Goal: Task Accomplishment & Management: Manage account settings

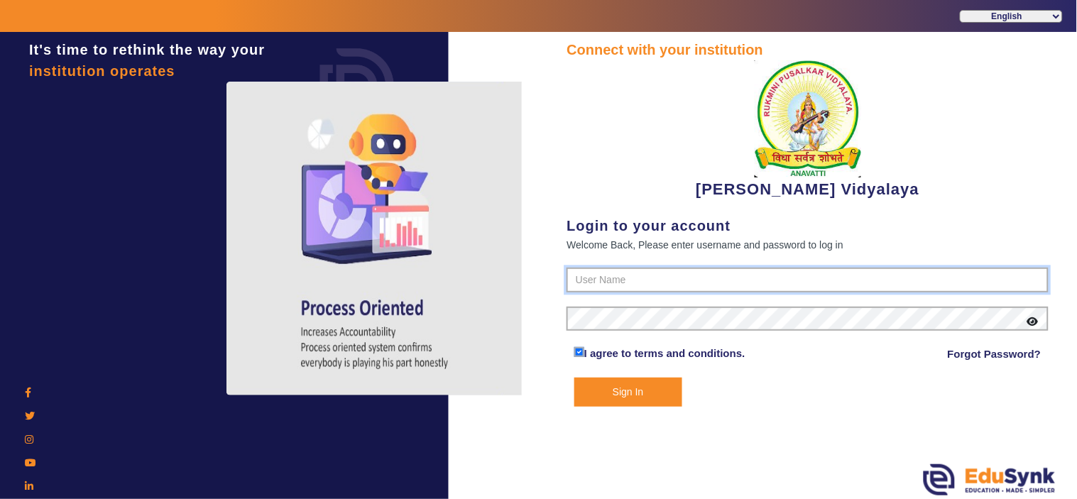
type input "1236547891"
click at [642, 387] on button "Sign In" at bounding box center [628, 392] width 108 height 29
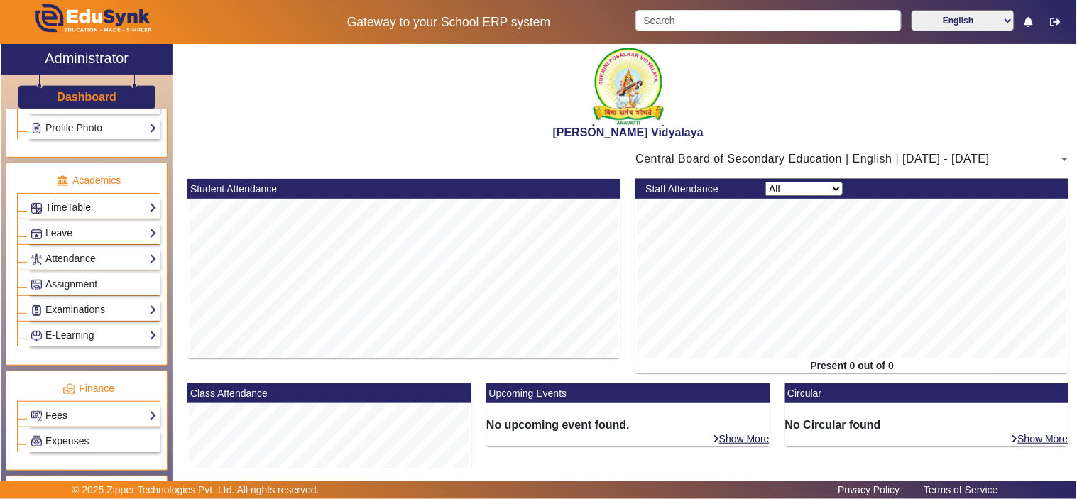
scroll to position [526, 0]
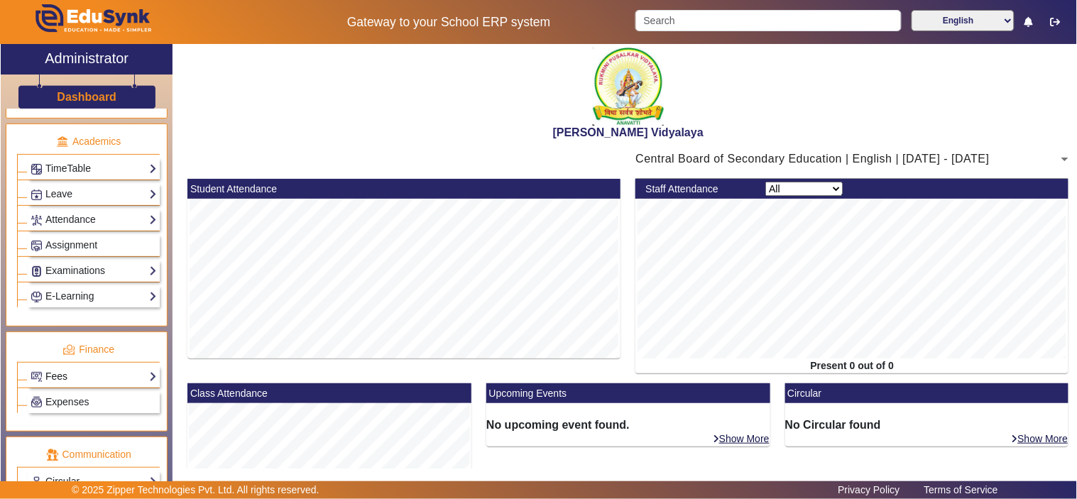
click at [72, 379] on link "Fees" at bounding box center [94, 377] width 126 height 16
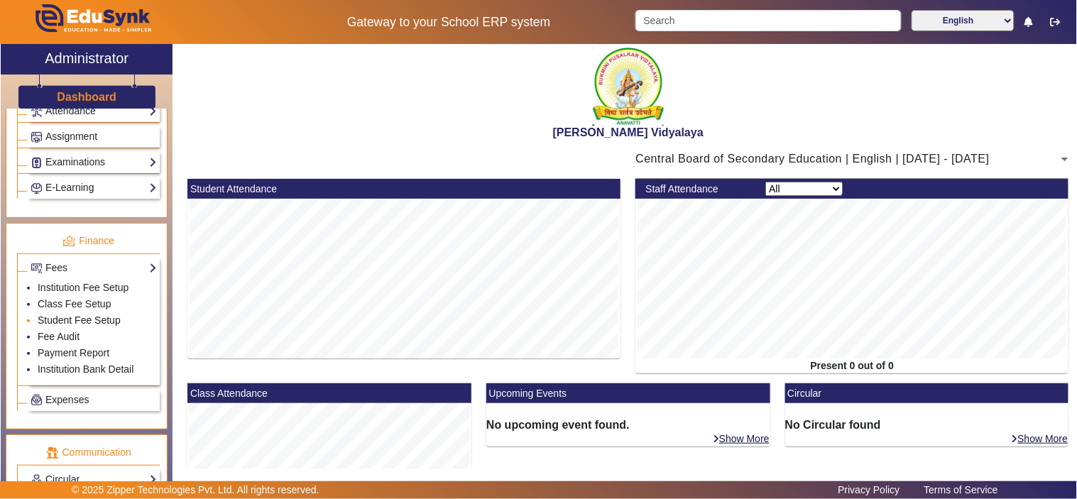
scroll to position [657, 0]
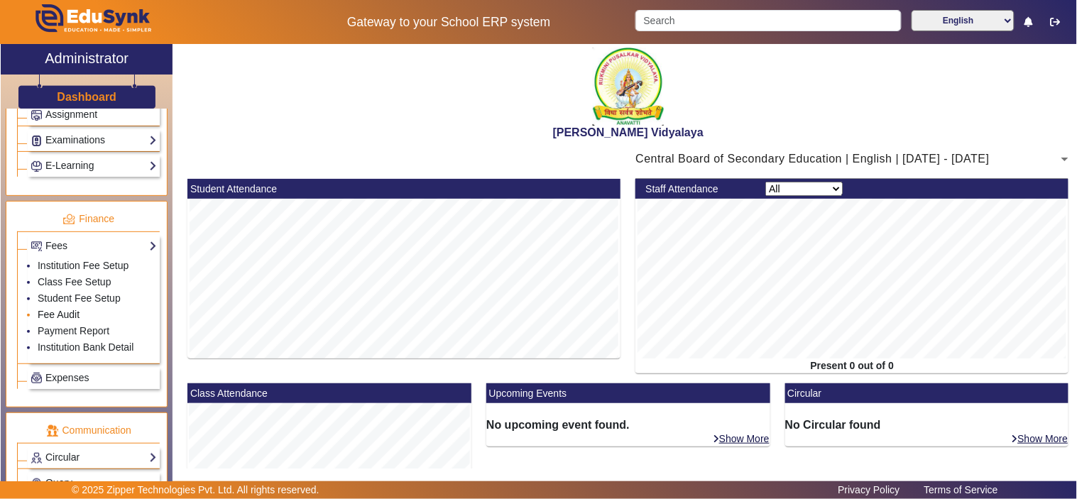
click at [65, 320] on link "Fee Audit" at bounding box center [59, 314] width 42 height 11
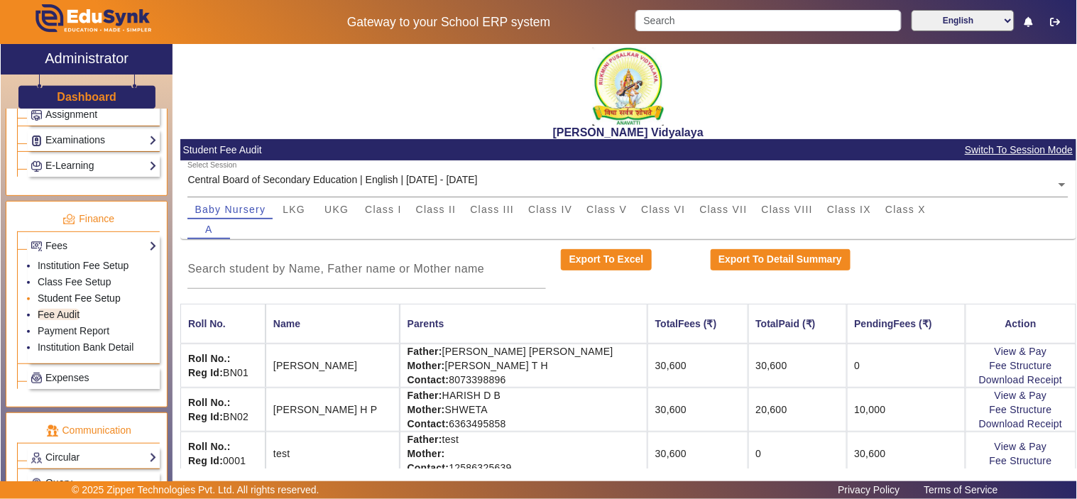
click at [67, 301] on link "Student Fee Setup" at bounding box center [79, 298] width 83 height 11
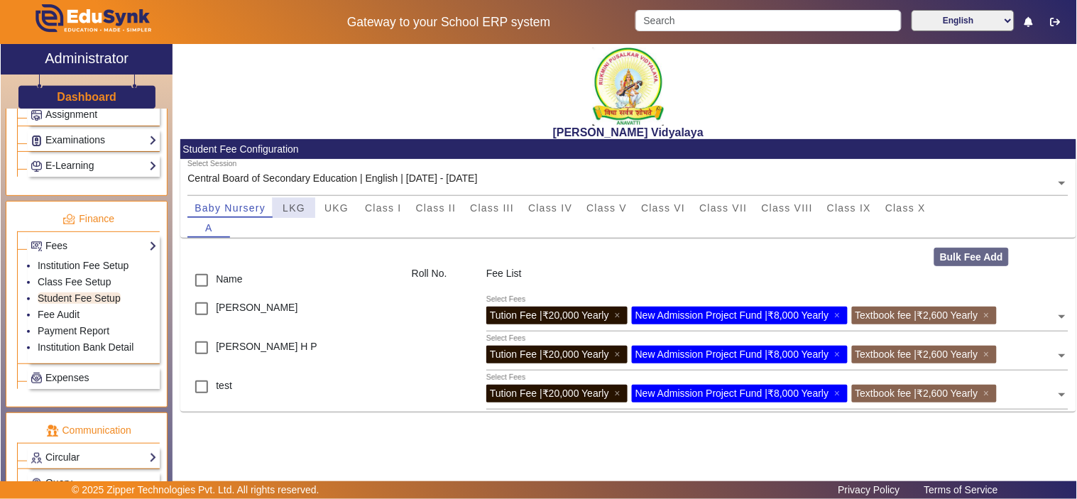
click at [290, 208] on span "LKG" at bounding box center [294, 208] width 23 height 10
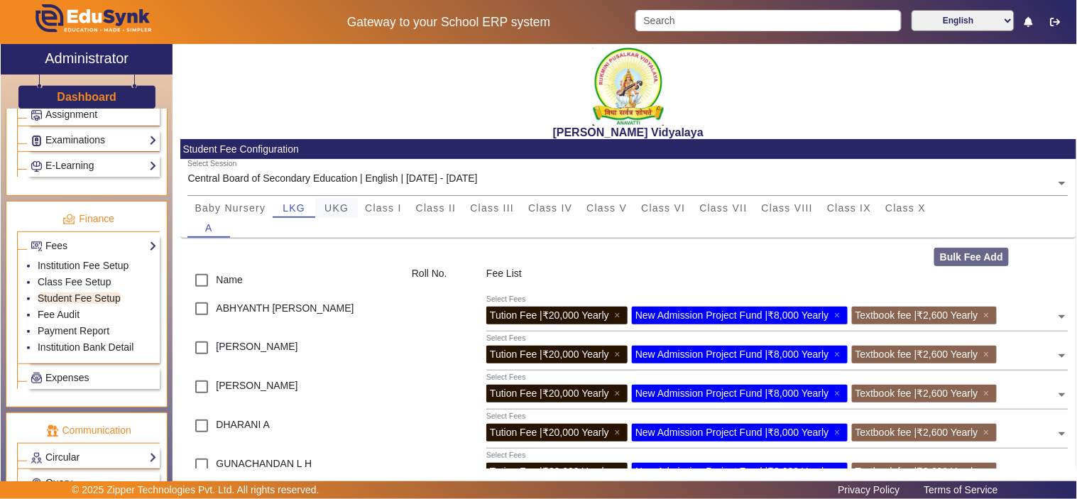
click at [349, 203] on div "UKG" at bounding box center [336, 208] width 43 height 20
click at [394, 203] on span "Class I" at bounding box center [383, 208] width 37 height 10
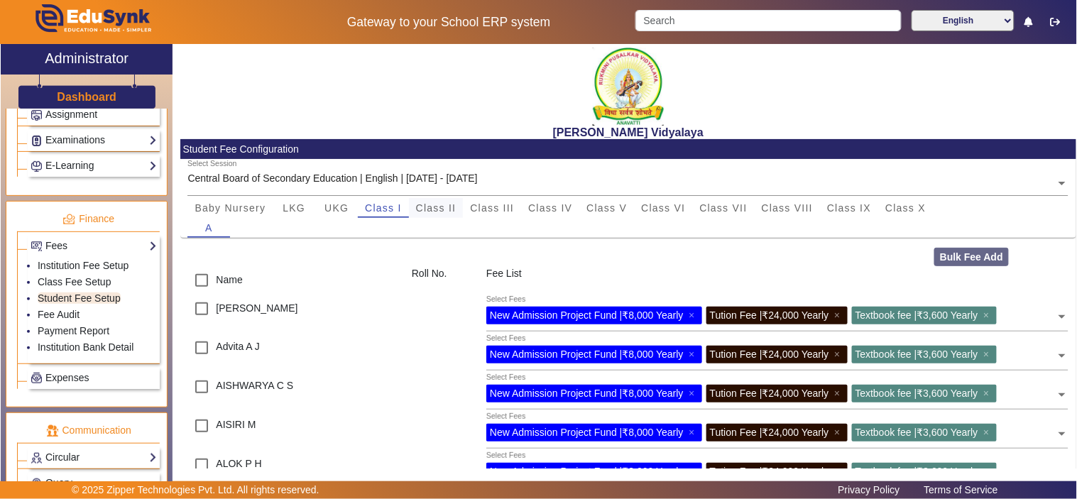
click at [438, 201] on span "Class II" at bounding box center [436, 208] width 40 height 20
click at [501, 200] on span "Class III" at bounding box center [492, 208] width 44 height 20
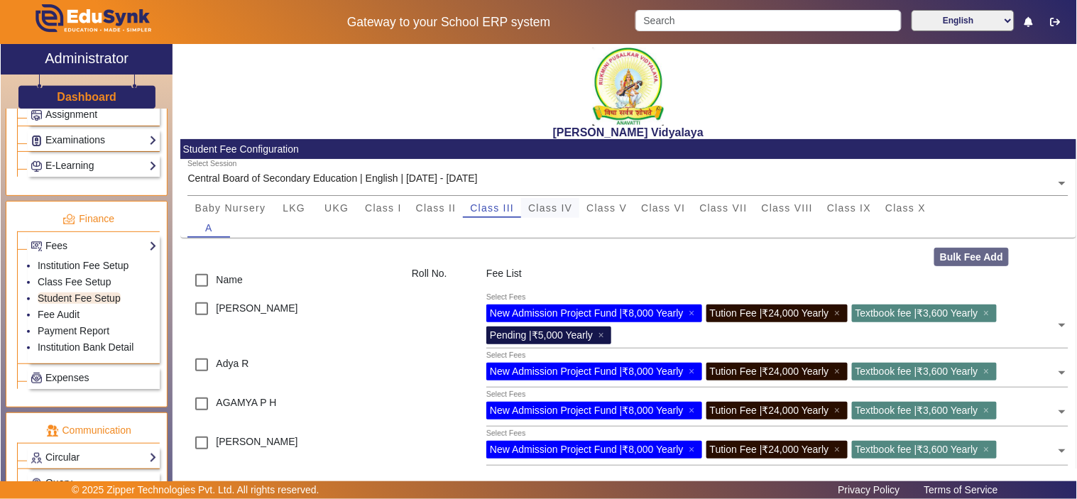
click at [557, 203] on span "Class IV" at bounding box center [550, 208] width 44 height 10
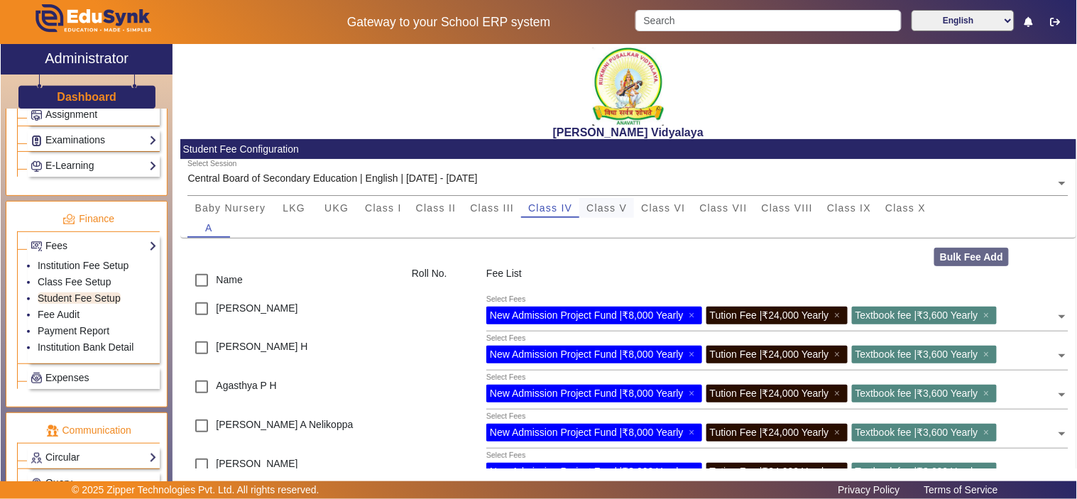
click at [612, 205] on span "Class V" at bounding box center [607, 208] width 40 height 10
click at [682, 204] on span "Class VI" at bounding box center [663, 208] width 44 height 10
click at [718, 204] on span "Class VII" at bounding box center [724, 208] width 48 height 10
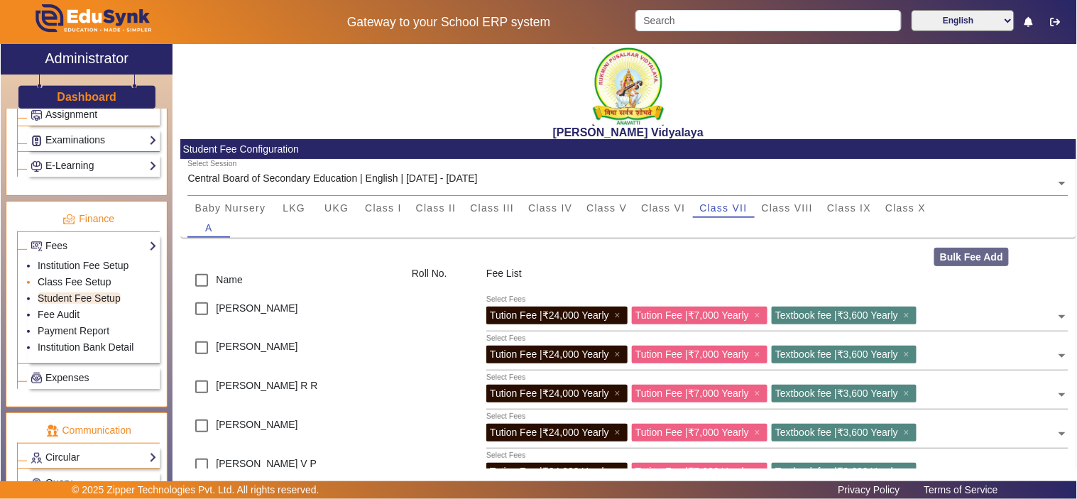
click at [68, 286] on link "Class Fee Setup" at bounding box center [75, 281] width 74 height 11
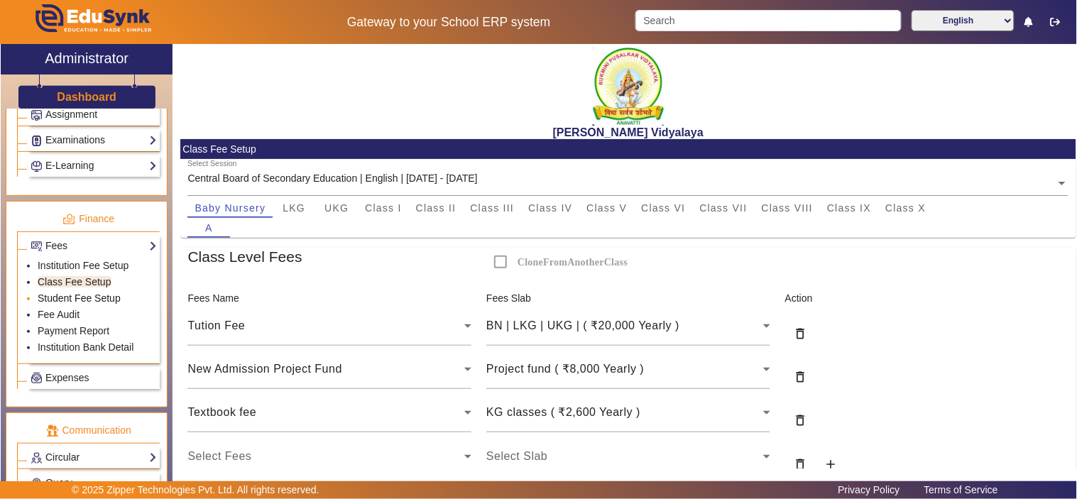
click at [71, 300] on link "Student Fee Setup" at bounding box center [79, 298] width 83 height 11
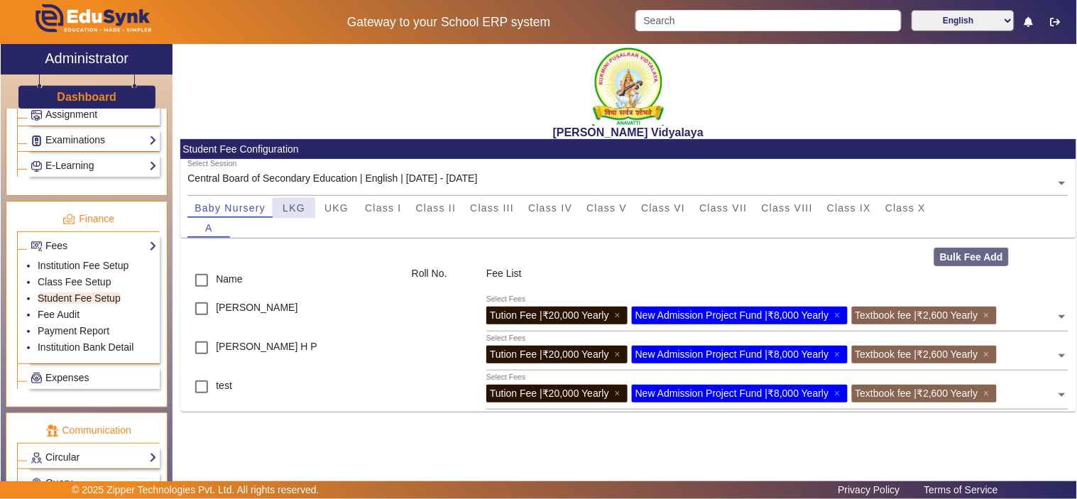
click at [295, 209] on span "LKG" at bounding box center [294, 208] width 23 height 10
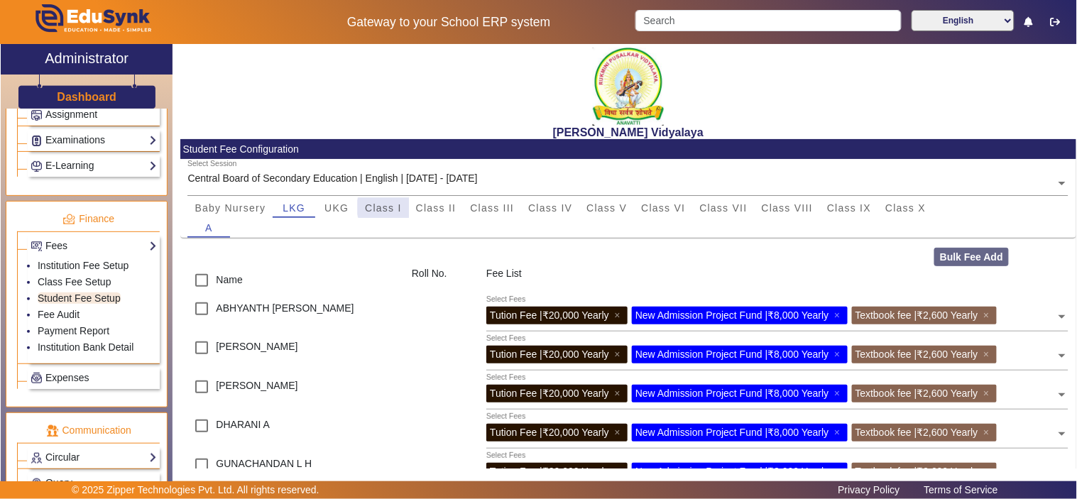
click at [389, 207] on span "Class I" at bounding box center [383, 208] width 37 height 10
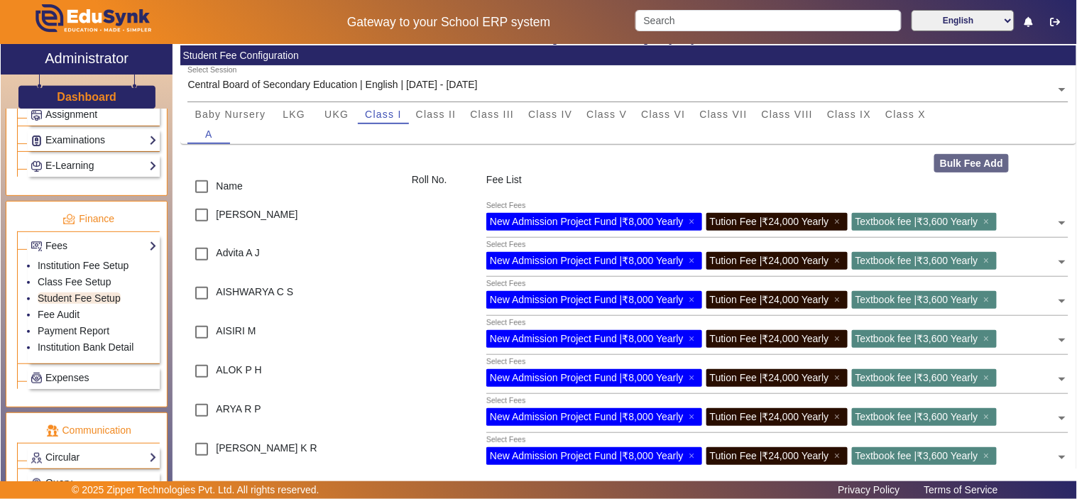
scroll to position [131, 0]
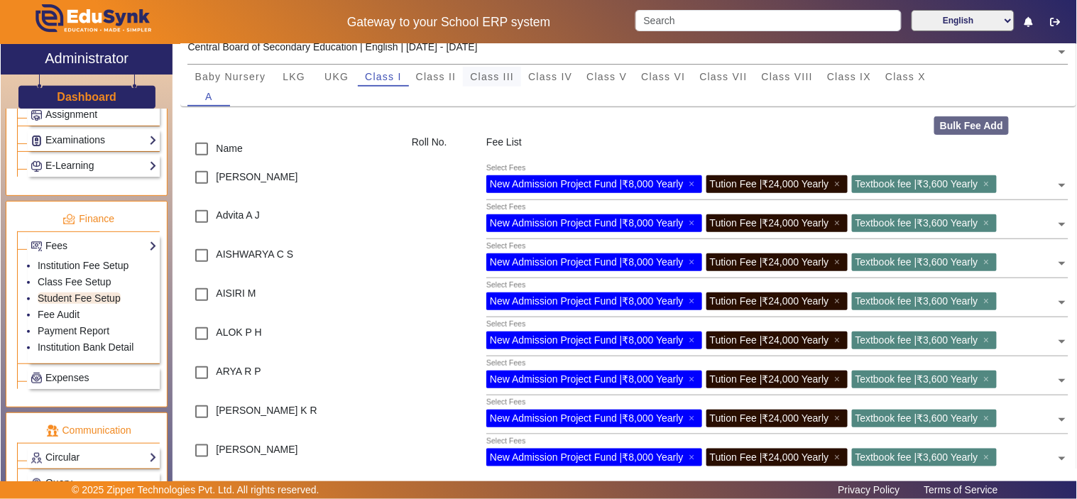
click at [504, 77] on span "Class III" at bounding box center [492, 77] width 44 height 10
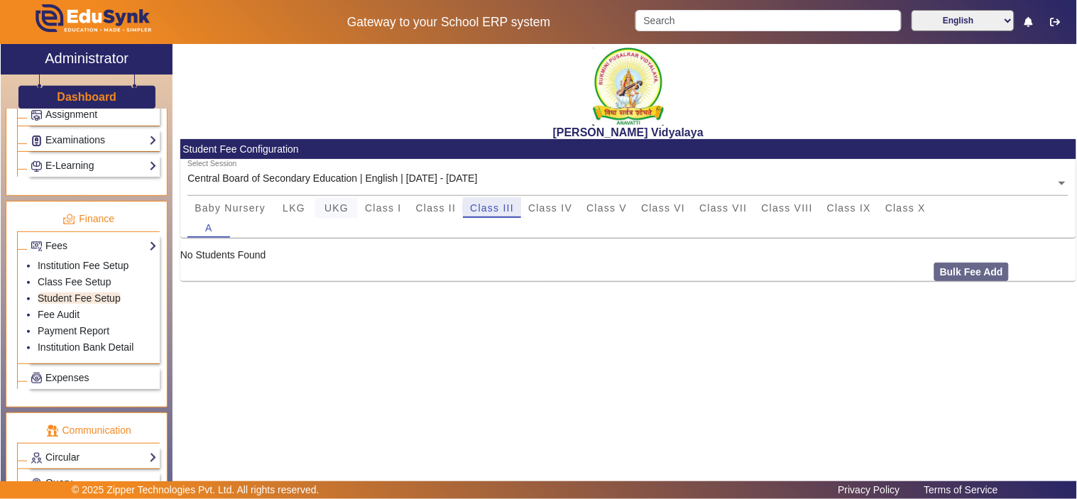
scroll to position [0, 0]
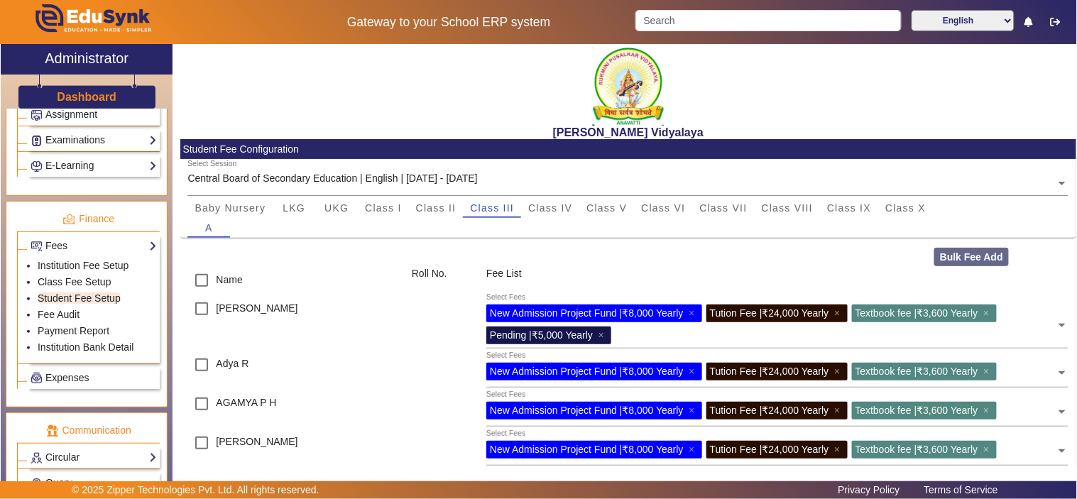
click at [1028, 21] on icon at bounding box center [1029, 22] width 9 height 10
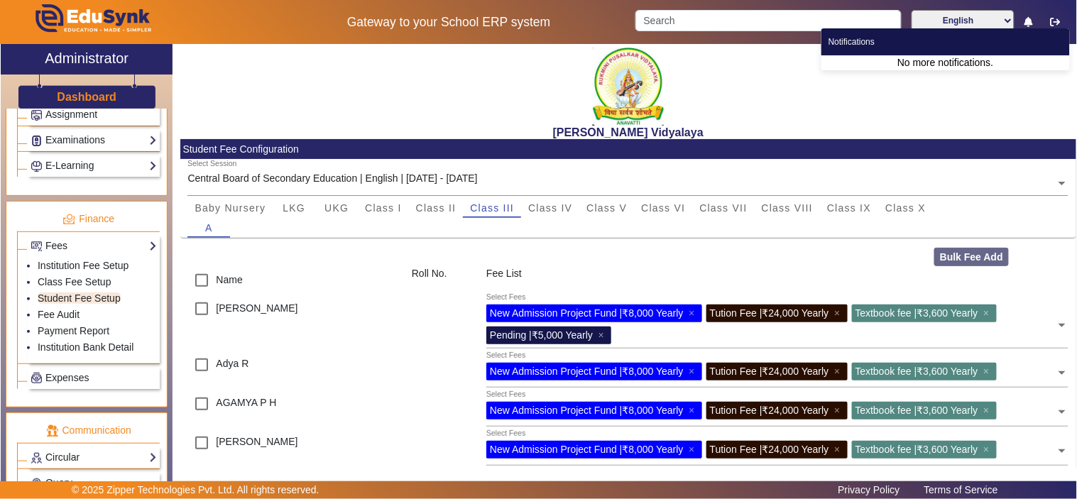
click at [1028, 21] on icon at bounding box center [1029, 22] width 9 height 10
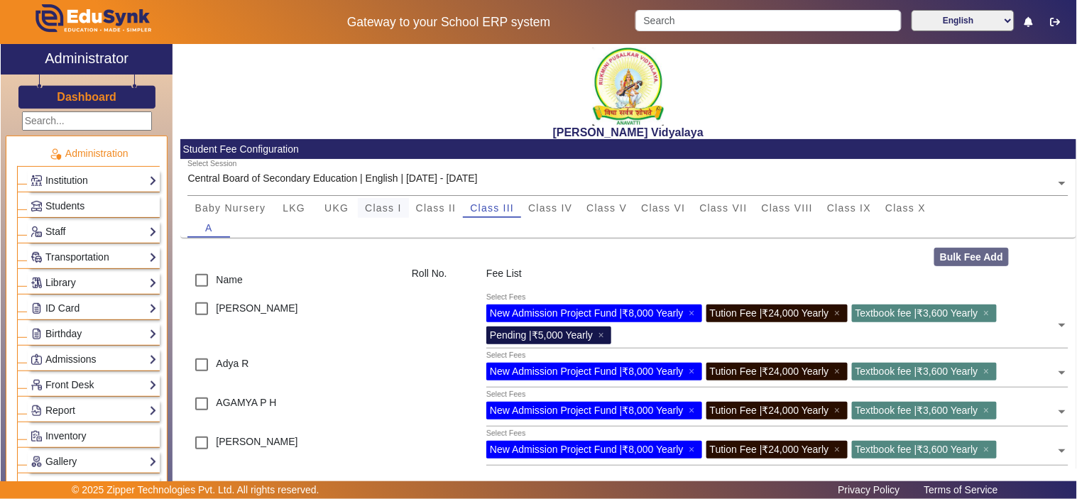
click at [389, 203] on span "Class I" at bounding box center [383, 208] width 37 height 10
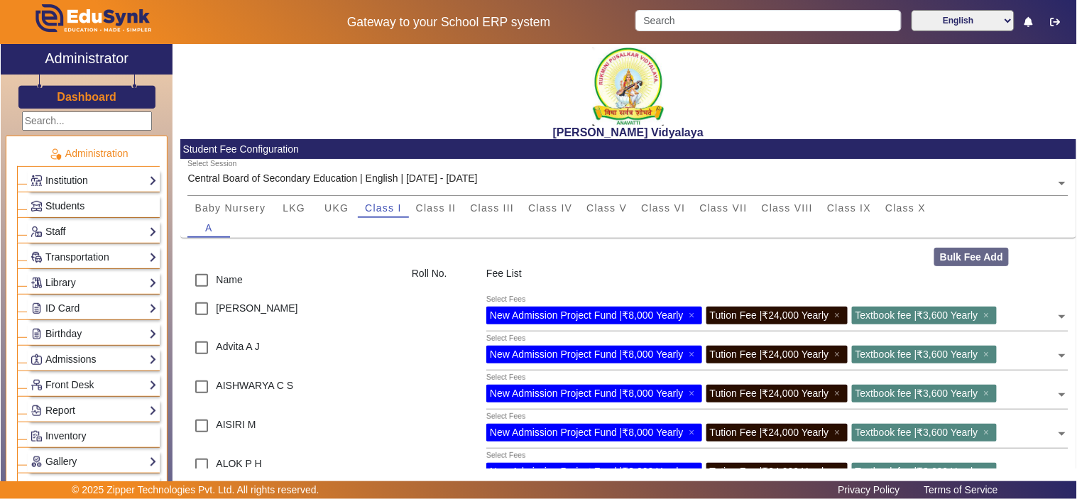
click at [48, 202] on span "Students" at bounding box center [64, 205] width 39 height 11
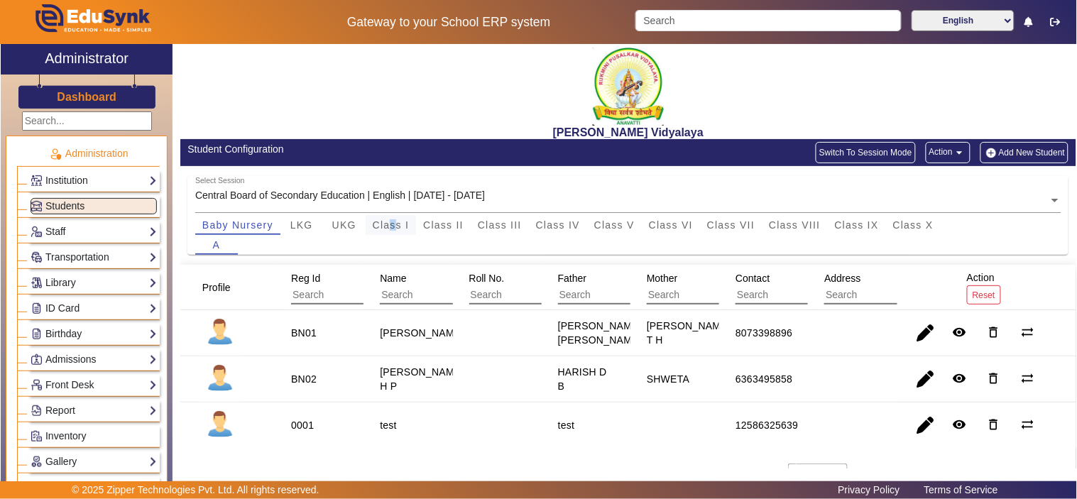
click at [393, 221] on span "Class I" at bounding box center [391, 225] width 37 height 10
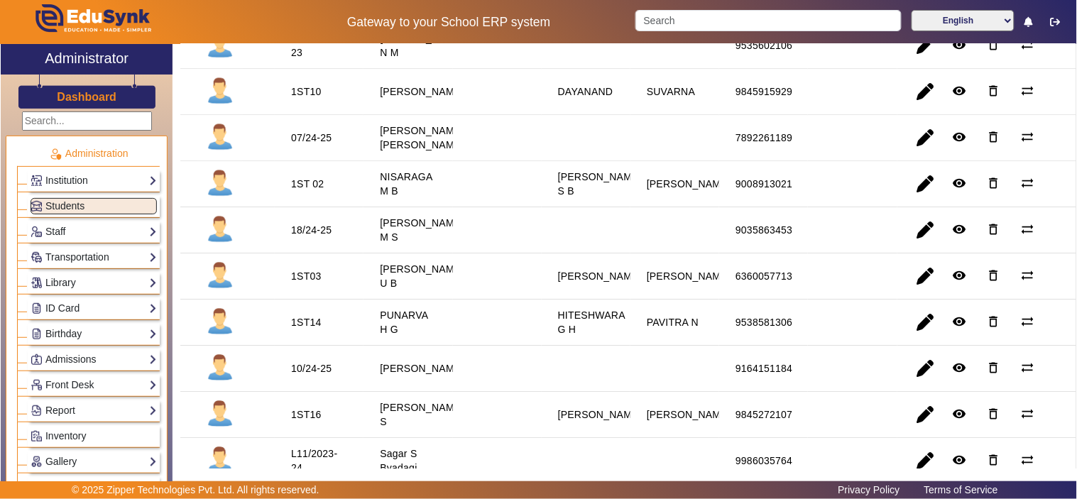
scroll to position [941, 0]
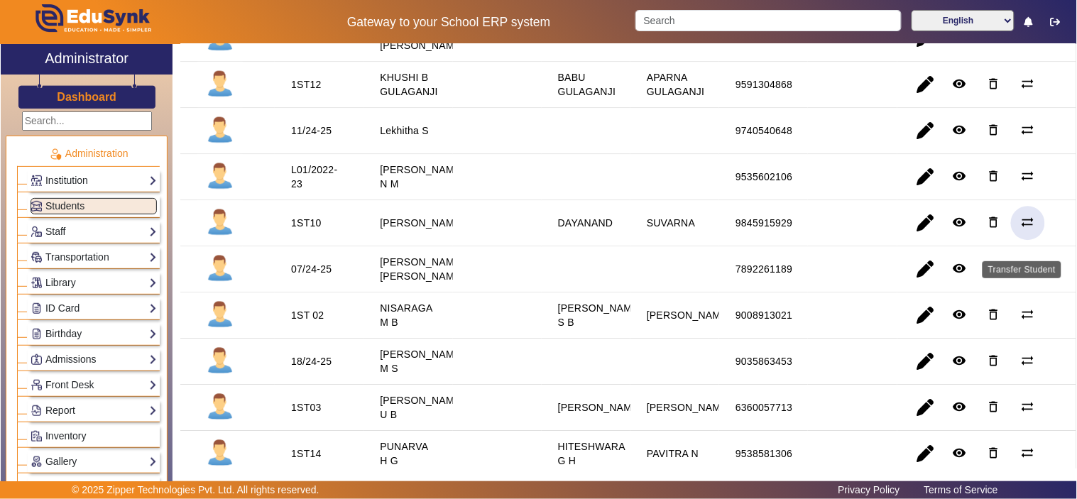
click at [1024, 229] on mat-icon "sync_alt" at bounding box center [1028, 222] width 14 height 14
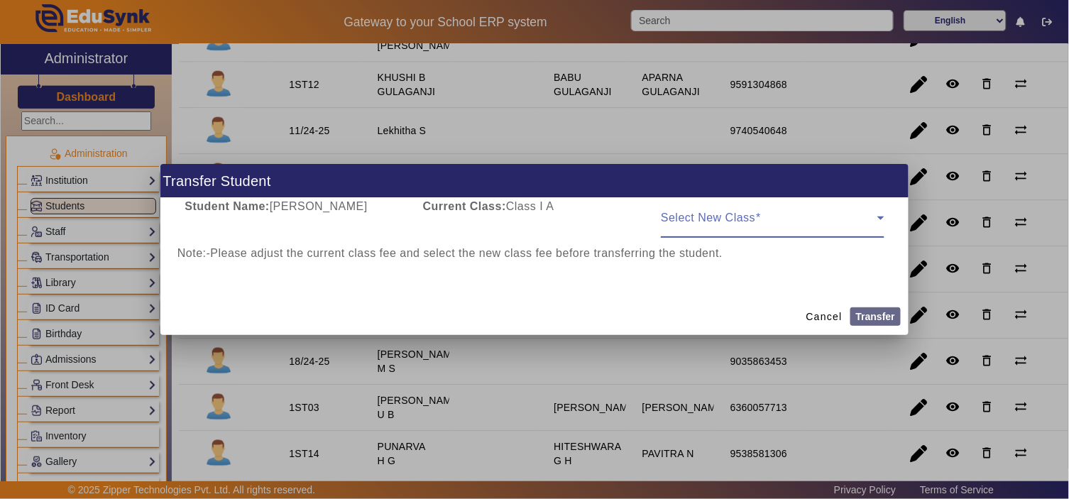
click at [758, 217] on span at bounding box center [769, 223] width 216 height 17
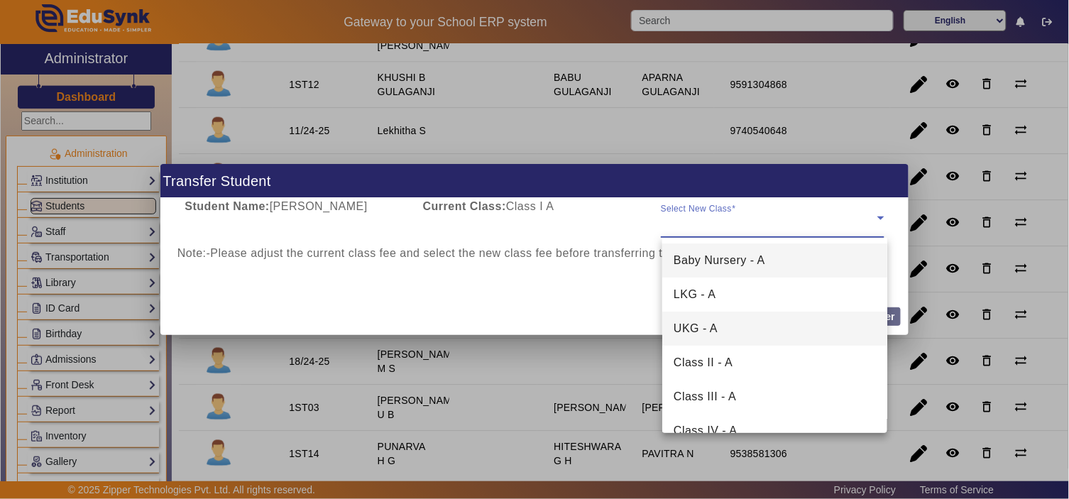
click at [719, 329] on mat-option "UKG - A" at bounding box center [775, 329] width 225 height 34
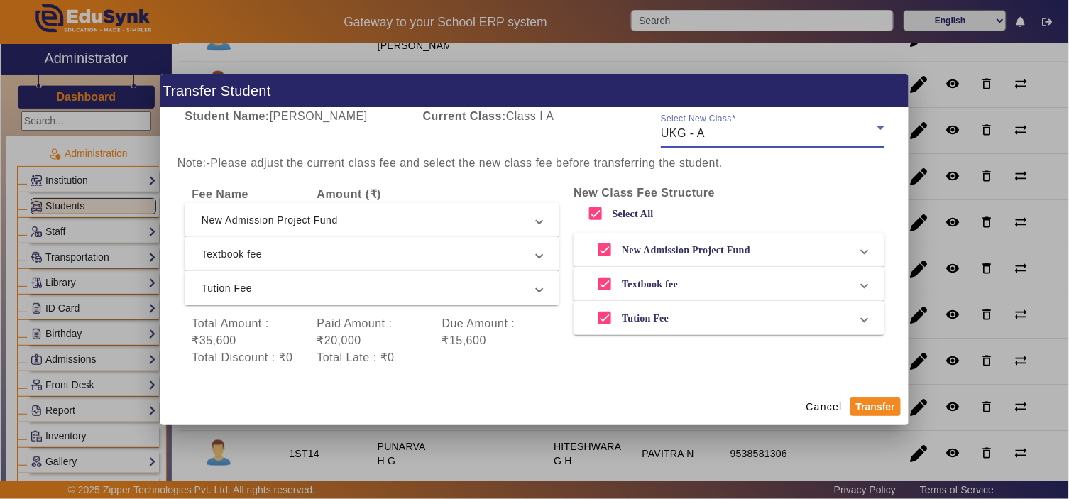
click at [436, 217] on span "New Admission Project Fund" at bounding box center [369, 220] width 335 height 17
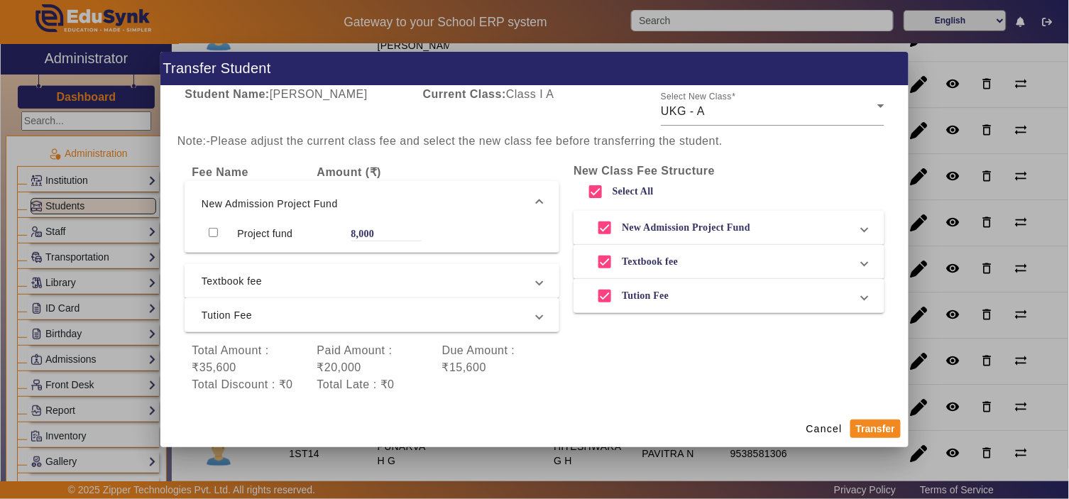
click at [405, 276] on span "Textbook fee" at bounding box center [369, 281] width 335 height 17
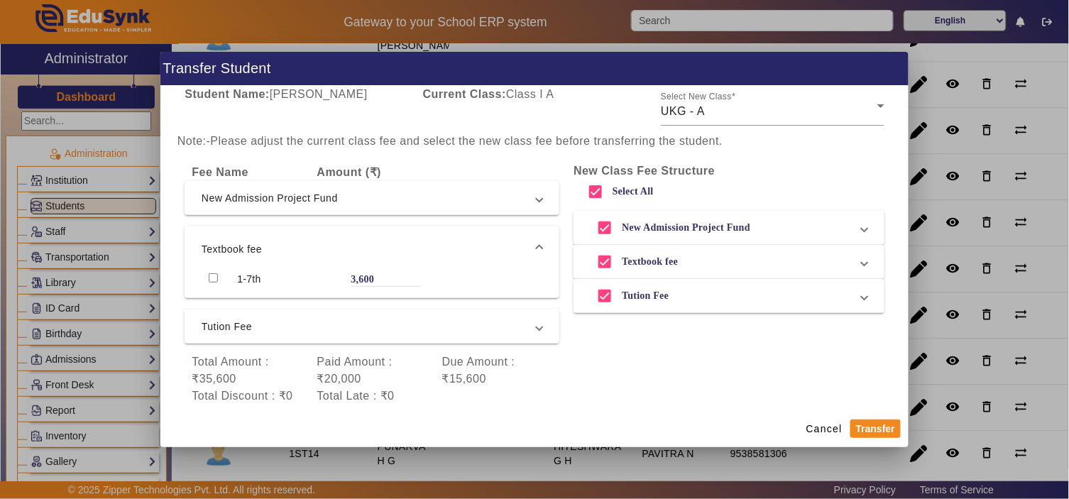
click at [409, 332] on span "Tution Fee" at bounding box center [369, 326] width 335 height 17
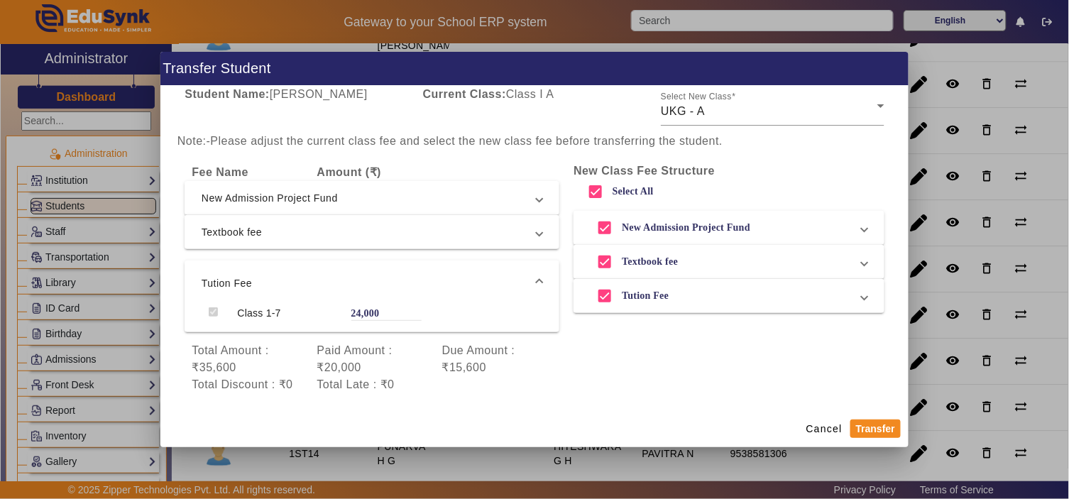
click at [783, 226] on span "New Admission Project Fund" at bounding box center [726, 228] width 271 height 28
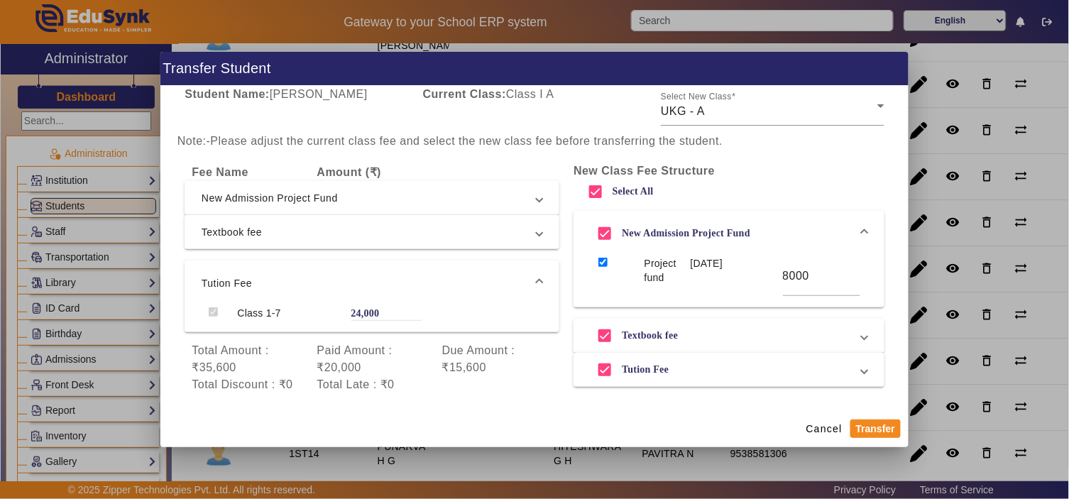
click at [777, 327] on span "Textbook fee" at bounding box center [726, 336] width 271 height 28
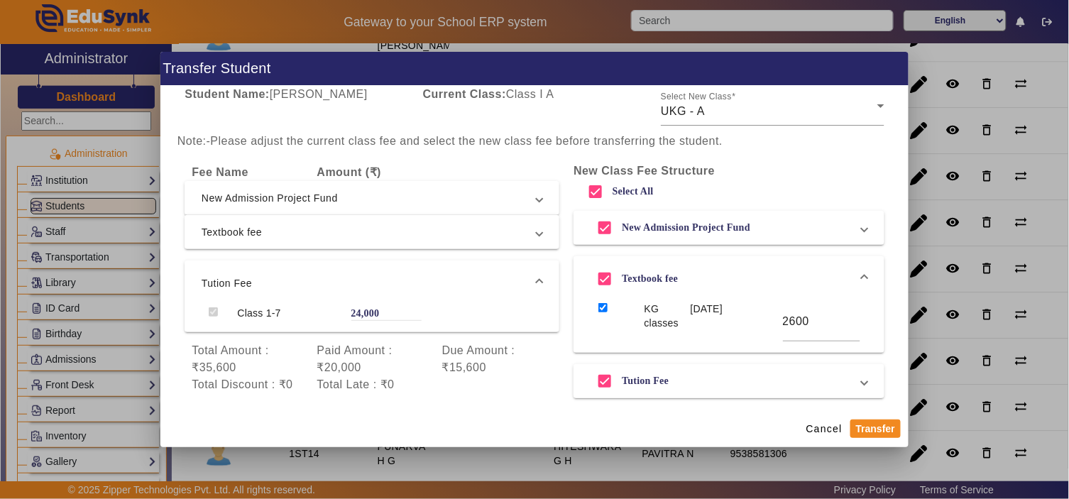
click at [714, 381] on span "Tution Fee" at bounding box center [726, 381] width 271 height 28
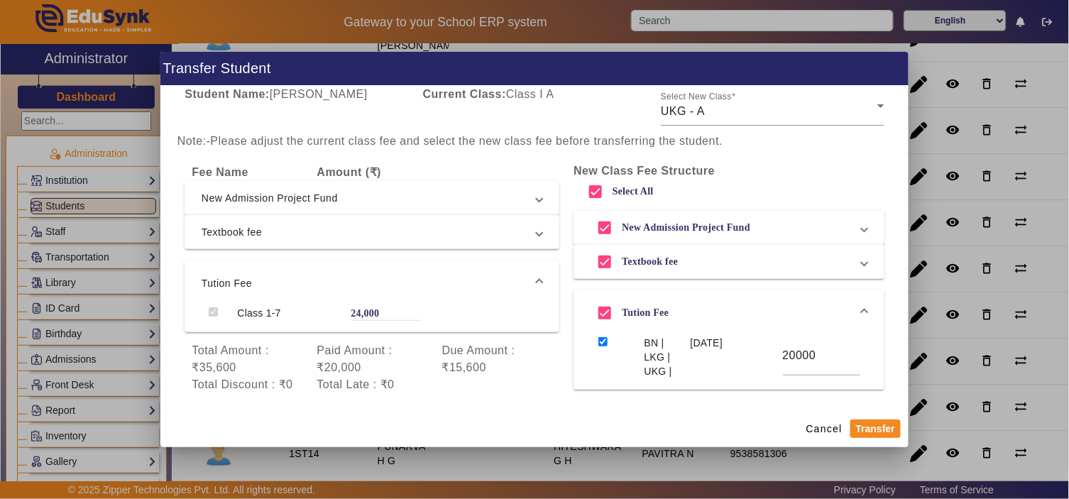
click at [754, 223] on span "New Admission Project Fund" at bounding box center [726, 228] width 271 height 28
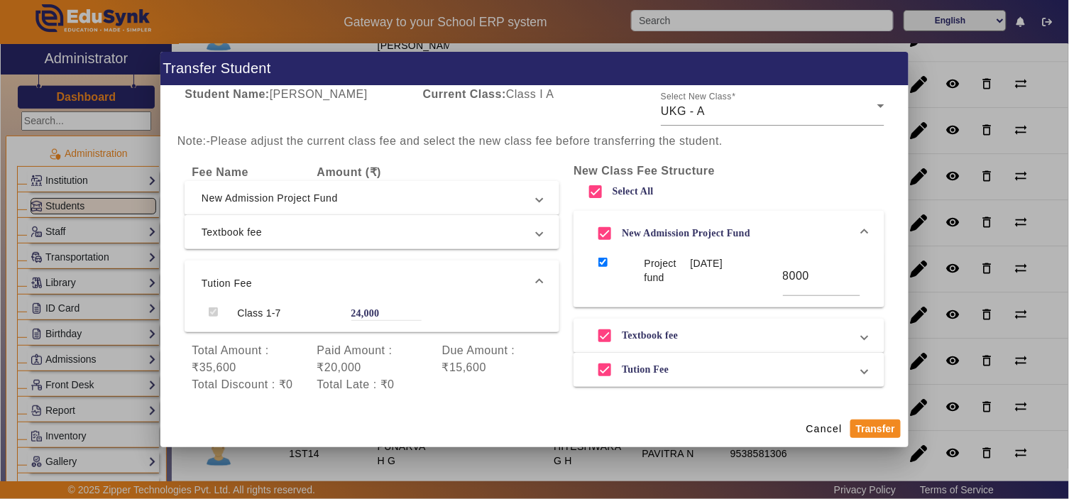
click at [801, 226] on span "New Admission Project Fund" at bounding box center [726, 233] width 271 height 28
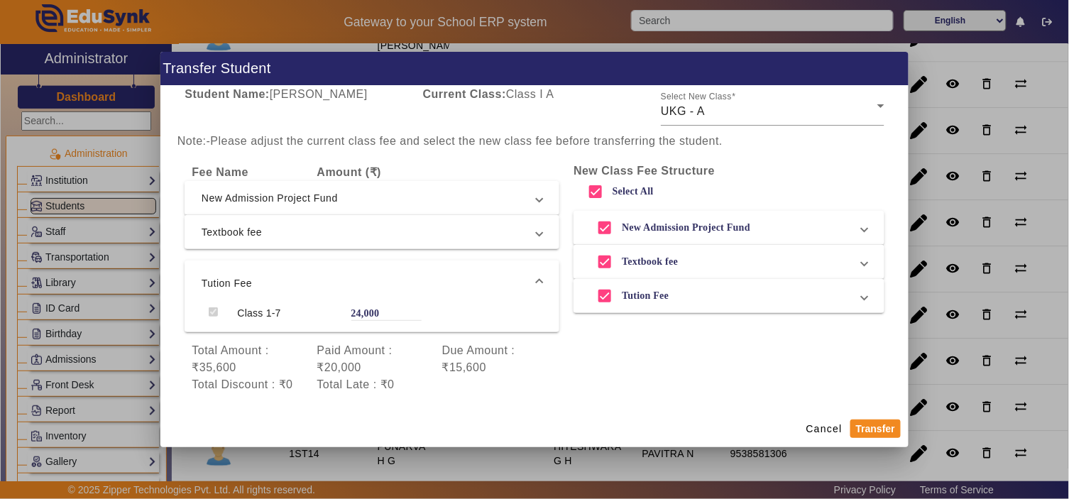
click at [740, 257] on span "Textbook fee" at bounding box center [726, 262] width 271 height 28
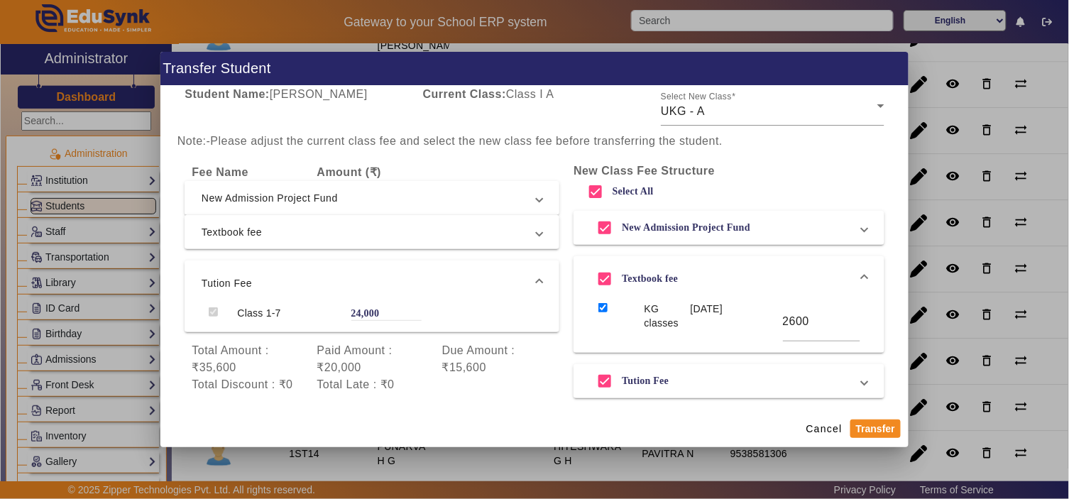
click at [310, 201] on span "New Admission Project Fund" at bounding box center [369, 198] width 335 height 17
click at [310, 201] on span "New Admission Project Fund" at bounding box center [369, 203] width 335 height 17
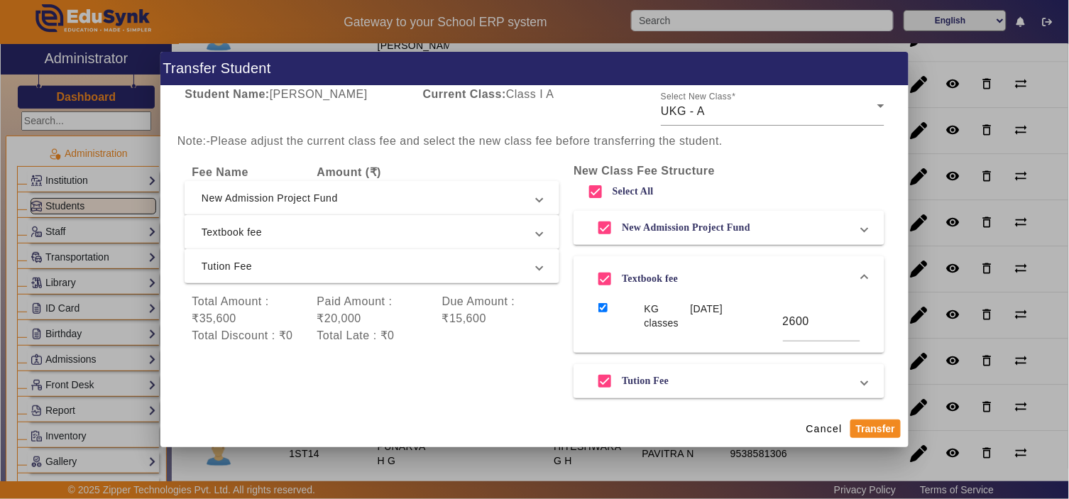
click at [310, 233] on span "Textbook fee" at bounding box center [369, 232] width 335 height 17
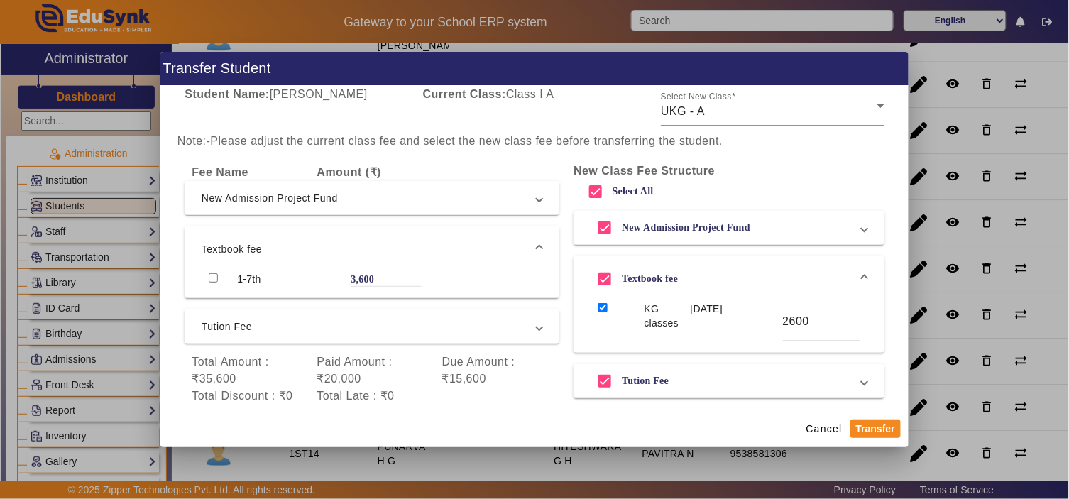
click at [311, 233] on mat-expansion-panel-header "Textbook fee" at bounding box center [372, 249] width 375 height 45
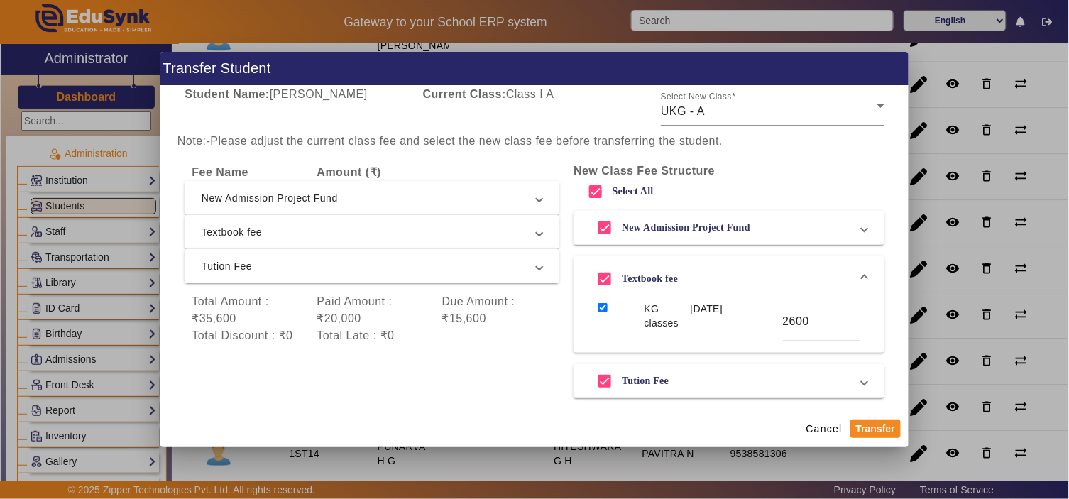
click at [747, 268] on span "Textbook fee" at bounding box center [726, 279] width 271 height 28
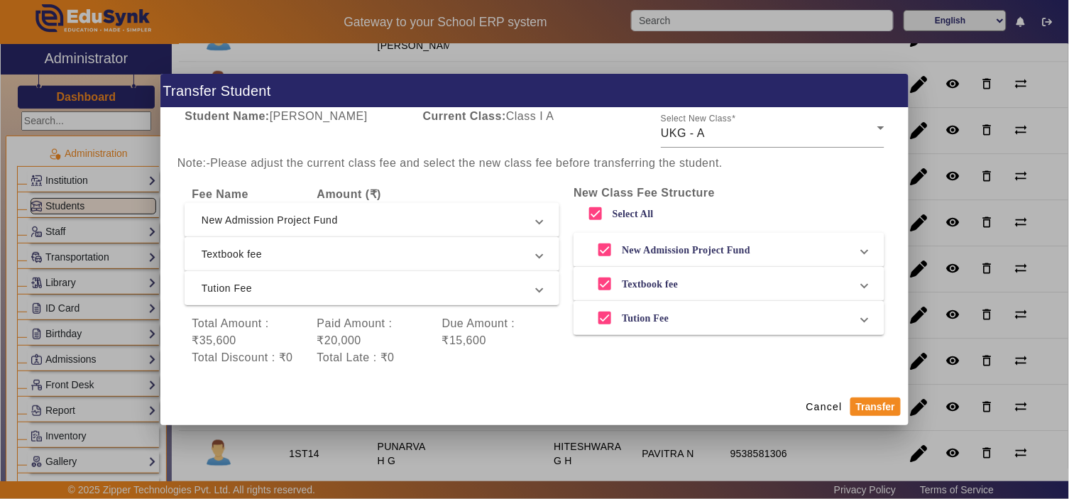
click at [289, 281] on span "Tution Fee" at bounding box center [369, 288] width 335 height 17
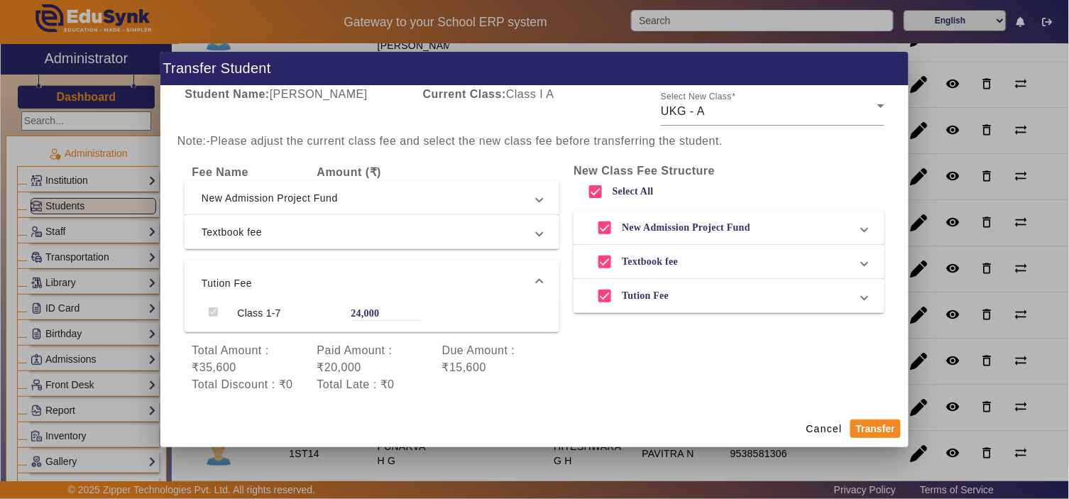
click at [376, 278] on span "Tution Fee" at bounding box center [369, 283] width 335 height 17
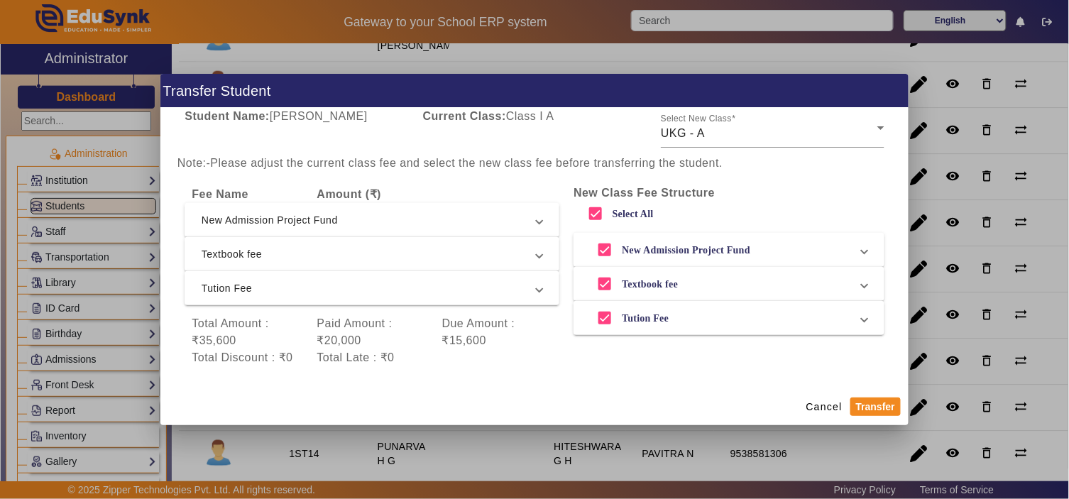
click at [687, 251] on label "New Admission Project Fund" at bounding box center [684, 250] width 131 height 12
click at [619, 251] on input "New Admission Project Fund" at bounding box center [605, 250] width 28 height 28
checkbox input "false"
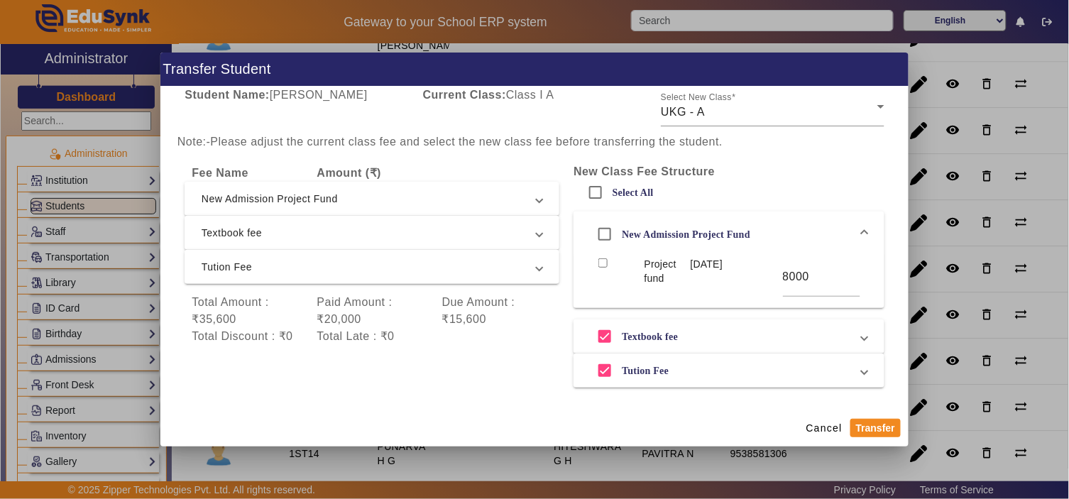
click at [632, 236] on label "New Admission Project Fund" at bounding box center [684, 235] width 131 height 12
click at [619, 236] on input "New Admission Project Fund" at bounding box center [605, 234] width 28 height 28
checkbox input "true"
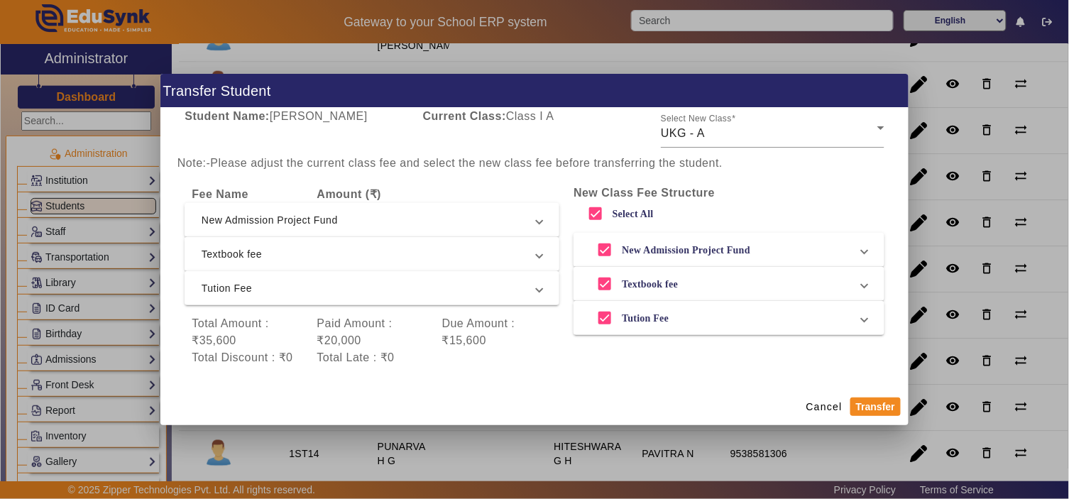
click at [410, 261] on span "Textbook fee" at bounding box center [369, 254] width 335 height 17
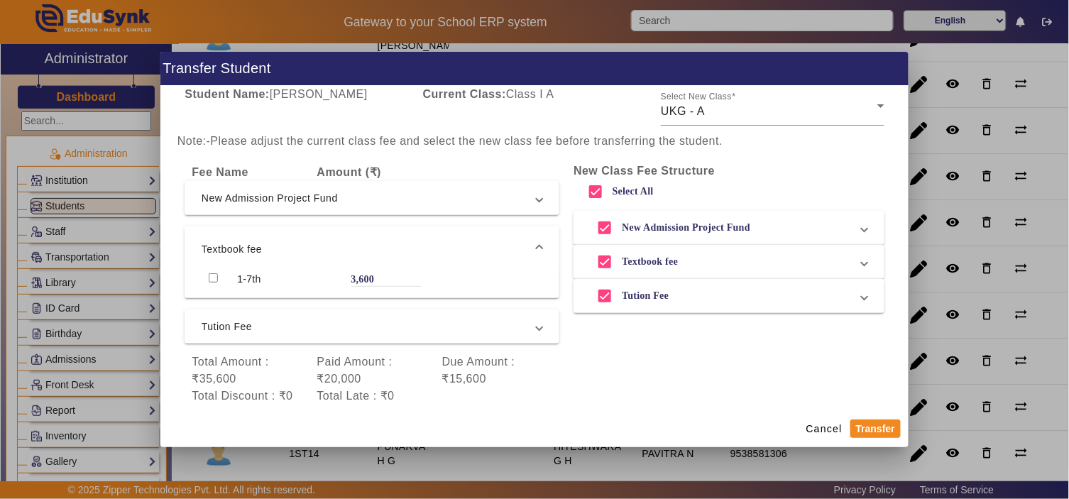
drag, startPoint x: 424, startPoint y: 249, endPoint x: 457, endPoint y: 249, distance: 33.4
click at [425, 249] on span "Textbook fee" at bounding box center [369, 249] width 335 height 17
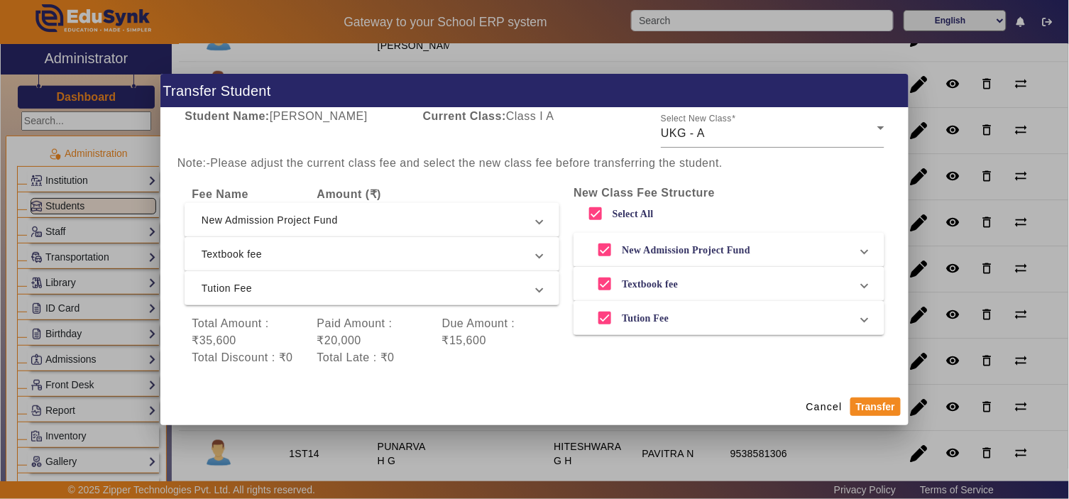
click at [712, 285] on span "Textbook fee" at bounding box center [726, 284] width 271 height 28
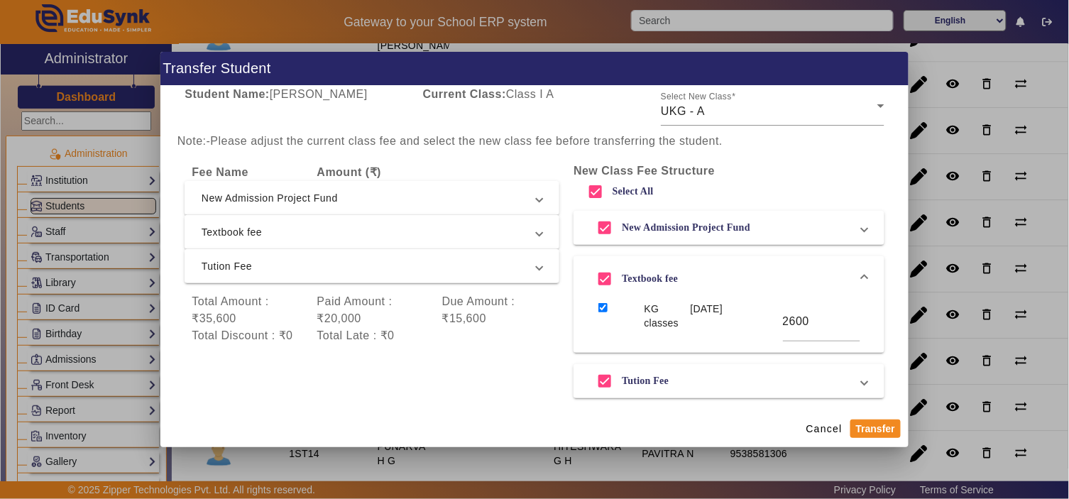
click at [726, 277] on span "Textbook fee" at bounding box center [726, 279] width 271 height 28
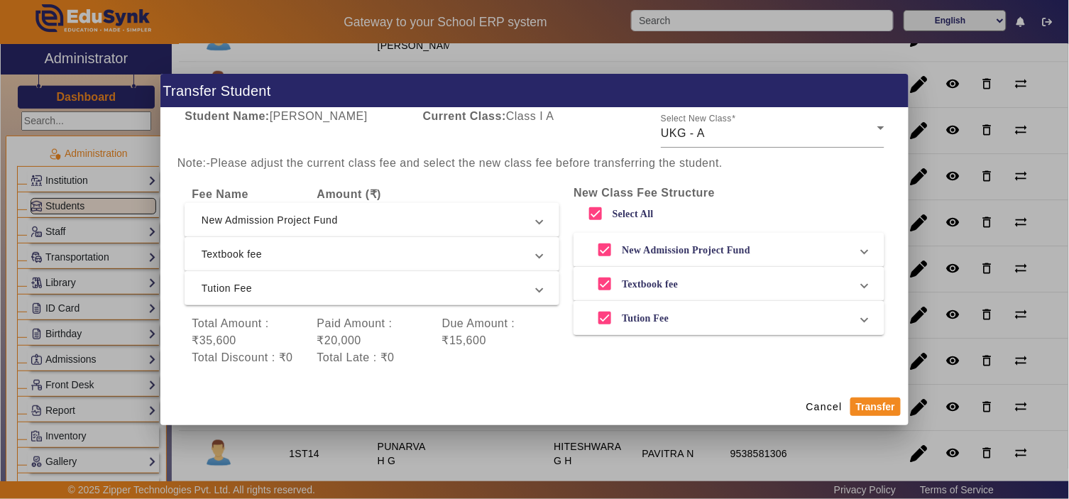
click at [672, 322] on span "Tution Fee" at bounding box center [726, 318] width 271 height 28
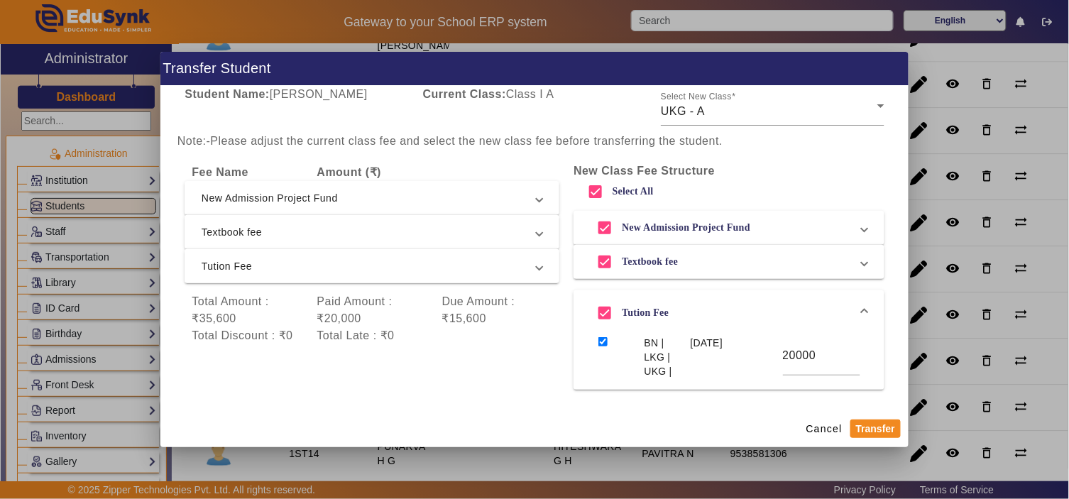
click at [309, 270] on span "Tution Fee" at bounding box center [369, 266] width 335 height 17
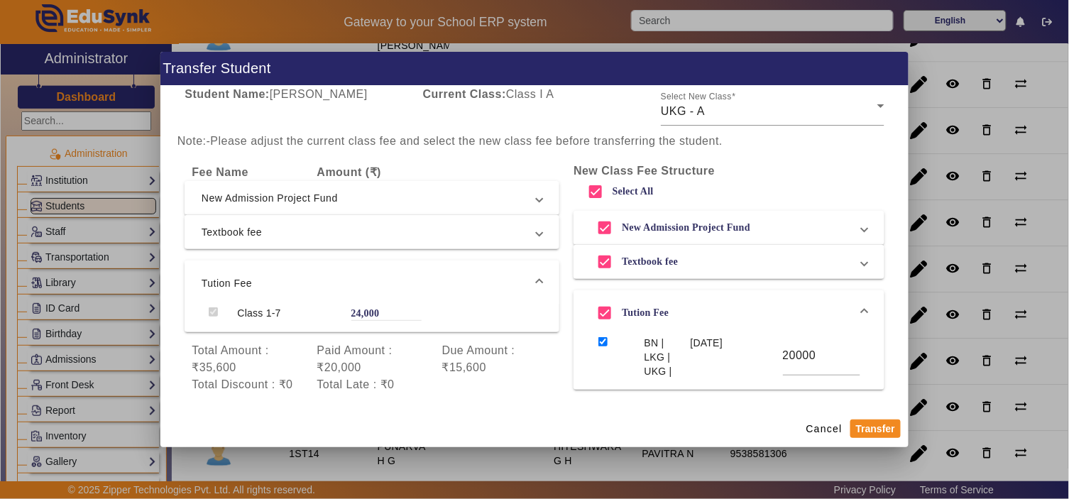
click at [310, 270] on mat-expansion-panel-header "Tution Fee" at bounding box center [372, 283] width 375 height 45
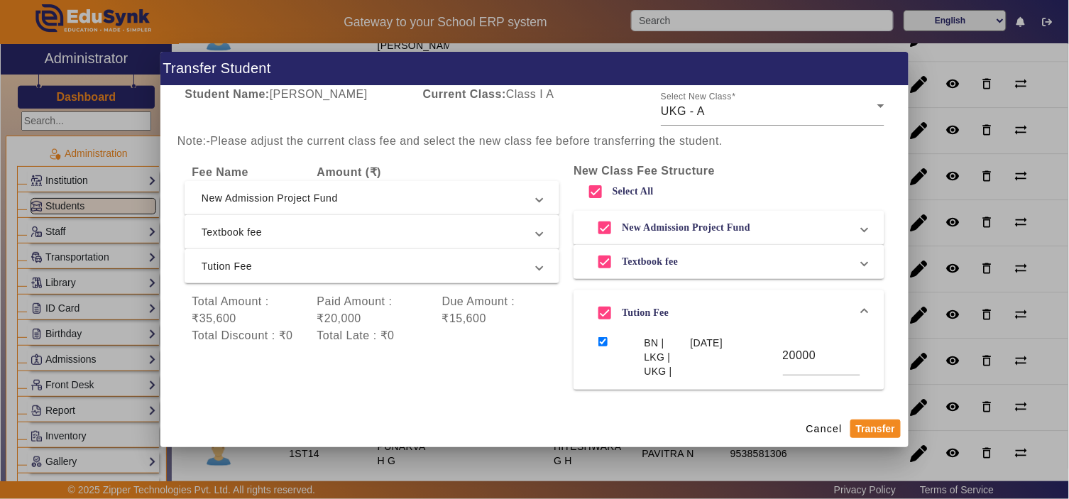
drag, startPoint x: 428, startPoint y: 370, endPoint x: 528, endPoint y: 414, distance: 109.4
click at [430, 371] on div "Fee Name Amount (₹) New Admission Project Fund Project fund 8,000 Textbook fee …" at bounding box center [372, 277] width 389 height 240
click at [818, 424] on span "Cancel" at bounding box center [825, 429] width 36 height 15
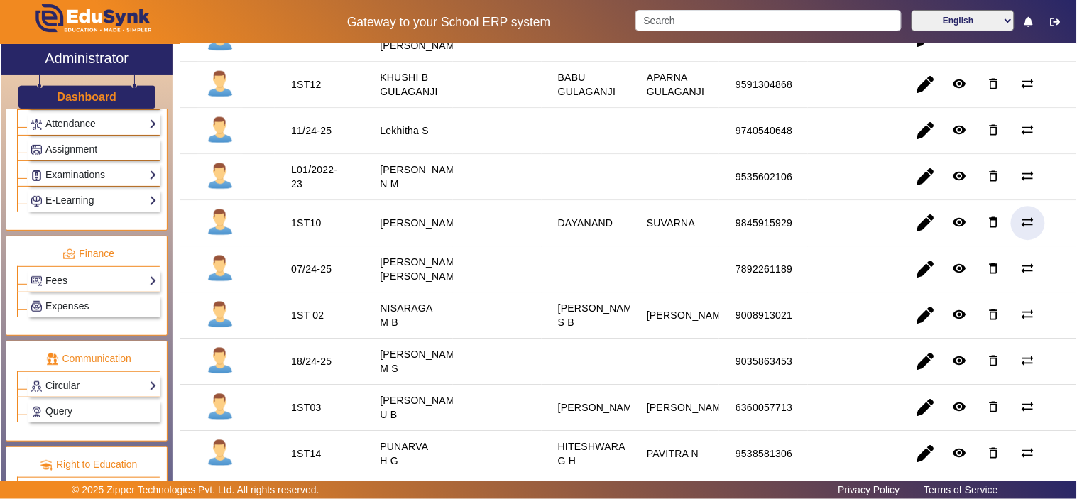
scroll to position [657, 0]
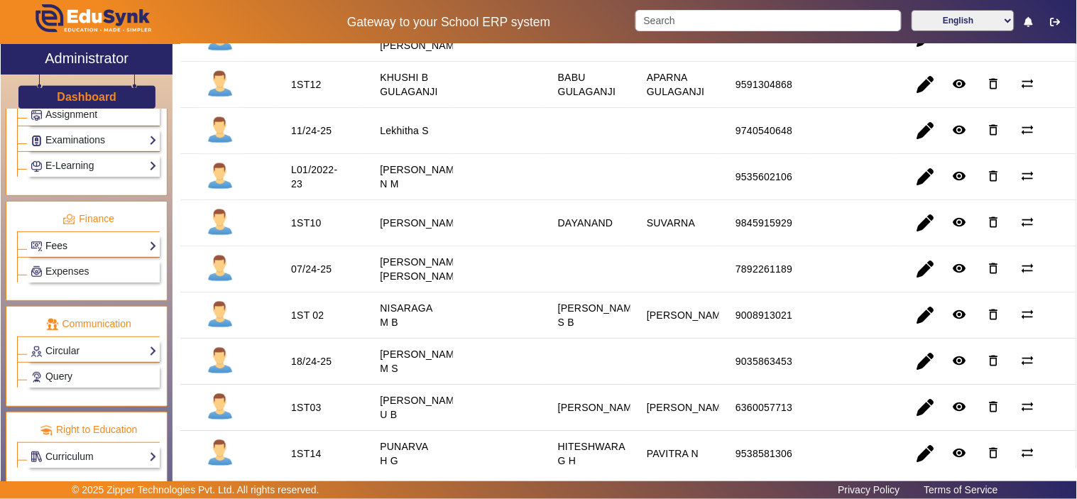
click at [61, 245] on link "Fees" at bounding box center [94, 246] width 126 height 16
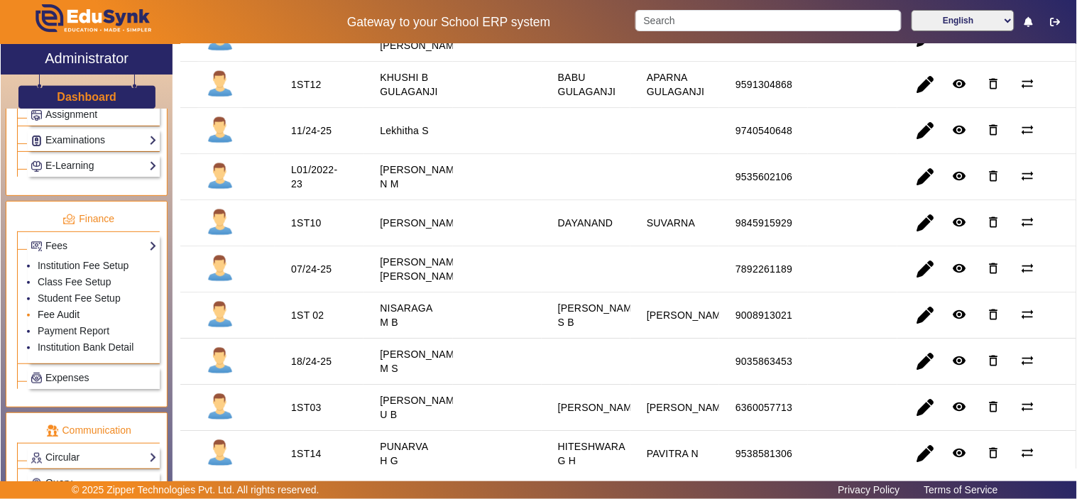
click at [61, 316] on link "Fee Audit" at bounding box center [59, 314] width 42 height 11
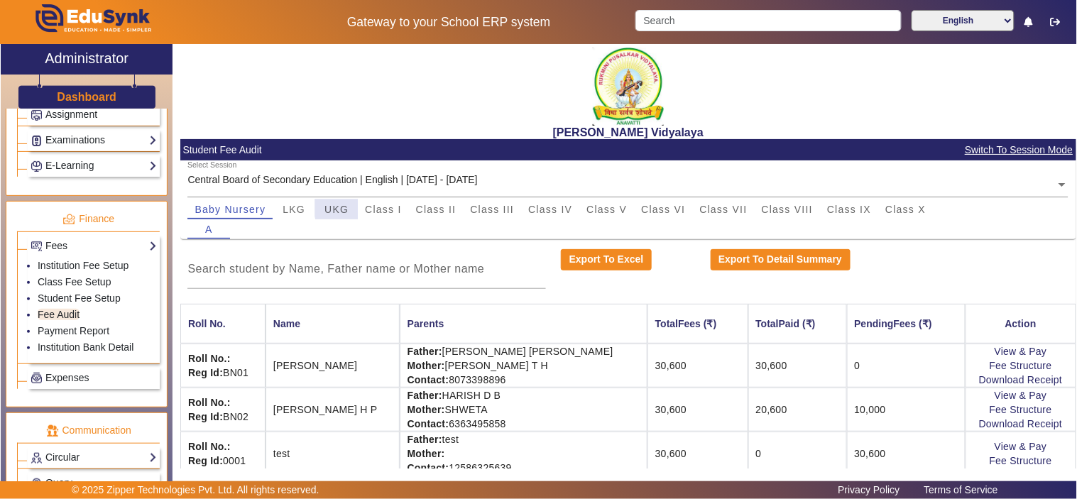
click at [342, 208] on span "UKG" at bounding box center [337, 210] width 24 height 10
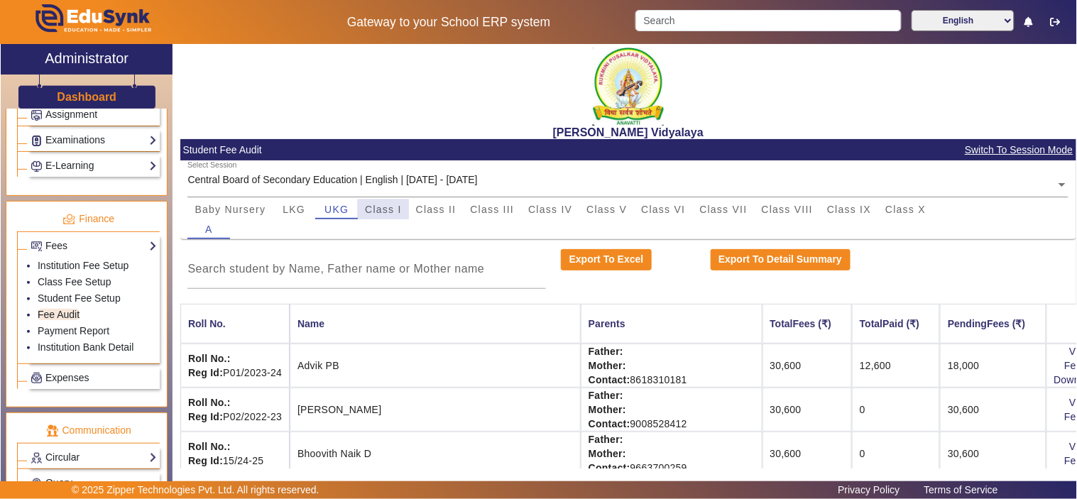
click at [377, 202] on span "Class I" at bounding box center [383, 210] width 37 height 20
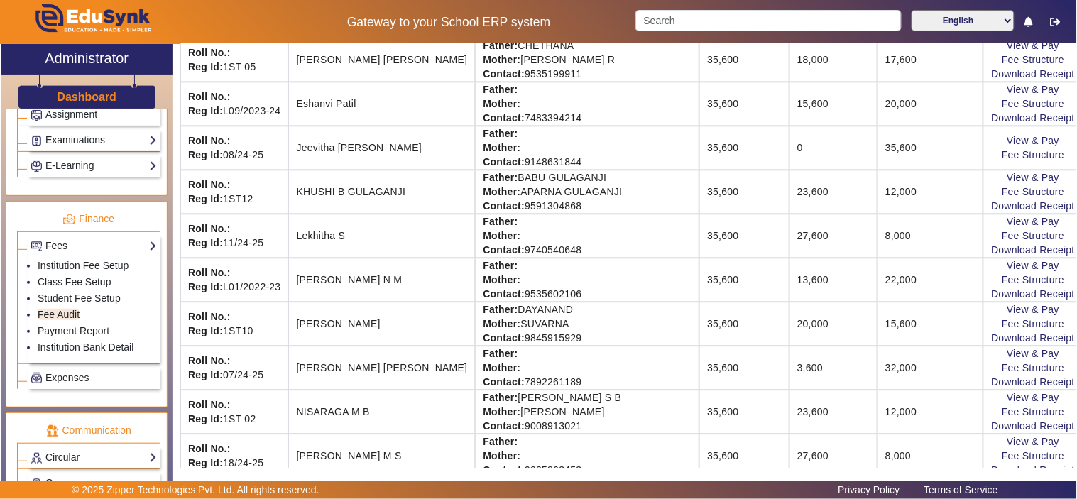
scroll to position [920, 0]
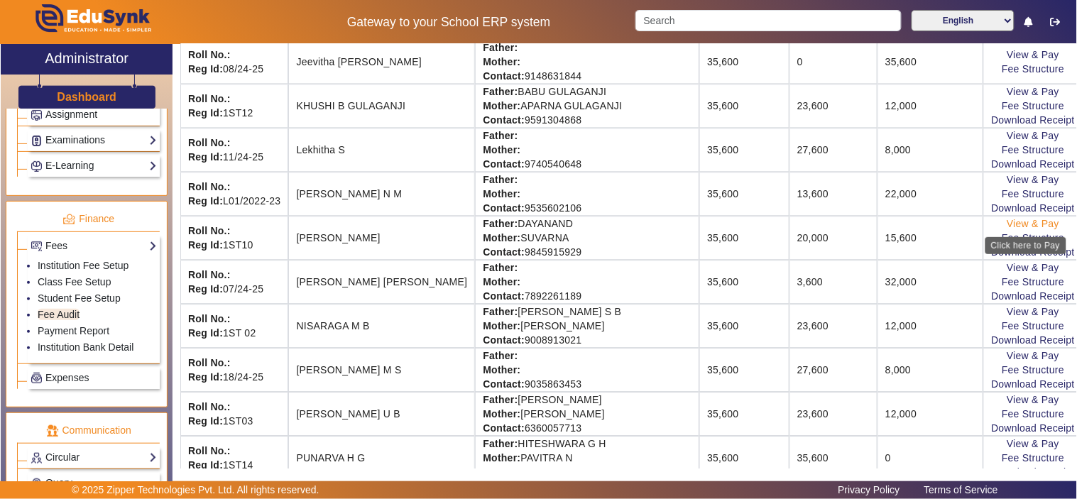
click at [1035, 223] on link "View & Pay" at bounding box center [1033, 223] width 53 height 11
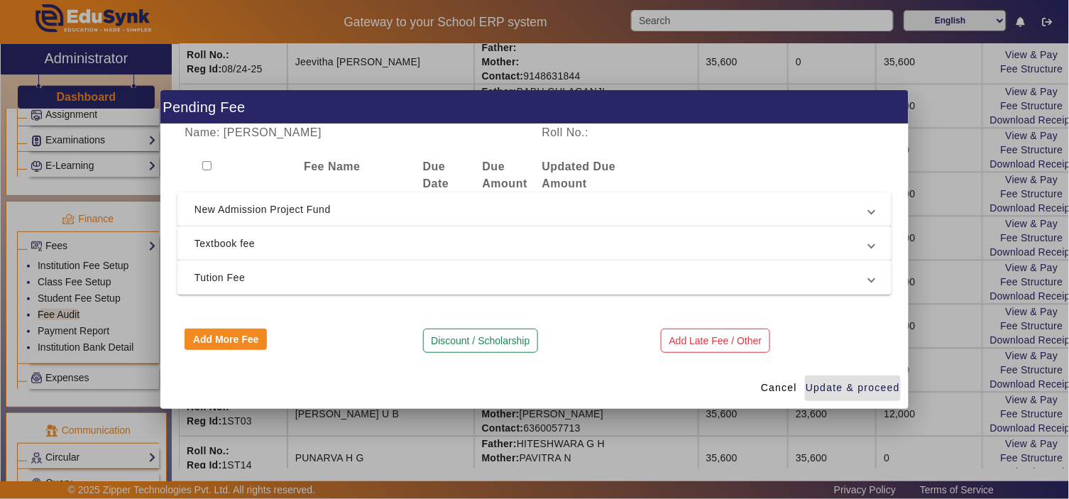
click at [271, 271] on span "Tution Fee" at bounding box center [532, 277] width 675 height 17
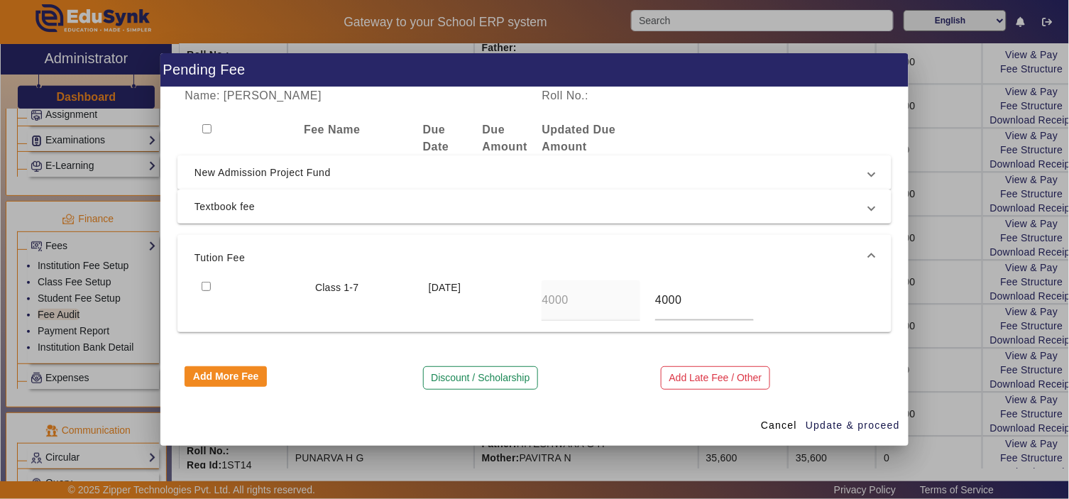
click at [338, 250] on span "Tution Fee" at bounding box center [532, 257] width 675 height 17
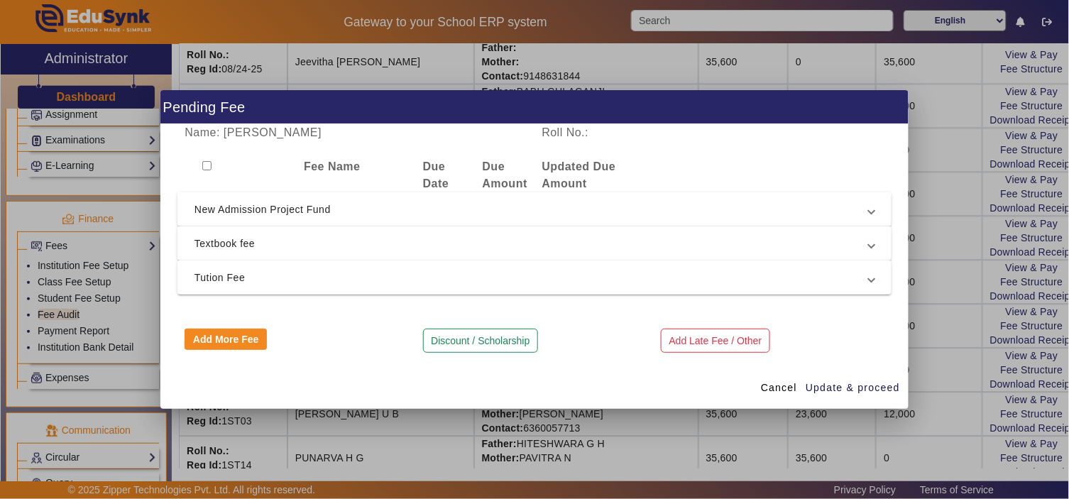
click at [345, 239] on span "Textbook fee" at bounding box center [532, 243] width 675 height 17
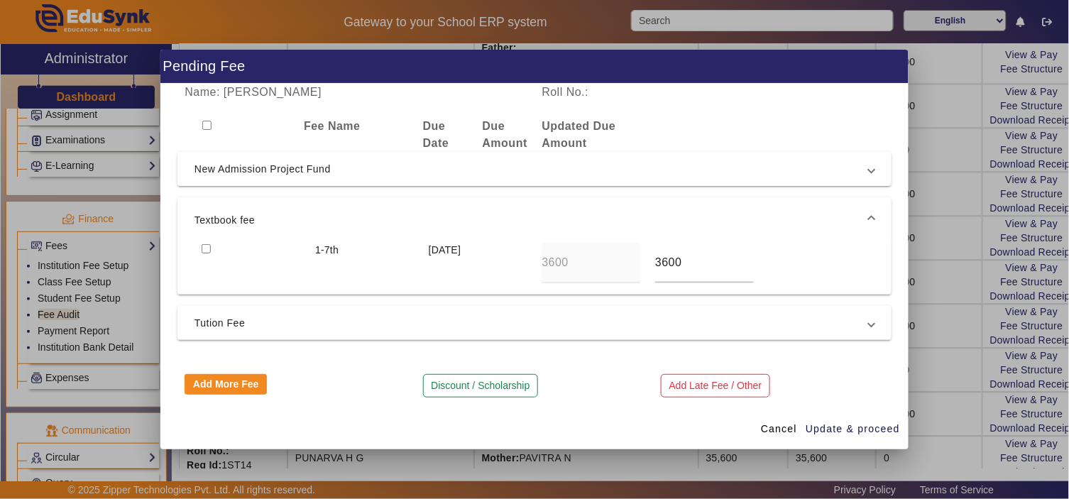
click at [356, 220] on span "Textbook fee" at bounding box center [532, 220] width 675 height 17
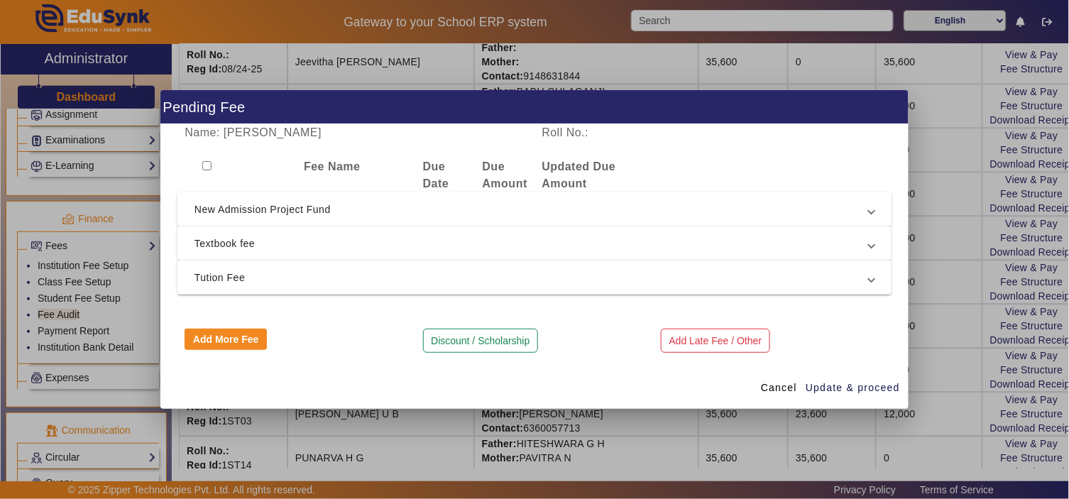
click at [350, 211] on span "New Admission Project Fund" at bounding box center [532, 209] width 675 height 17
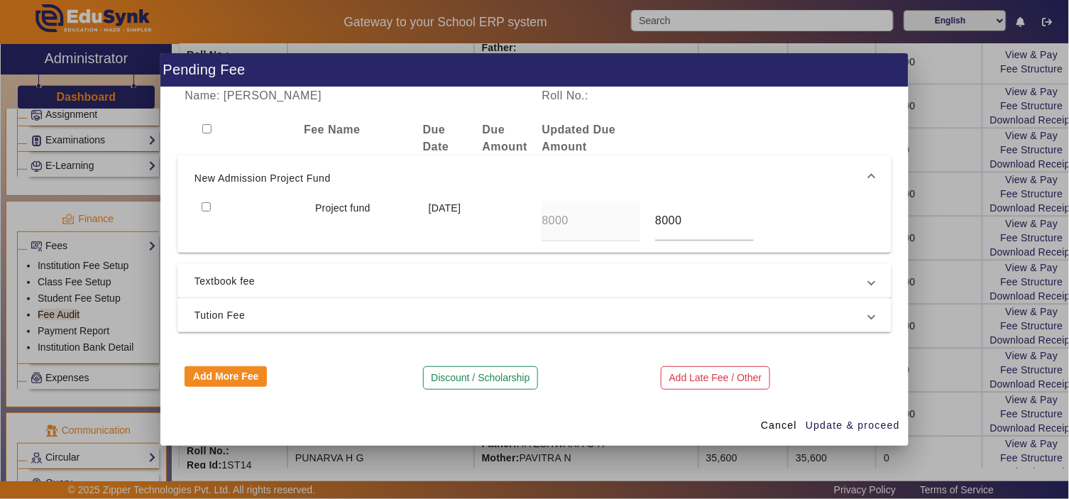
click at [312, 172] on span "New Admission Project Fund" at bounding box center [532, 178] width 675 height 17
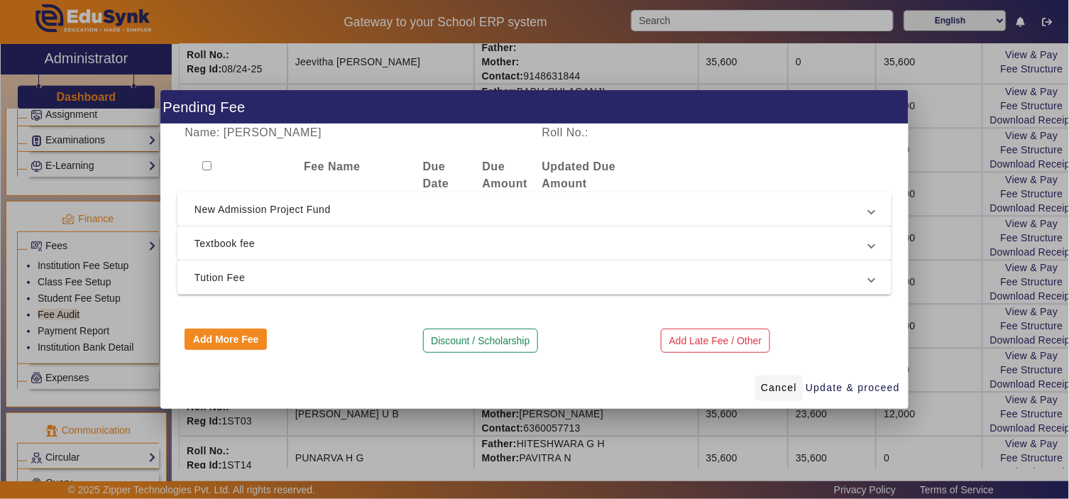
click at [782, 388] on span "Cancel" at bounding box center [779, 388] width 36 height 15
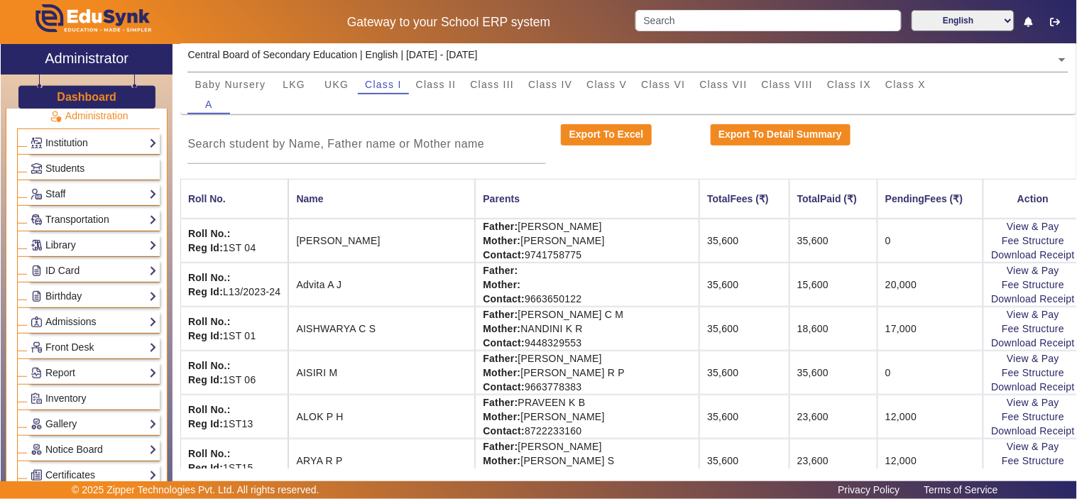
scroll to position [0, 0]
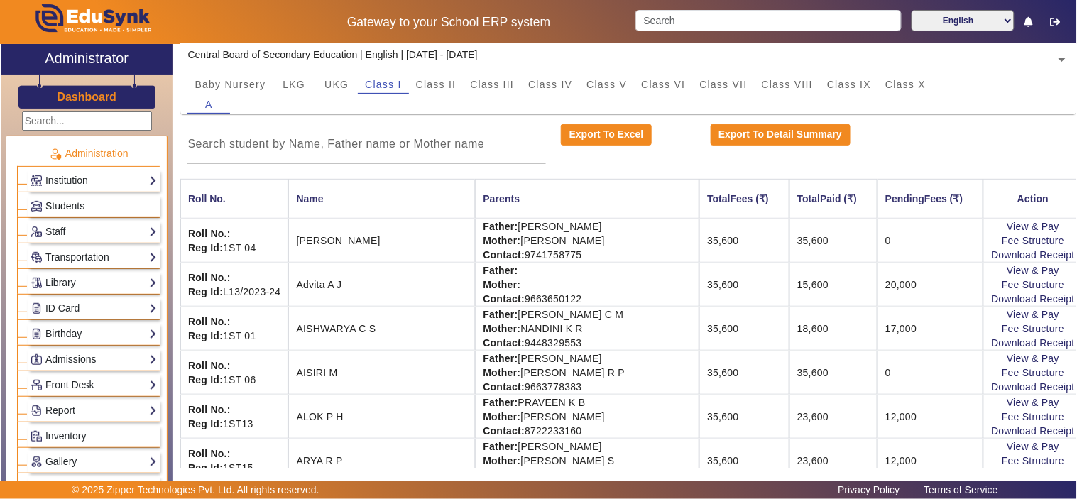
click at [67, 204] on span "Students" at bounding box center [64, 205] width 39 height 11
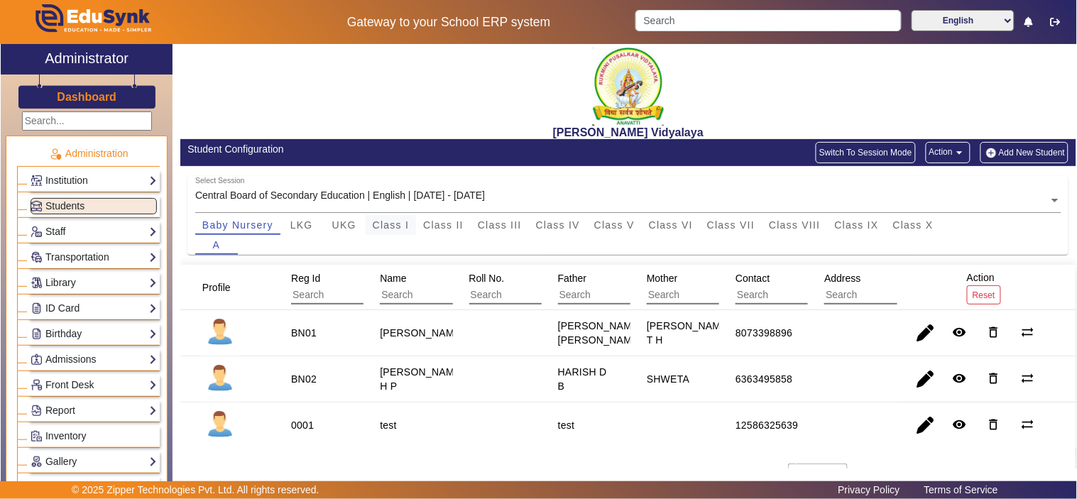
click at [386, 221] on span "Class I" at bounding box center [391, 225] width 37 height 10
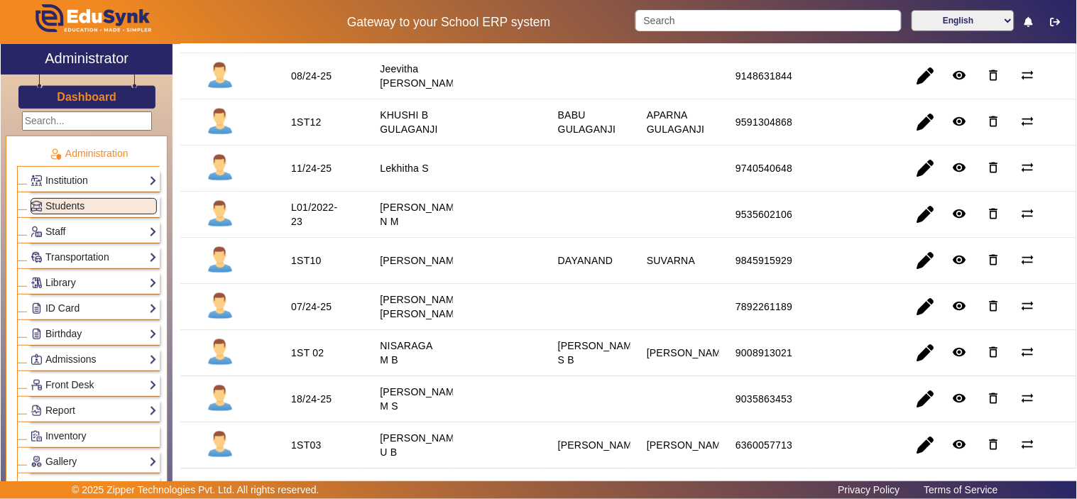
scroll to position [920, 0]
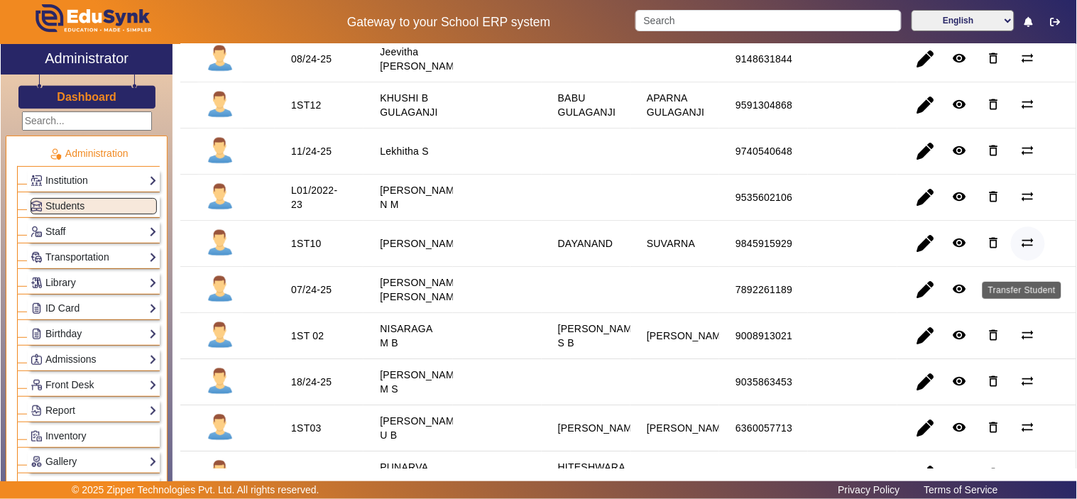
click at [1012, 259] on span "button" at bounding box center [1028, 244] width 34 height 34
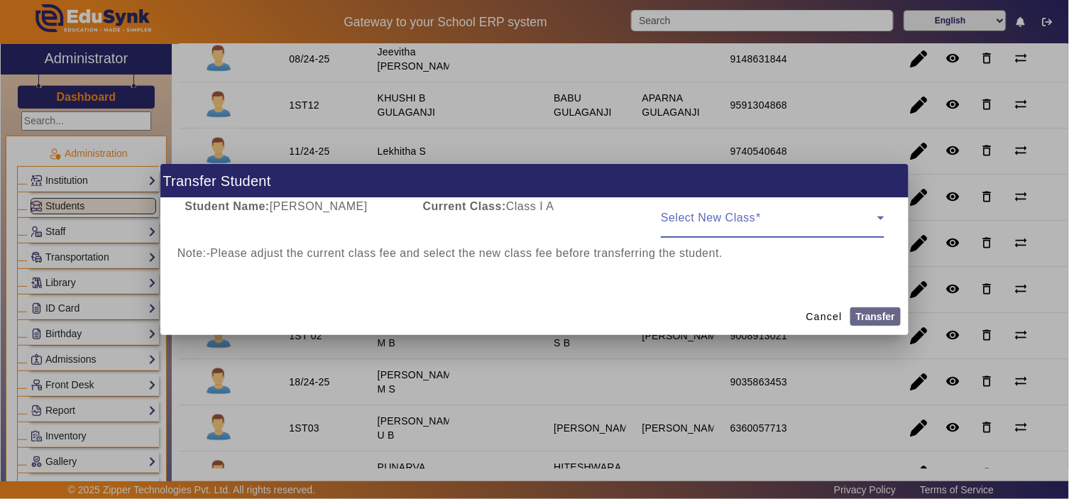
click at [719, 219] on span at bounding box center [769, 223] width 216 height 17
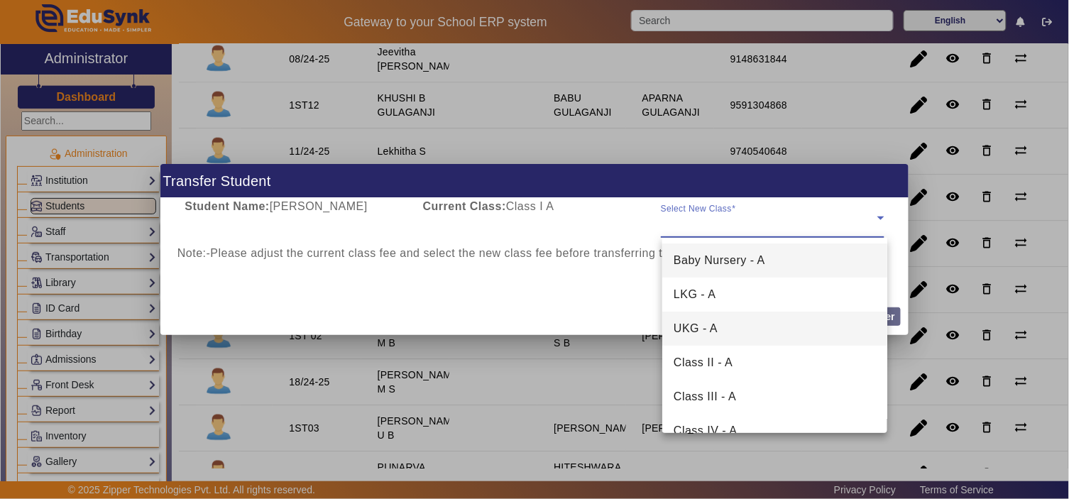
click at [699, 327] on span "UKG - A" at bounding box center [696, 328] width 44 height 17
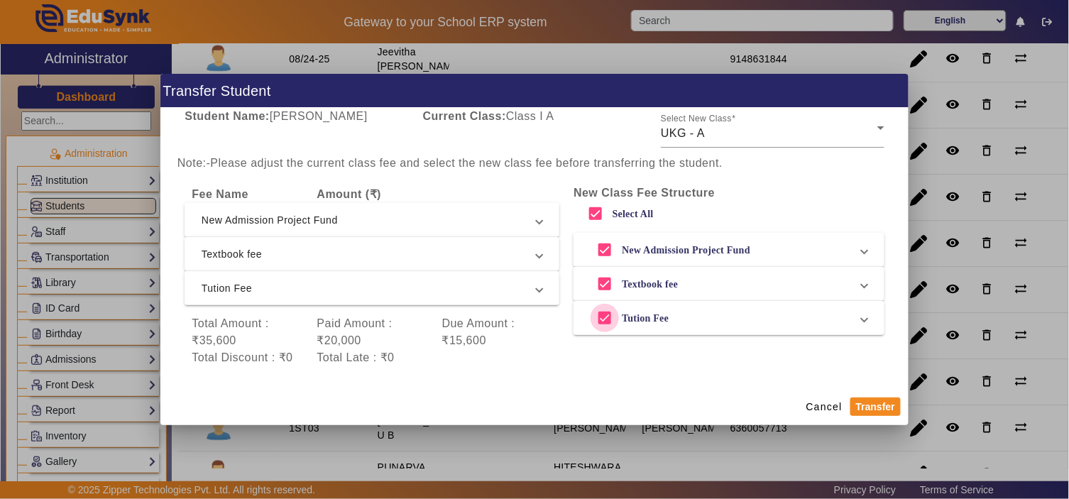
click at [591, 320] on input "Tution Fee" at bounding box center [605, 318] width 28 height 28
checkbox input "false"
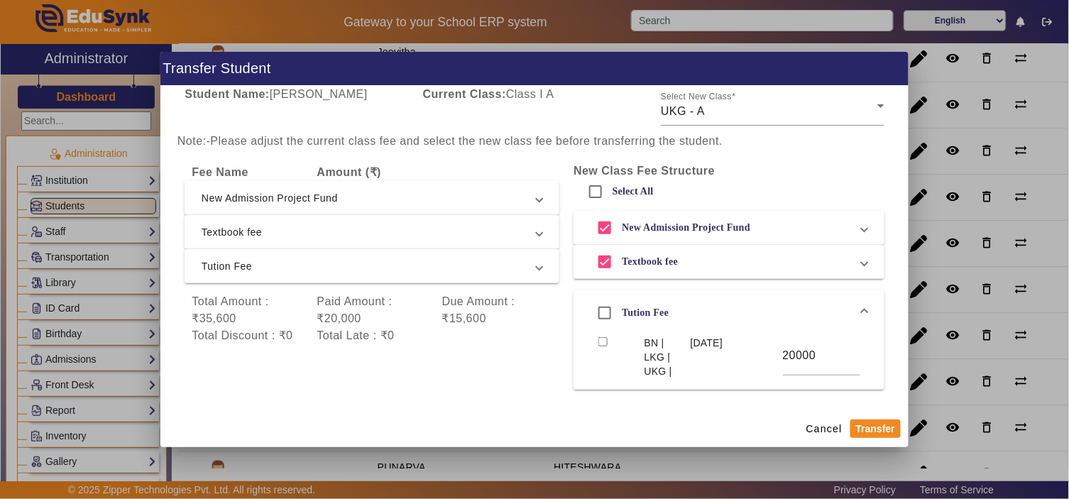
click at [481, 403] on mat-dialog-content "Student Name: NANDAKISHORE D B Current Class: Class I A Select New Class UKG - …" at bounding box center [534, 248] width 748 height 325
click at [655, 225] on label "New Admission Project Fund" at bounding box center [684, 228] width 131 height 12
click at [619, 225] on input "New Admission Project Fund" at bounding box center [605, 228] width 28 height 28
checkbox input "false"
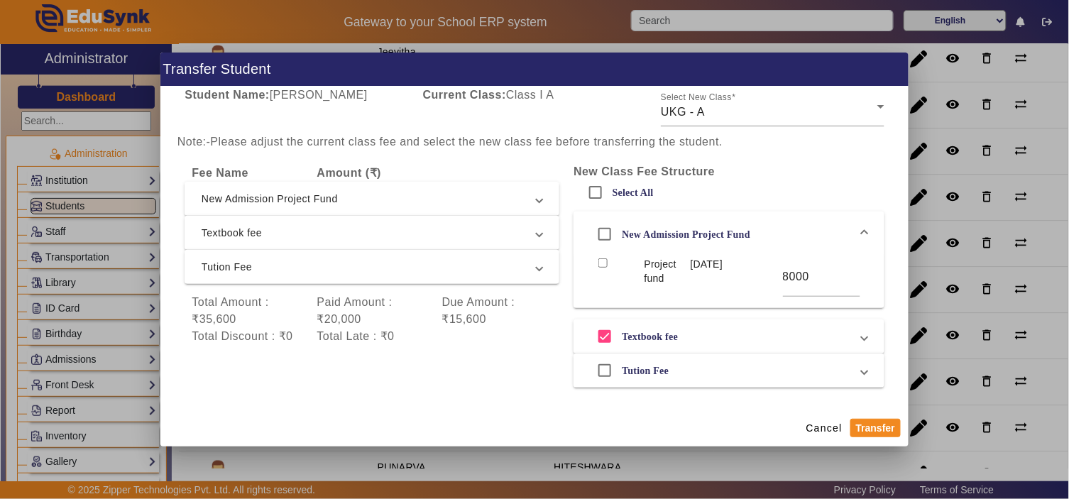
click at [654, 227] on div "New Admission Project Fund" at bounding box center [671, 234] width 160 height 28
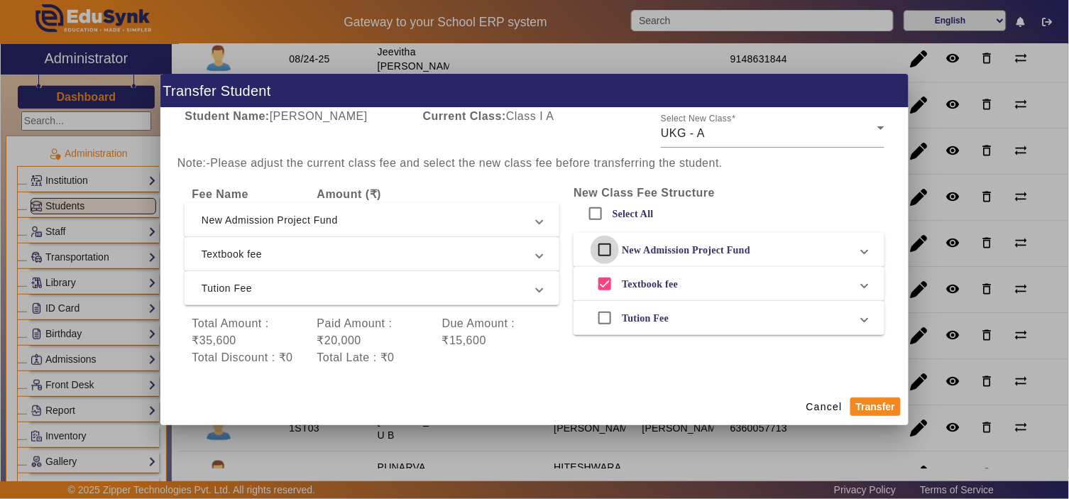
click at [594, 249] on input "New Admission Project Fund" at bounding box center [605, 250] width 28 height 28
checkbox input "true"
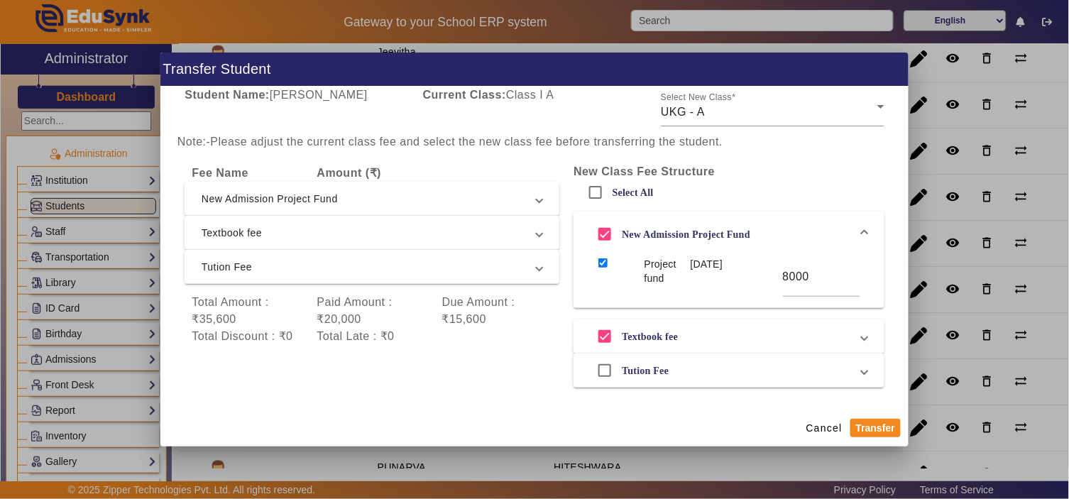
click at [650, 339] on label "Textbook fee" at bounding box center [648, 337] width 59 height 12
click at [619, 339] on input "Textbook fee" at bounding box center [605, 336] width 28 height 28
checkbox input "false"
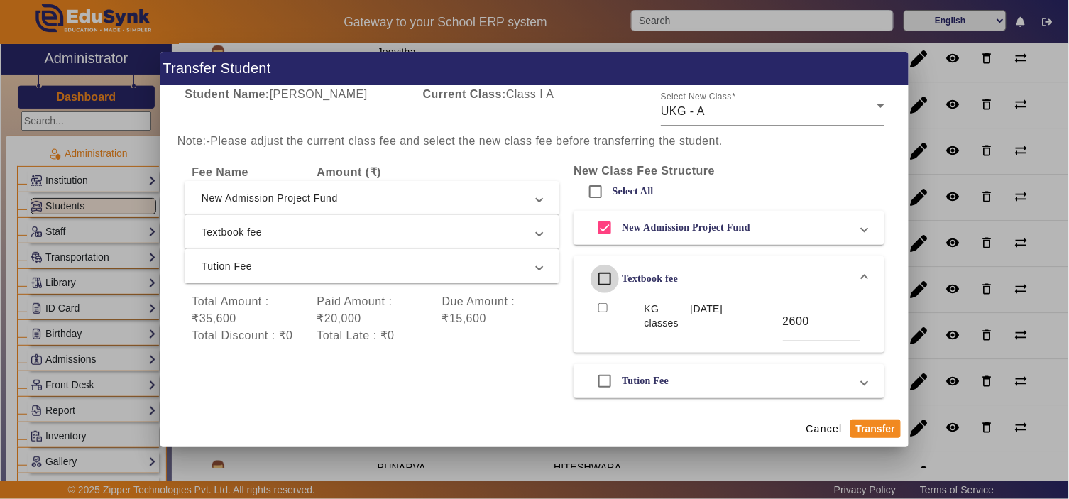
click at [591, 273] on input "Textbook fee" at bounding box center [605, 279] width 28 height 28
checkbox input "true"
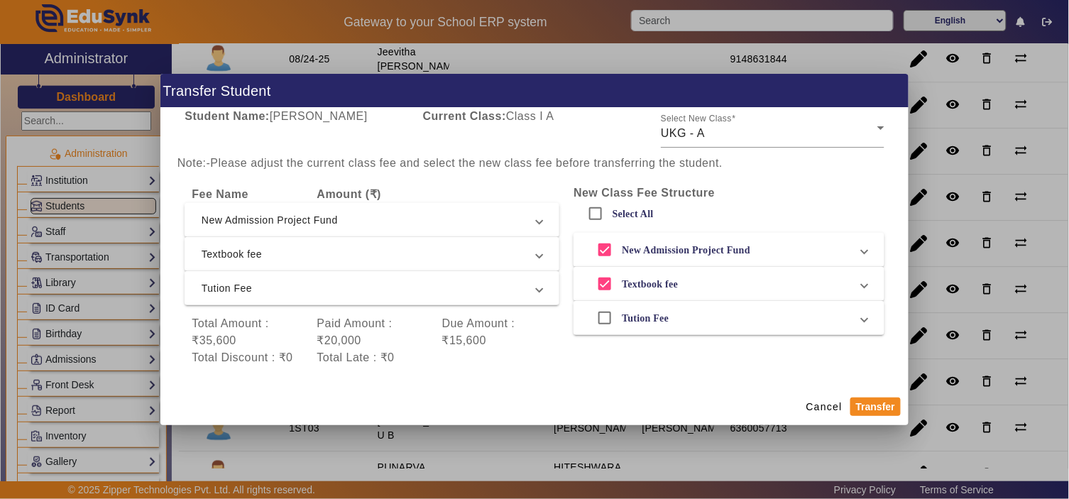
click at [6, 427] on div at bounding box center [534, 249] width 1069 height 499
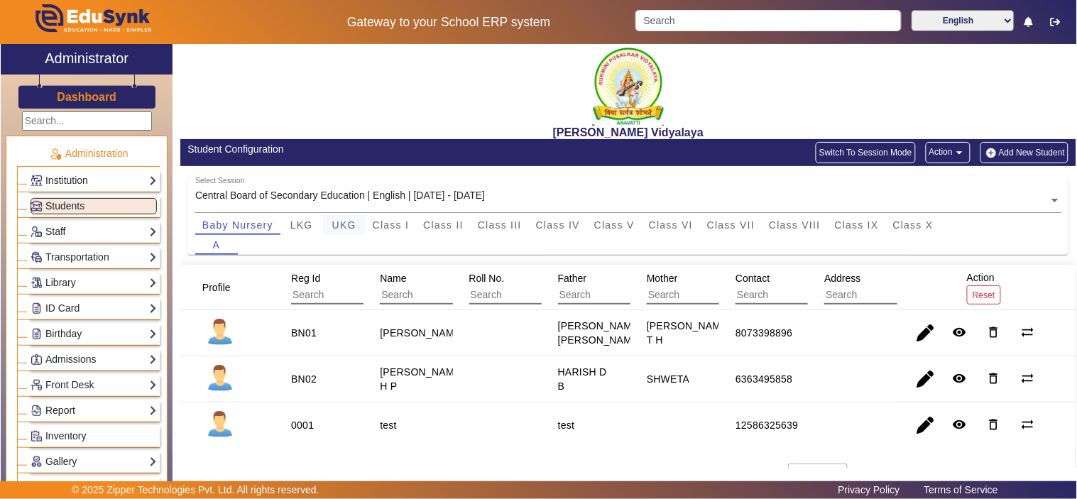
click at [344, 220] on span "UKG" at bounding box center [344, 225] width 24 height 10
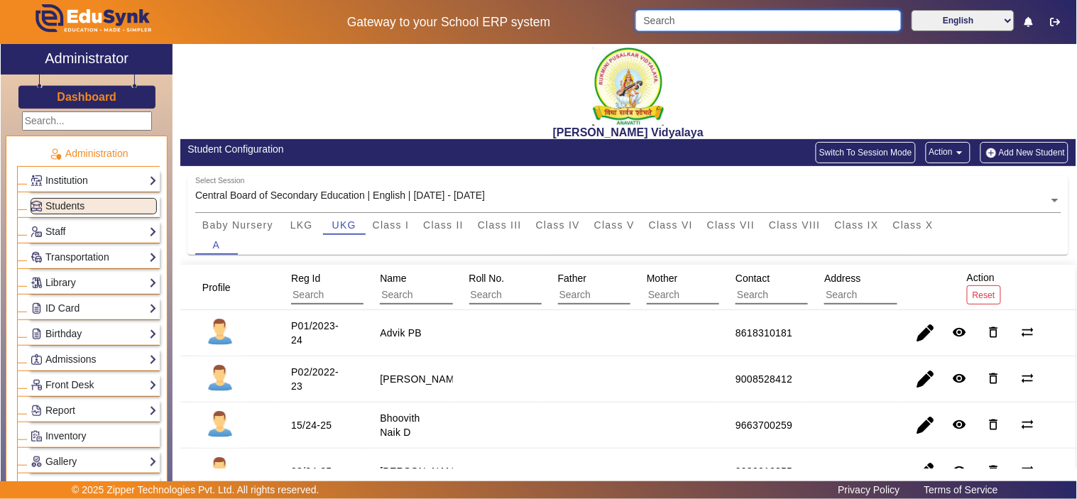
click at [783, 25] on input "Search" at bounding box center [769, 20] width 266 height 21
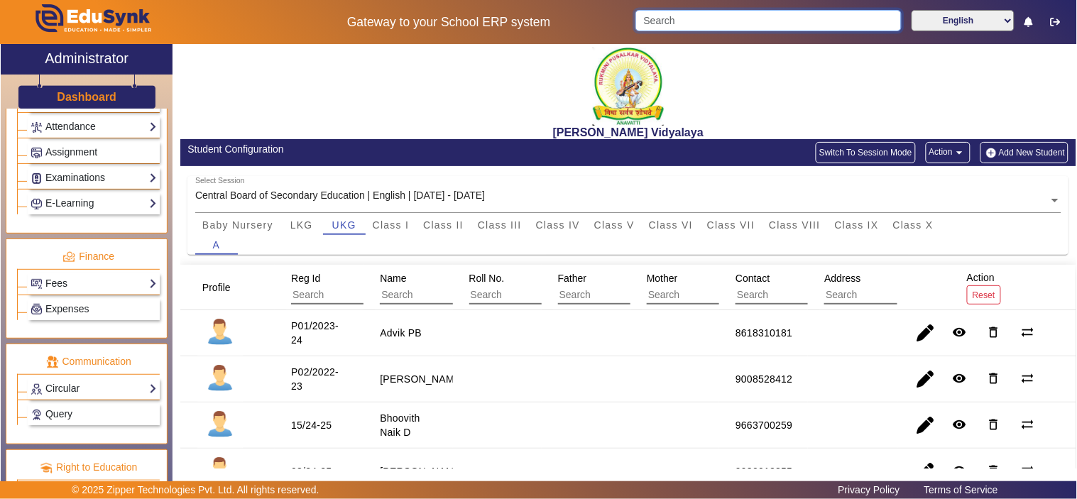
scroll to position [657, 0]
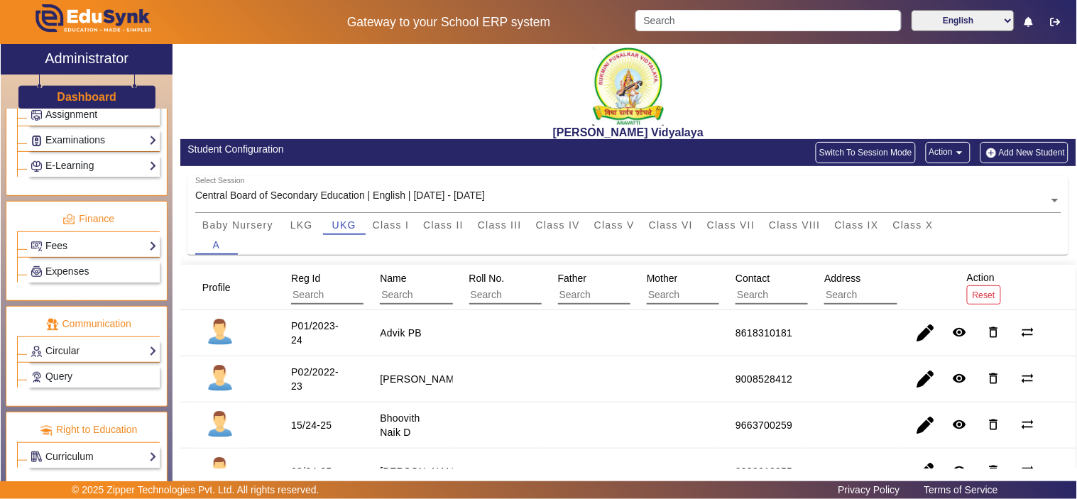
click at [57, 249] on link "Fees" at bounding box center [94, 246] width 126 height 16
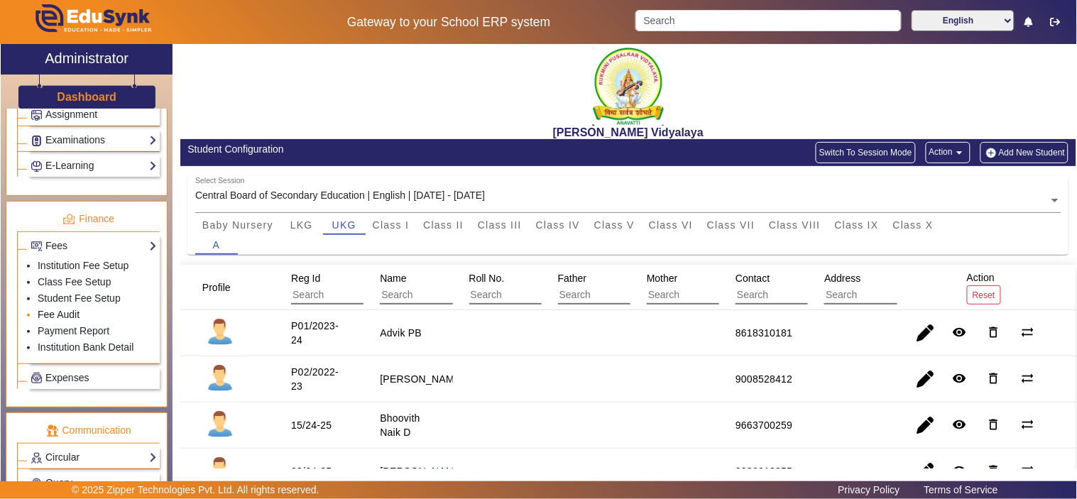
click at [55, 317] on link "Fee Audit" at bounding box center [59, 314] width 42 height 11
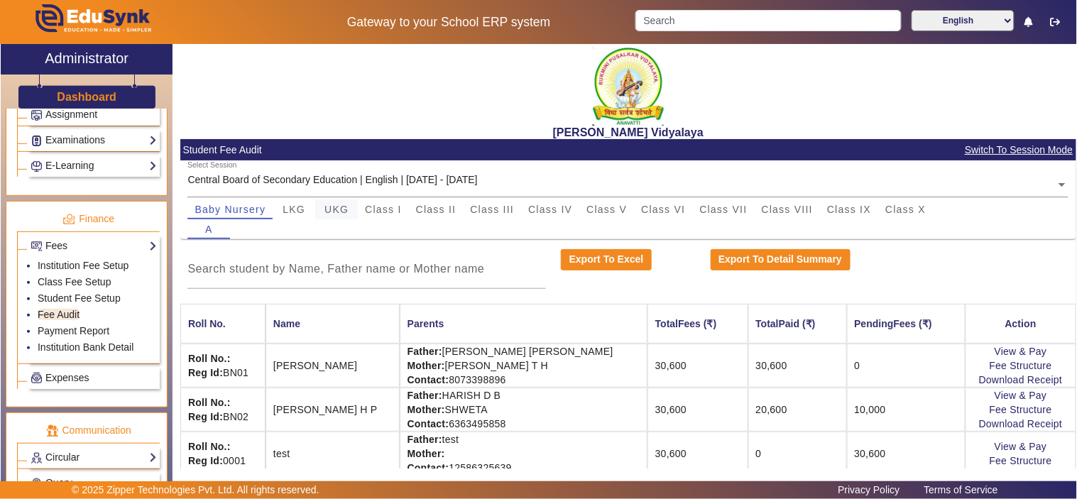
click at [334, 206] on span "UKG" at bounding box center [337, 210] width 24 height 10
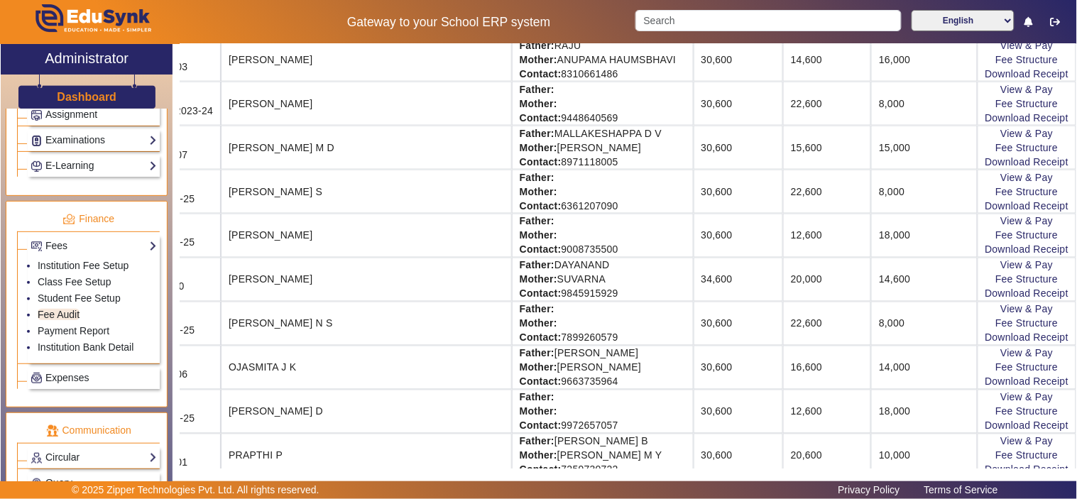
scroll to position [526, 111]
click at [1025, 261] on link "View & Pay" at bounding box center [1027, 265] width 53 height 11
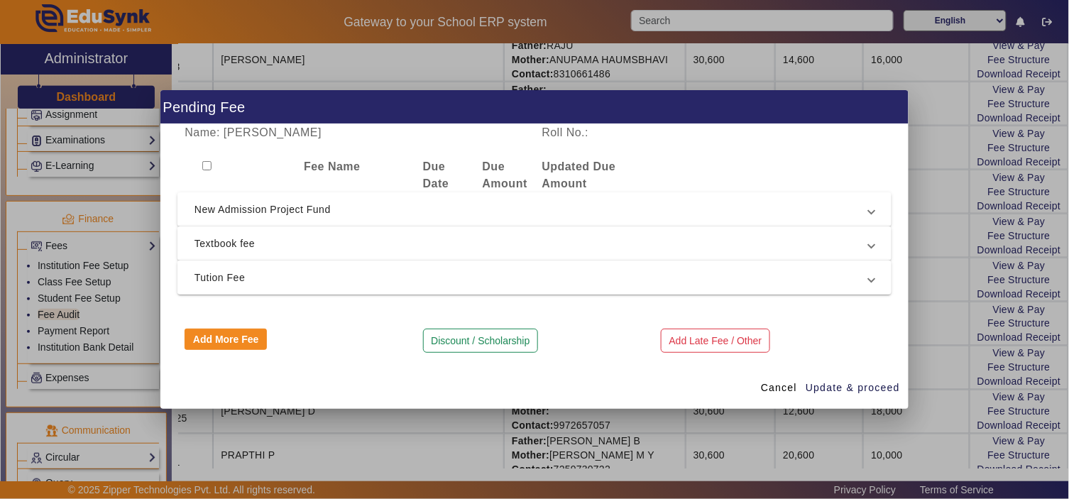
click at [308, 283] on span "Tution Fee" at bounding box center [532, 277] width 675 height 17
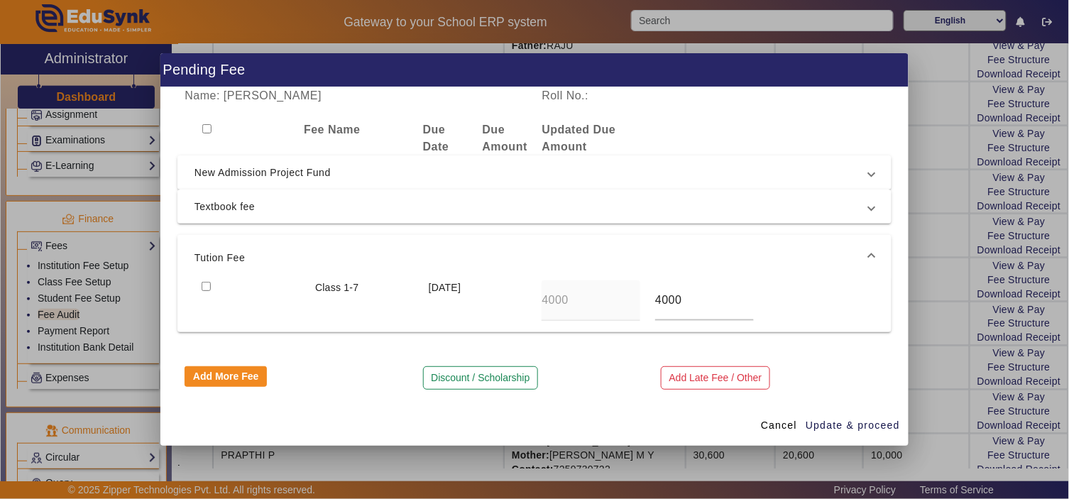
click at [318, 250] on span "Tution Fee" at bounding box center [532, 257] width 675 height 17
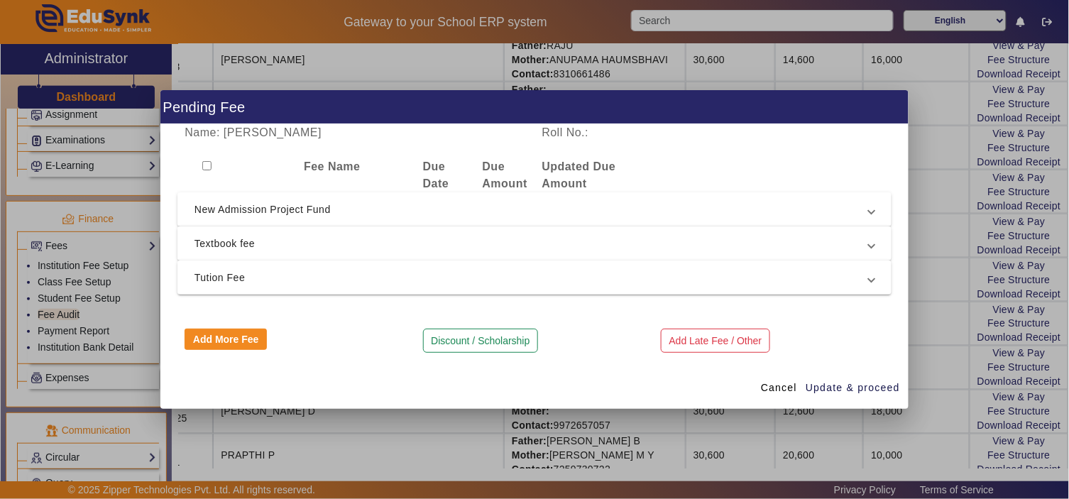
click at [317, 230] on mat-expansion-panel-header "Textbook fee" at bounding box center [535, 244] width 714 height 34
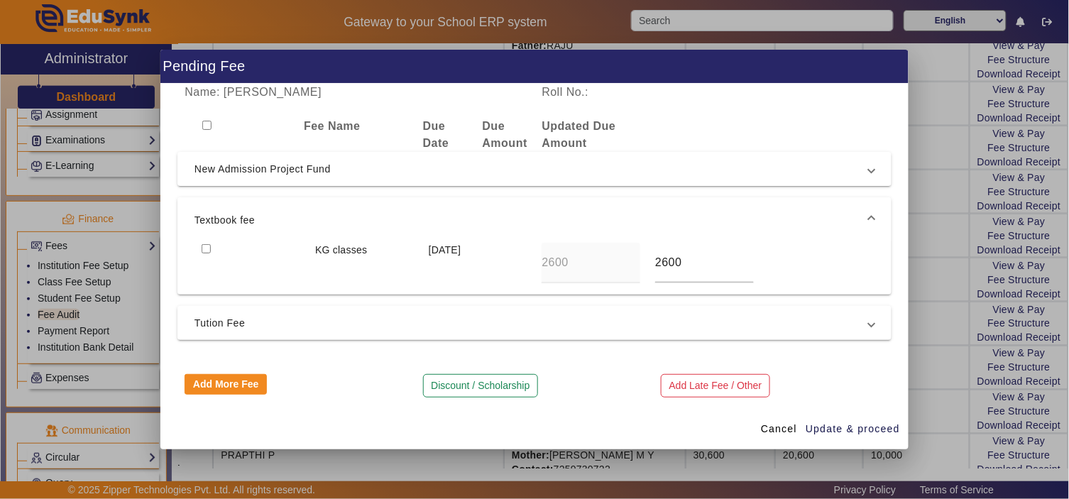
click at [318, 226] on span "Textbook fee" at bounding box center [532, 220] width 675 height 17
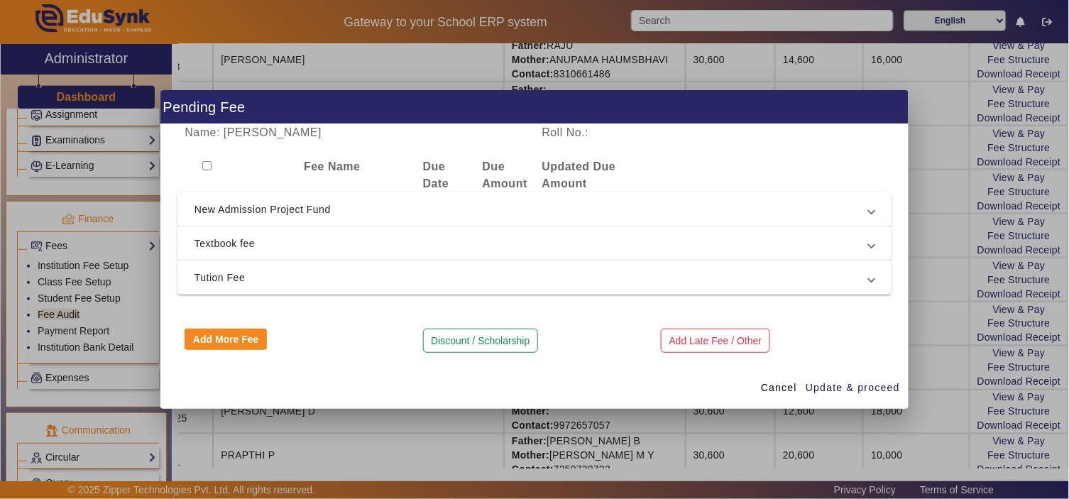
click at [331, 207] on span "New Admission Project Fund" at bounding box center [532, 209] width 675 height 17
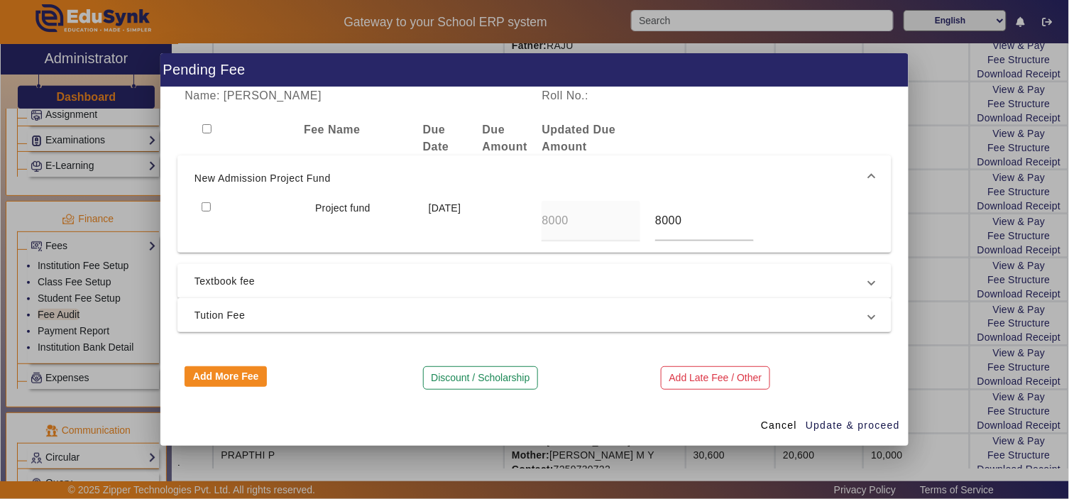
click at [312, 273] on span "Textbook fee" at bounding box center [532, 281] width 675 height 17
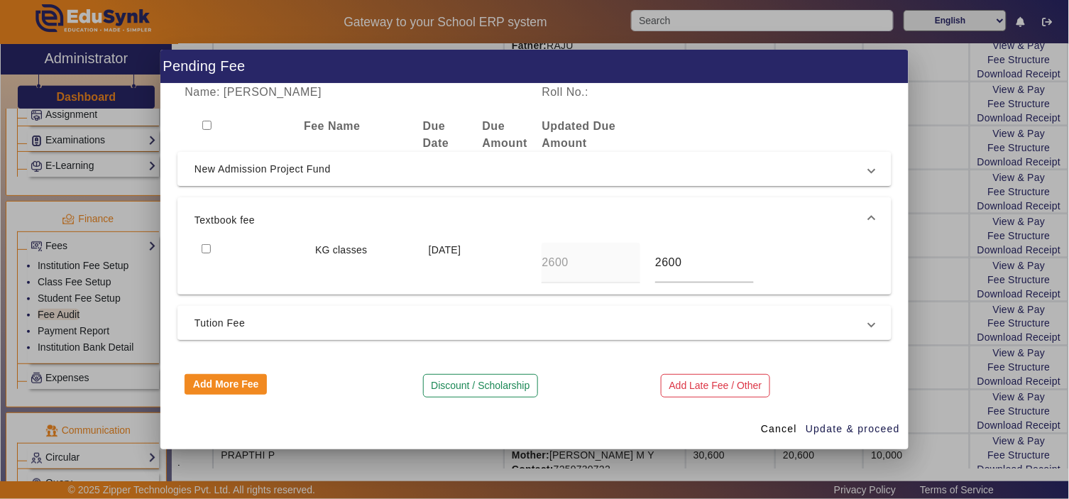
click at [286, 312] on mat-expansion-panel-header "Tution Fee" at bounding box center [535, 323] width 714 height 34
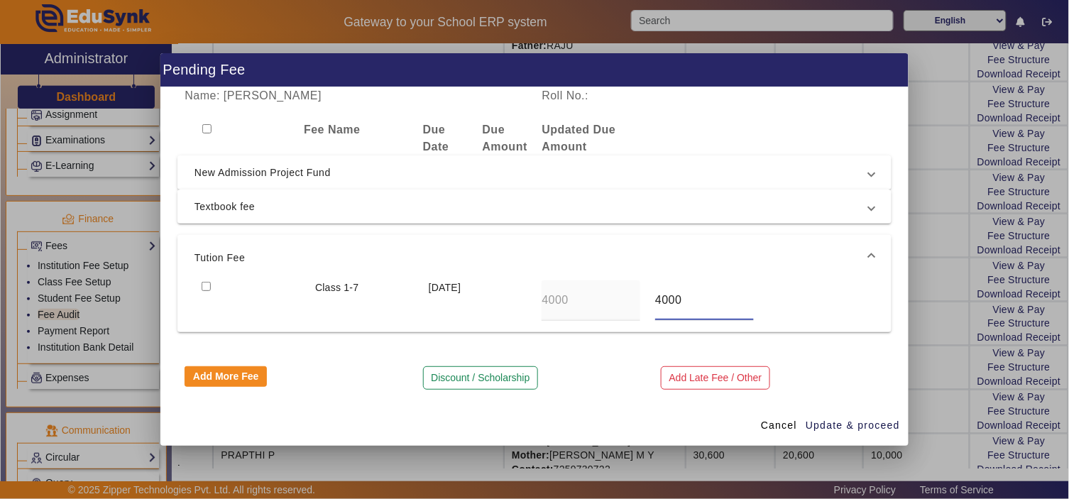
click at [633, 298] on div "Class 1-7 29 May 2025 4000 4000" at bounding box center [535, 300] width 680 height 40
type input "0"
click at [203, 287] on input "checkbox" at bounding box center [206, 286] width 9 height 9
checkbox input "true"
click at [854, 421] on span "Update & proceed" at bounding box center [853, 425] width 94 height 15
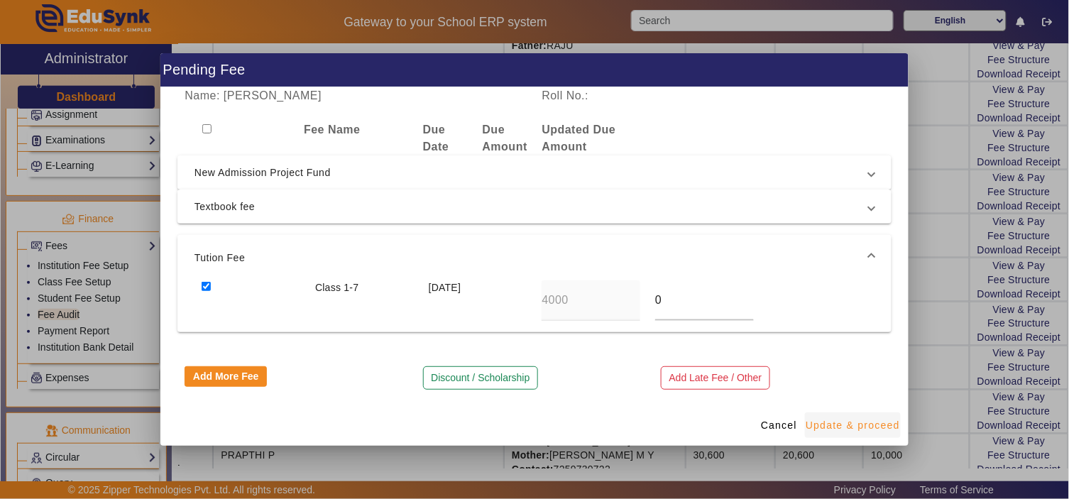
type input "20000"
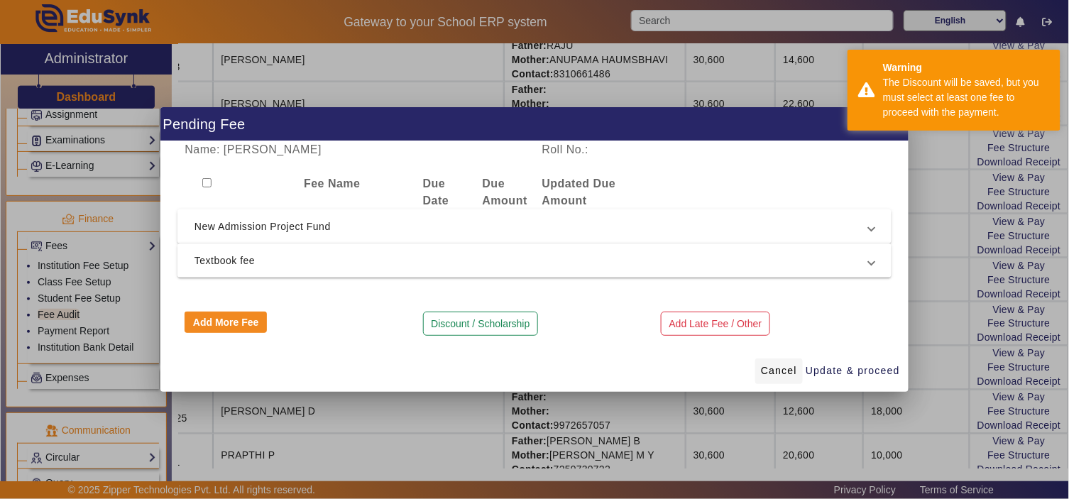
click at [781, 370] on span "Cancel" at bounding box center [779, 371] width 36 height 15
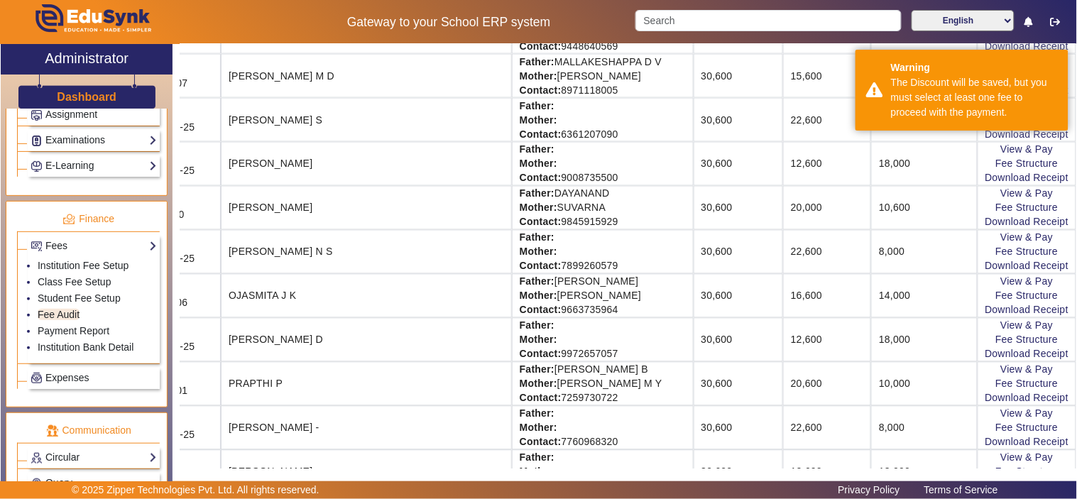
scroll to position [609, 111]
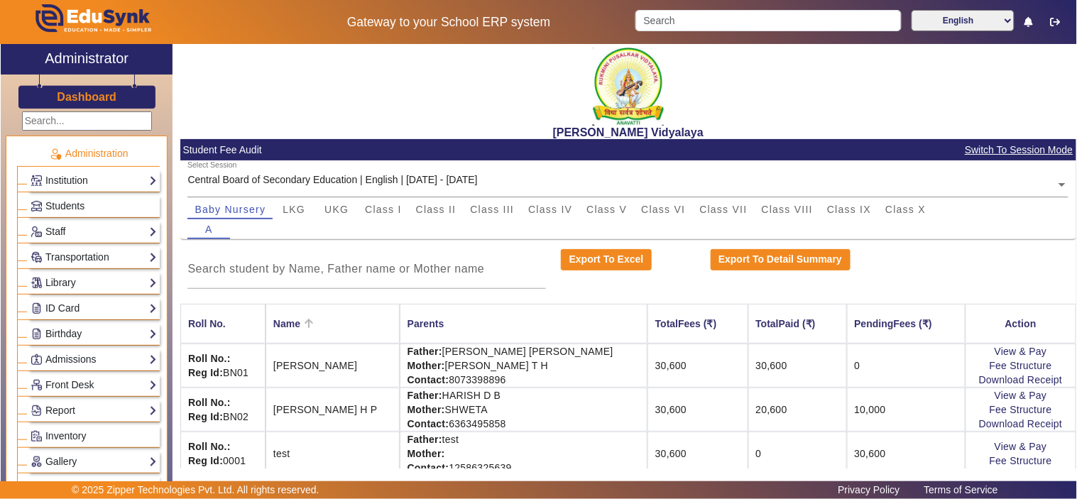
scroll to position [16, 0]
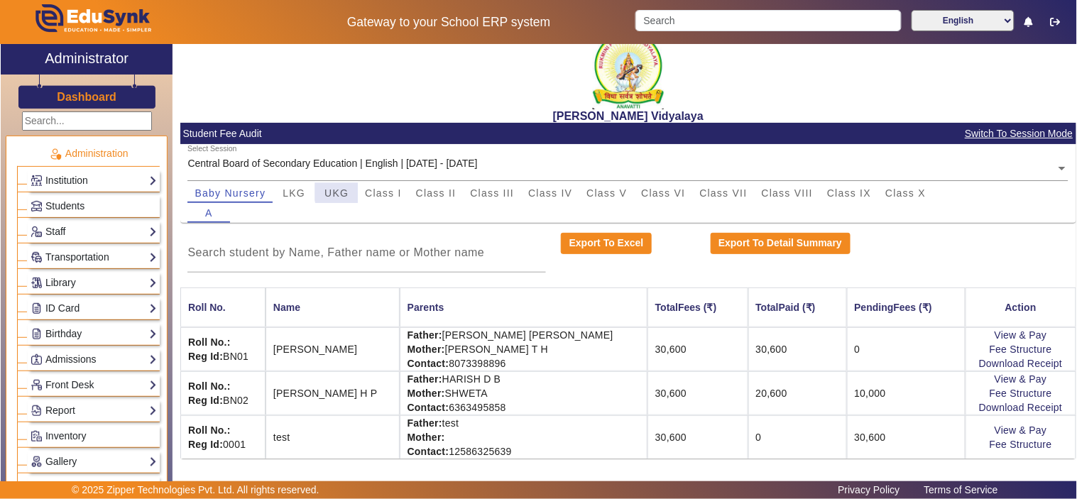
click at [342, 192] on span "UKG" at bounding box center [337, 193] width 24 height 10
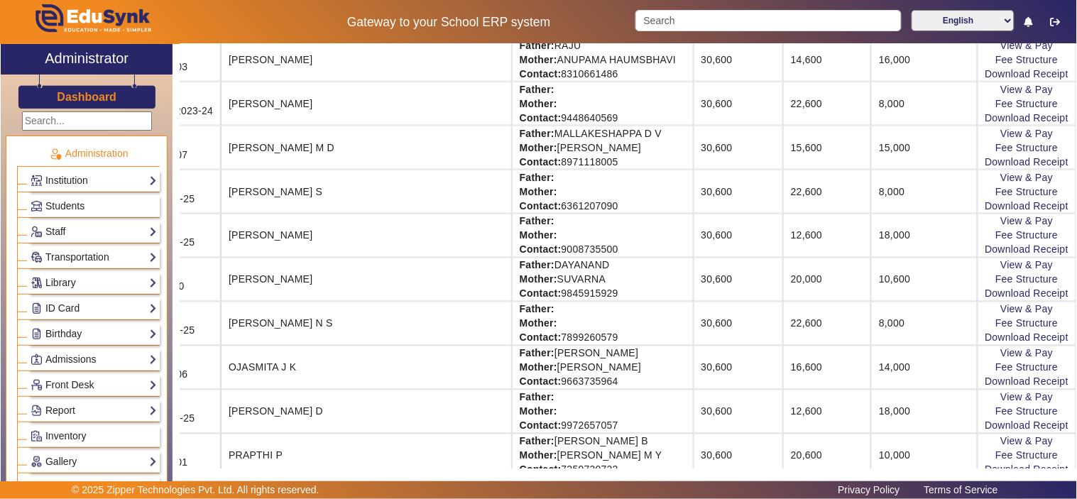
scroll to position [526, 111]
click at [1005, 283] on link "Fee Structure" at bounding box center [1027, 279] width 62 height 11
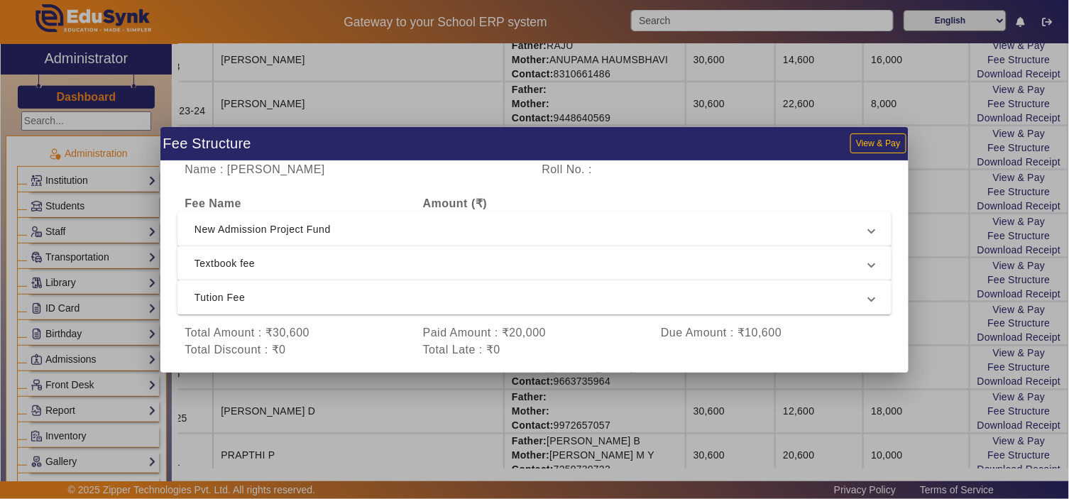
click at [290, 296] on span "Tution Fee" at bounding box center [532, 297] width 675 height 17
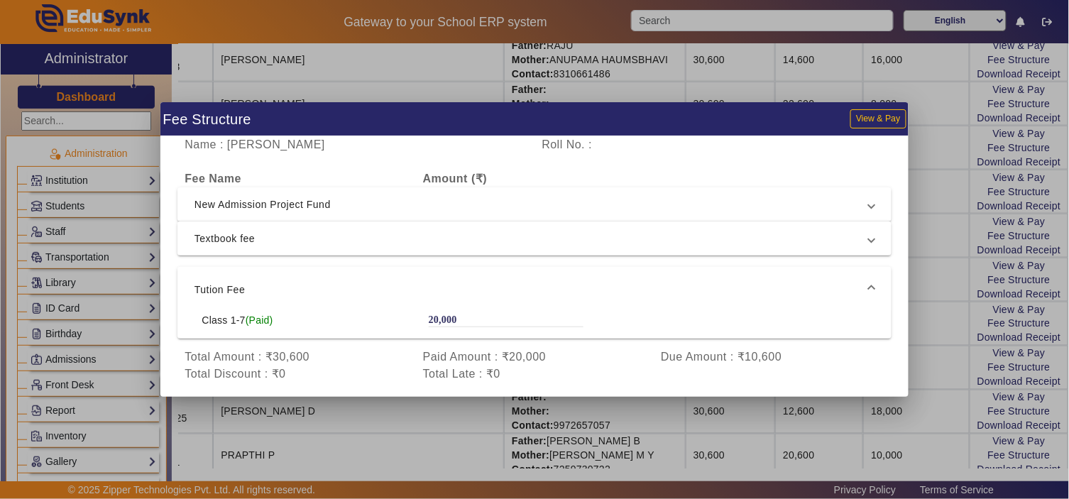
click at [298, 291] on span "Tution Fee" at bounding box center [532, 289] width 675 height 17
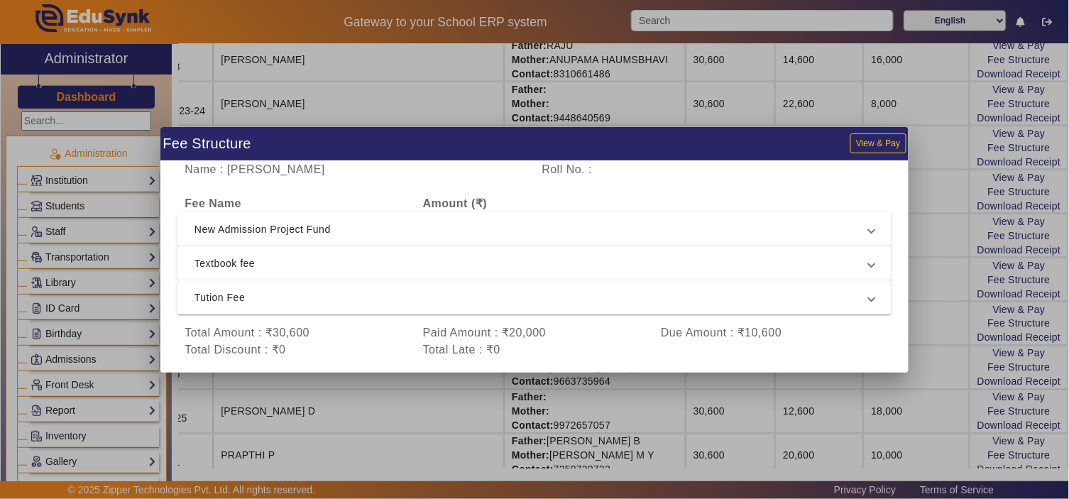
click at [307, 271] on span "Textbook fee" at bounding box center [532, 263] width 675 height 17
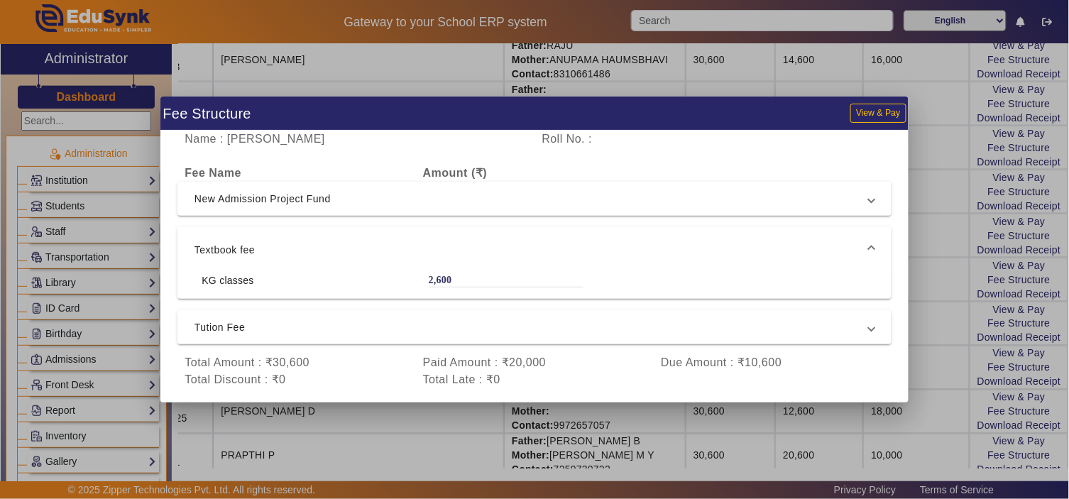
click at [328, 245] on span "Textbook fee" at bounding box center [532, 249] width 675 height 17
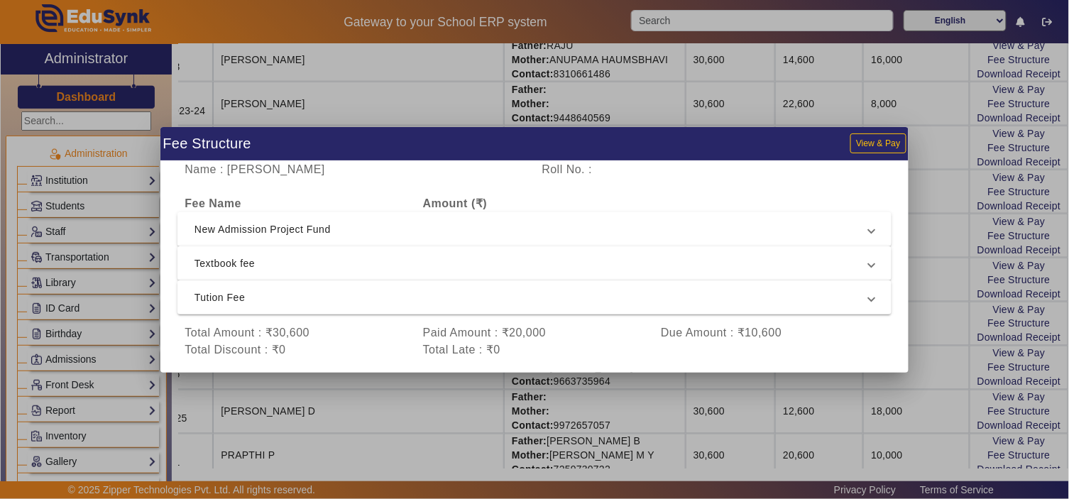
click at [344, 222] on span "New Admission Project Fund" at bounding box center [532, 229] width 675 height 17
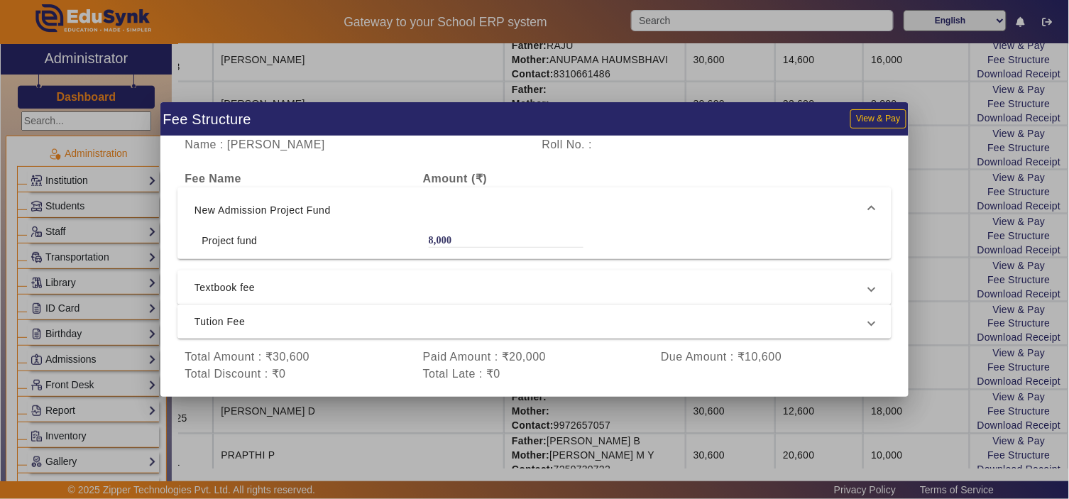
click at [362, 217] on span "New Admission Project Fund" at bounding box center [532, 210] width 675 height 17
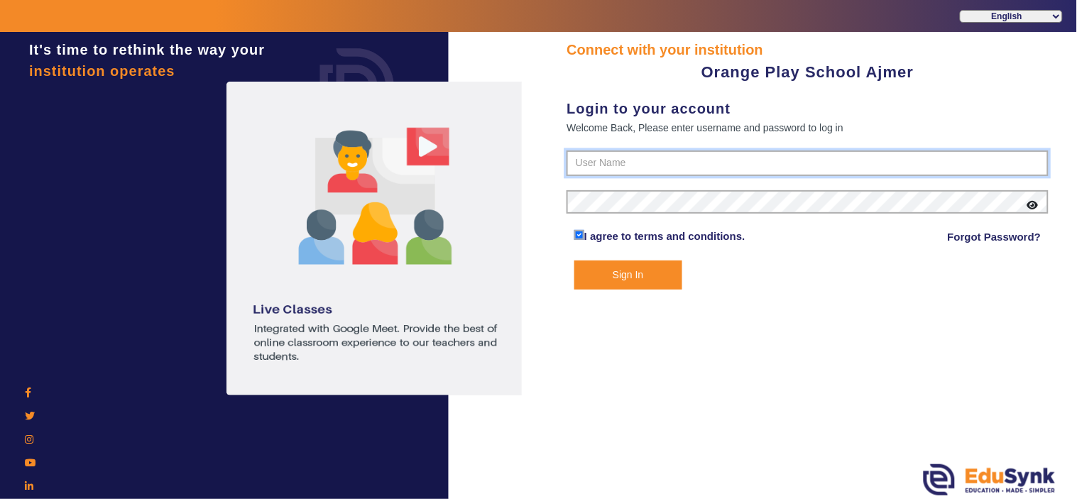
type input "9829214768"
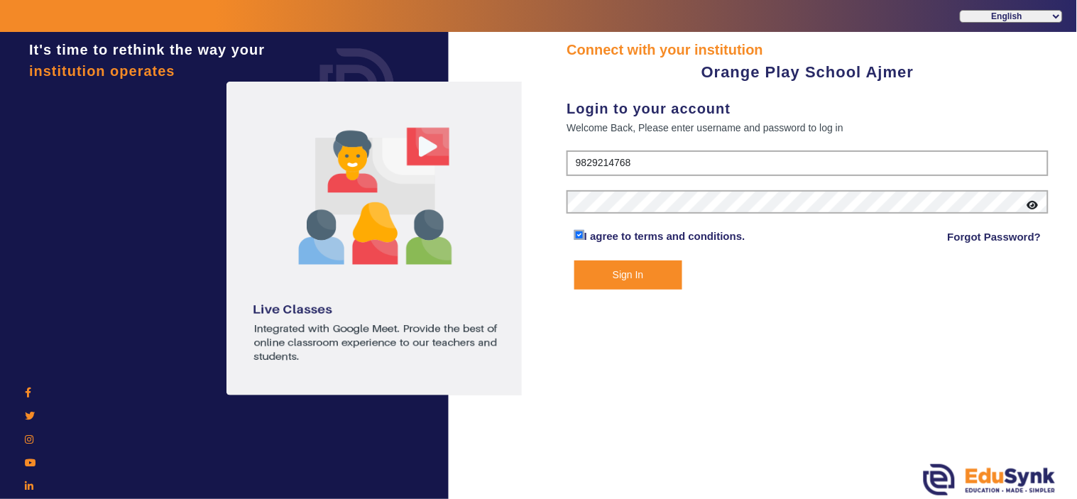
click at [608, 278] on button "Sign In" at bounding box center [628, 275] width 108 height 29
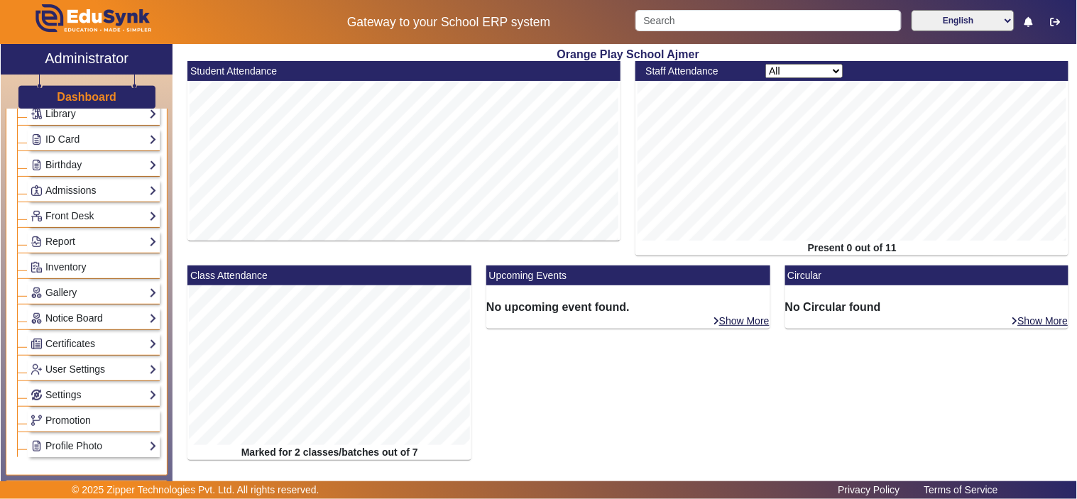
scroll to position [263, 0]
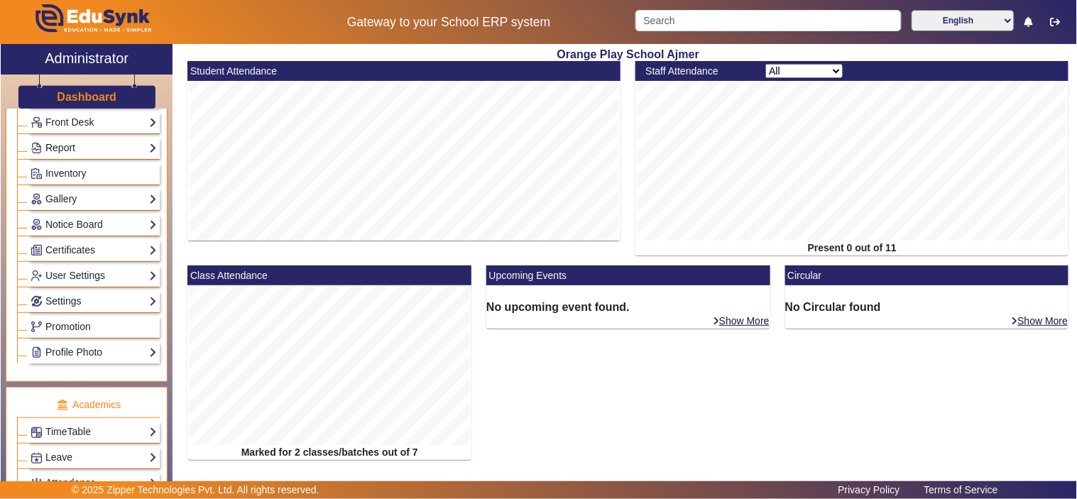
click at [80, 151] on link "Report" at bounding box center [94, 148] width 126 height 16
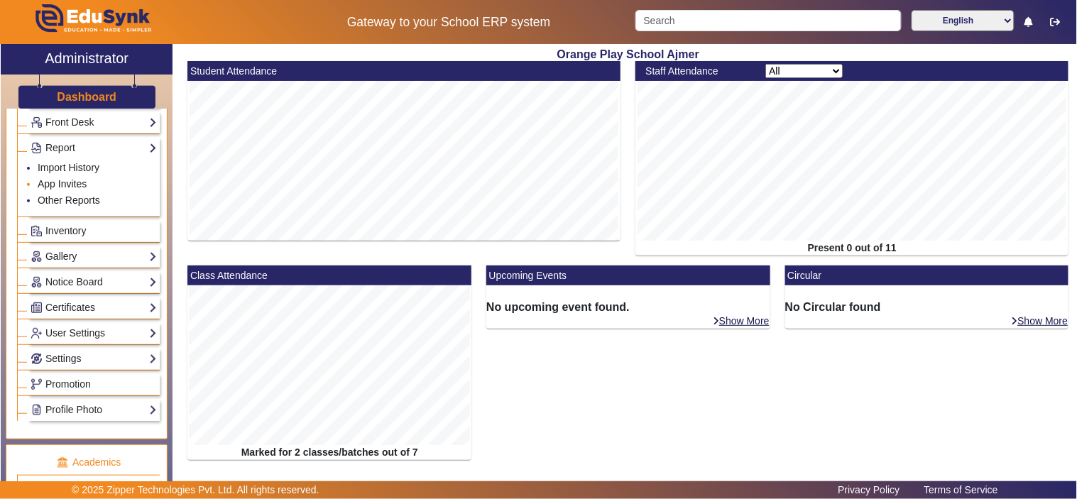
click at [75, 185] on link "App Invites" at bounding box center [62, 183] width 49 height 11
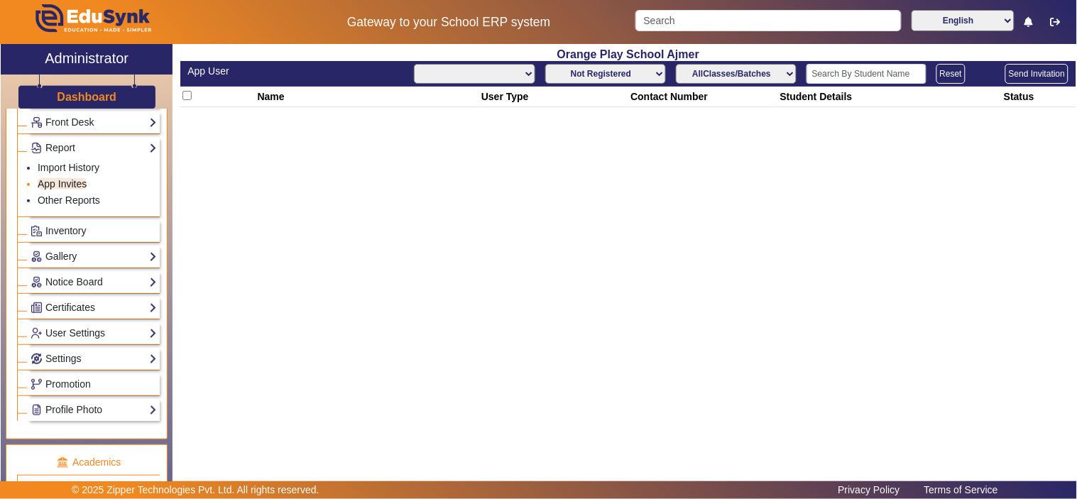
select select "All"
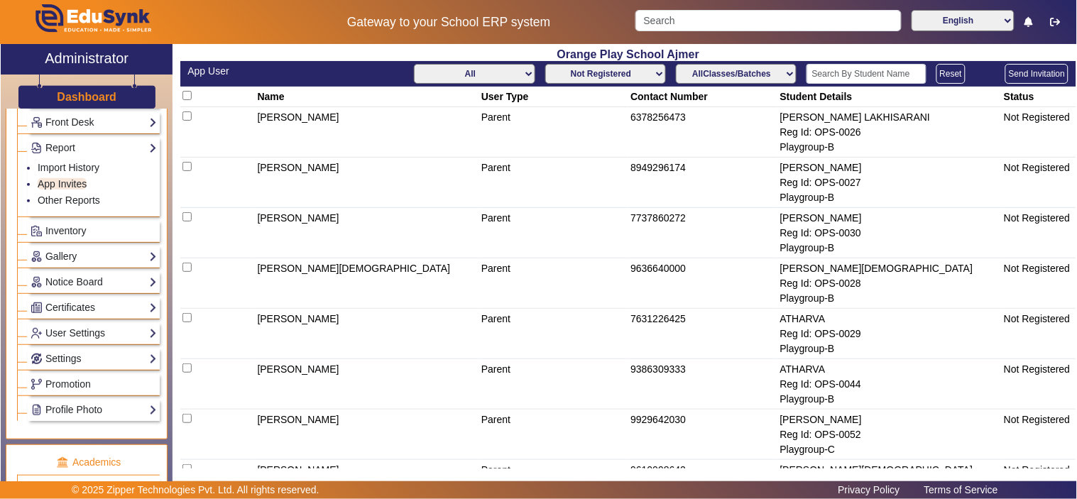
drag, startPoint x: 613, startPoint y: 74, endPoint x: 604, endPoint y: 83, distance: 13.1
click at [613, 74] on select "Not Registered Registered" at bounding box center [605, 74] width 121 height 20
select select "registered"
click at [545, 64] on select "Not Registered Registered" at bounding box center [605, 74] width 121 height 20
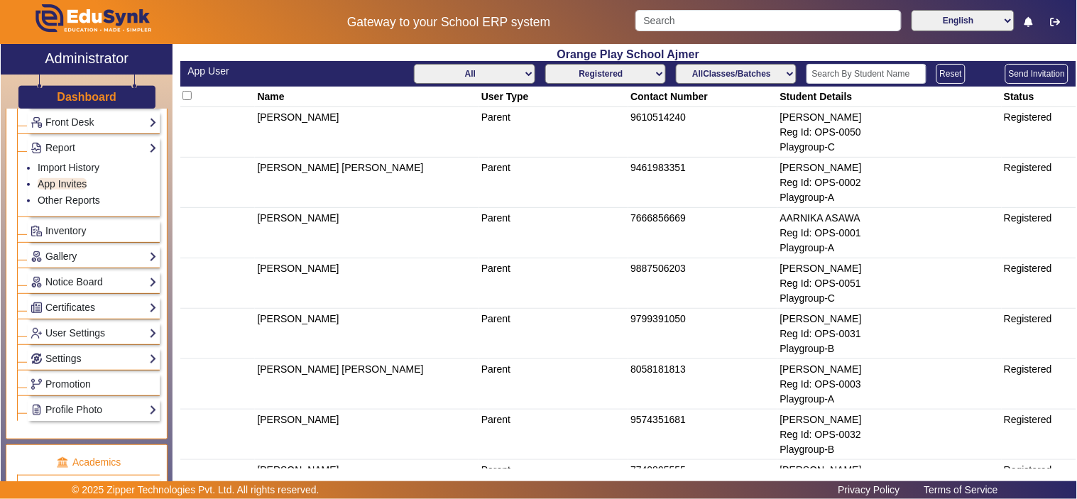
click at [479, 73] on select "All Teacher Parent Driver Support Staff" at bounding box center [474, 74] width 121 height 20
select select "Parent"
click at [414, 64] on select "All Teacher Parent Driver Support Staff" at bounding box center [474, 74] width 121 height 20
click at [739, 71] on select "AllClasses/Batches Playgroup-C Playgroup-B Playgroup-A Nursery-A Nursery-C Nurs…" at bounding box center [736, 74] width 121 height 20
click at [676, 64] on select "AllClasses/Batches Playgroup-C Playgroup-B Playgroup-A Nursery-A Nursery-C Nurs…" at bounding box center [736, 74] width 121 height 20
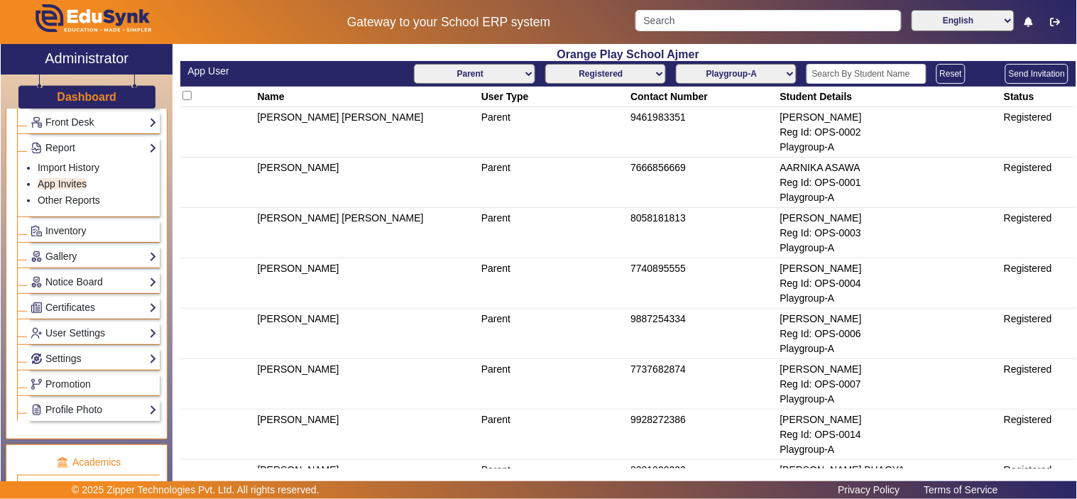
click at [748, 72] on select "AllClasses/Batches Playgroup-C Playgroup-B Playgroup-A Nursery-A Nursery-C Nurs…" at bounding box center [736, 74] width 121 height 20
click at [676, 64] on select "AllClasses/Batches Playgroup-C Playgroup-B Playgroup-A Nursery-A Nursery-C Nurs…" at bounding box center [736, 74] width 121 height 20
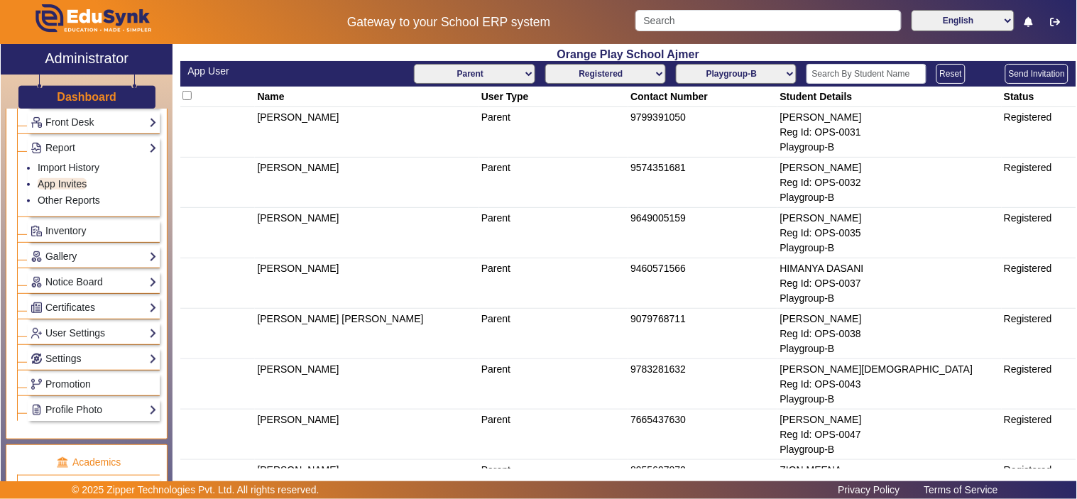
drag, startPoint x: 753, startPoint y: 73, endPoint x: 755, endPoint y: 83, distance: 10.2
click at [753, 73] on select "AllClasses/Batches Playgroup-C Playgroup-B Playgroup-A Nursery-A Nursery-C Nurs…" at bounding box center [736, 74] width 121 height 20
click at [676, 64] on select "AllClasses/Batches Playgroup-C Playgroup-B Playgroup-A Nursery-A Nursery-C Nurs…" at bounding box center [736, 74] width 121 height 20
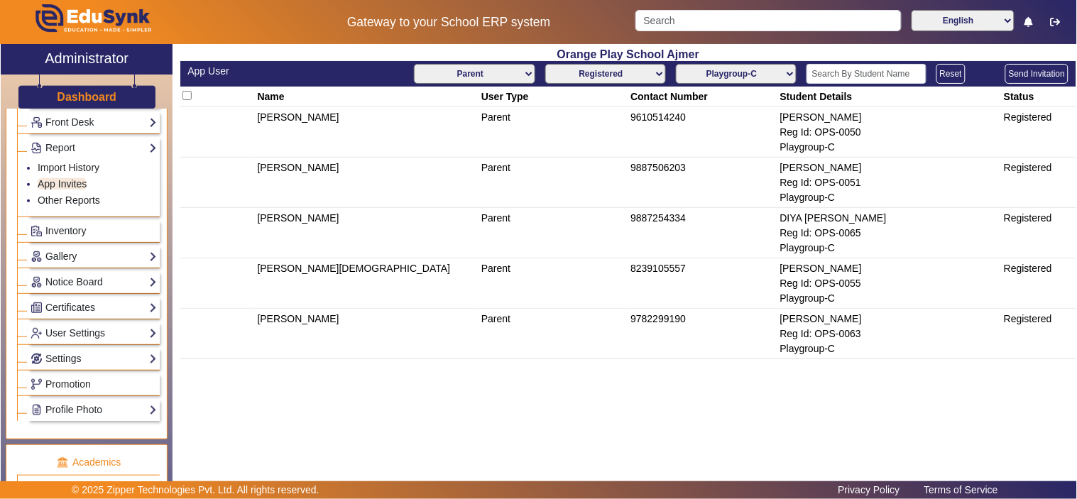
click at [765, 73] on select "AllClasses/Batches Playgroup-C Playgroup-B Playgroup-A Nursery-A Nursery-C Nurs…" at bounding box center [736, 74] width 121 height 20
click at [676, 64] on select "AllClasses/Batches Playgroup-C Playgroup-B Playgroup-A Nursery-A Nursery-C Nurs…" at bounding box center [736, 74] width 121 height 20
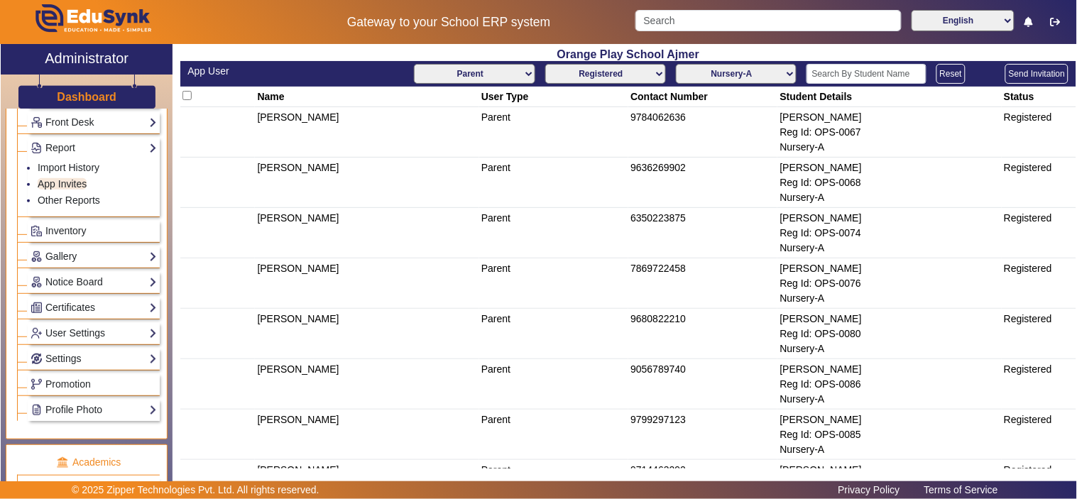
click at [750, 75] on select "AllClasses/Batches Playgroup-C Playgroup-B Playgroup-A Nursery-A Nursery-C Nurs…" at bounding box center [736, 74] width 121 height 20
click at [676, 64] on select "AllClasses/Batches Playgroup-C Playgroup-B Playgroup-A Nursery-A Nursery-C Nurs…" at bounding box center [736, 74] width 121 height 20
click at [736, 75] on select "AllClasses/Batches Playgroup-C Playgroup-B Playgroup-A Nursery-A Nursery-C Nurs…" at bounding box center [736, 74] width 121 height 20
click at [676, 64] on select "AllClasses/Batches Playgroup-C Playgroup-B Playgroup-A Nursery-A Nursery-C Nurs…" at bounding box center [736, 74] width 121 height 20
click at [748, 74] on select "AllClasses/Batches Playgroup-C Playgroup-B Playgroup-A Nursery-A Nursery-C Nurs…" at bounding box center [736, 74] width 121 height 20
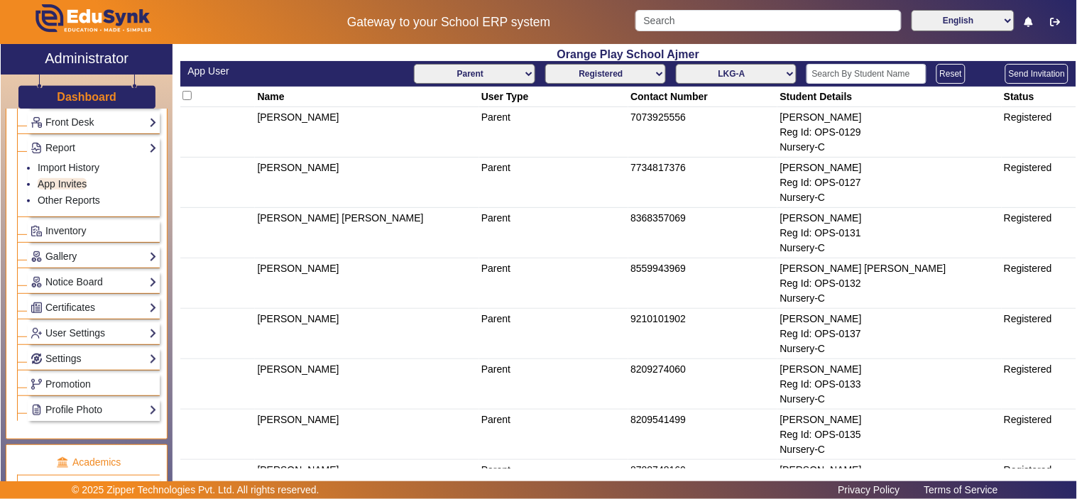
click at [676, 64] on select "AllClasses/Batches Playgroup-C Playgroup-B Playgroup-A Nursery-A Nursery-C Nurs…" at bounding box center [736, 74] width 121 height 20
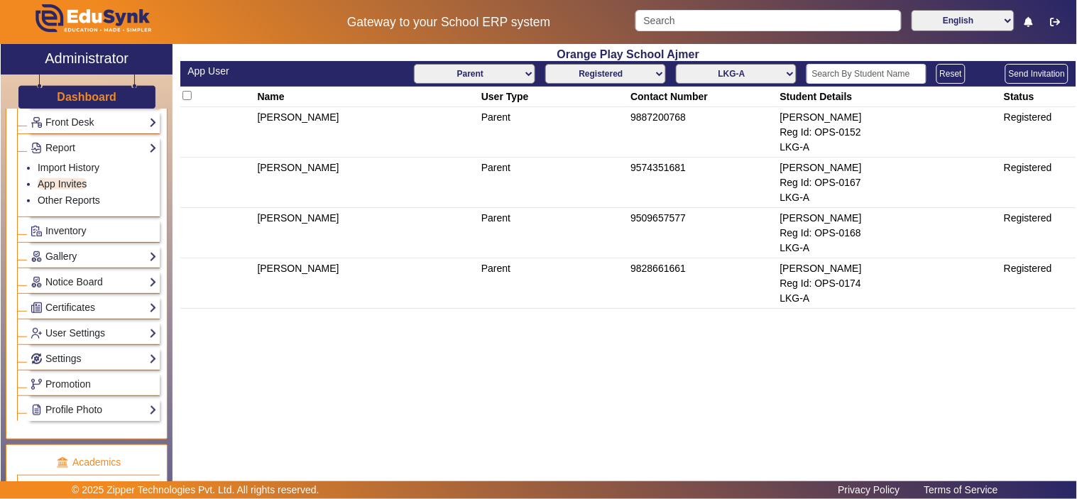
click at [756, 70] on select "AllClasses/Batches Playgroup-C Playgroup-B Playgroup-A Nursery-A Nursery-C Nurs…" at bounding box center [736, 74] width 121 height 20
click at [676, 64] on select "AllClasses/Batches Playgroup-C Playgroup-B Playgroup-A Nursery-A Nursery-C Nurs…" at bounding box center [736, 74] width 121 height 20
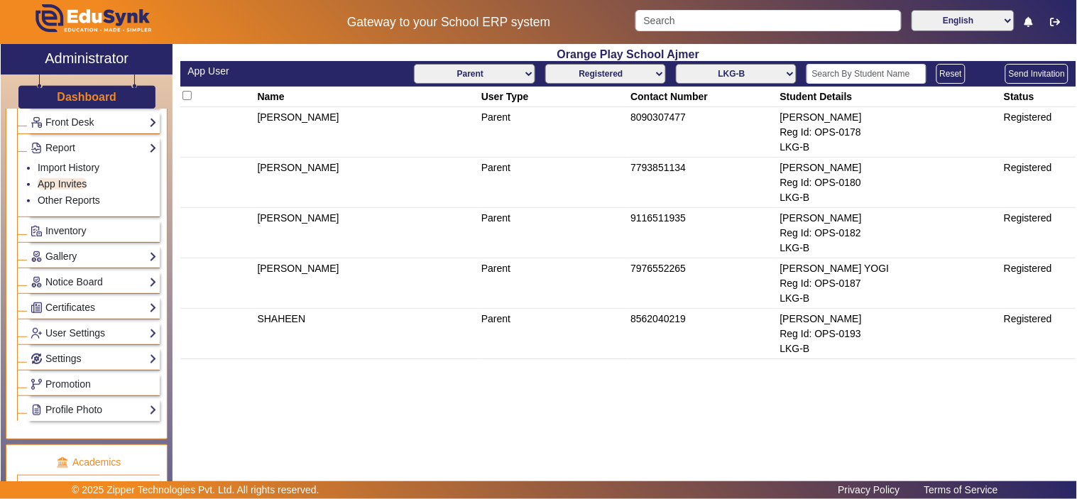
drag, startPoint x: 763, startPoint y: 75, endPoint x: 763, endPoint y: 83, distance: 8.6
click at [763, 75] on select "AllClasses/Batches Playgroup-C Playgroup-B Playgroup-A Nursery-A Nursery-C Nurs…" at bounding box center [736, 74] width 121 height 20
select select "UKG-A"
click at [676, 64] on select "AllClasses/Batches Playgroup-C Playgroup-B Playgroup-A Nursery-A Nursery-C Nurs…" at bounding box center [736, 74] width 121 height 20
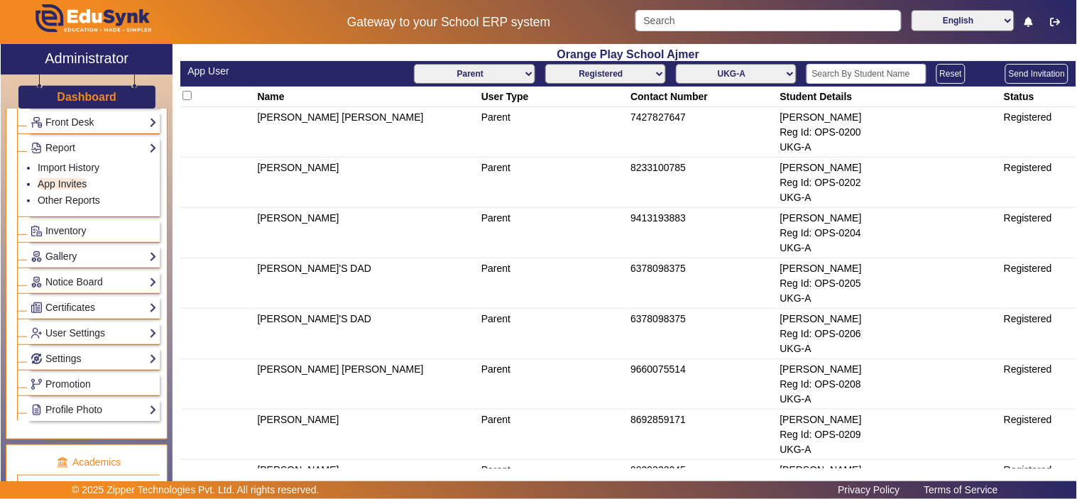
click at [604, 72] on select "Not Registered Registered" at bounding box center [605, 74] width 121 height 20
select select "not_registered"
click at [545, 64] on select "Not Registered Registered" at bounding box center [605, 74] width 121 height 20
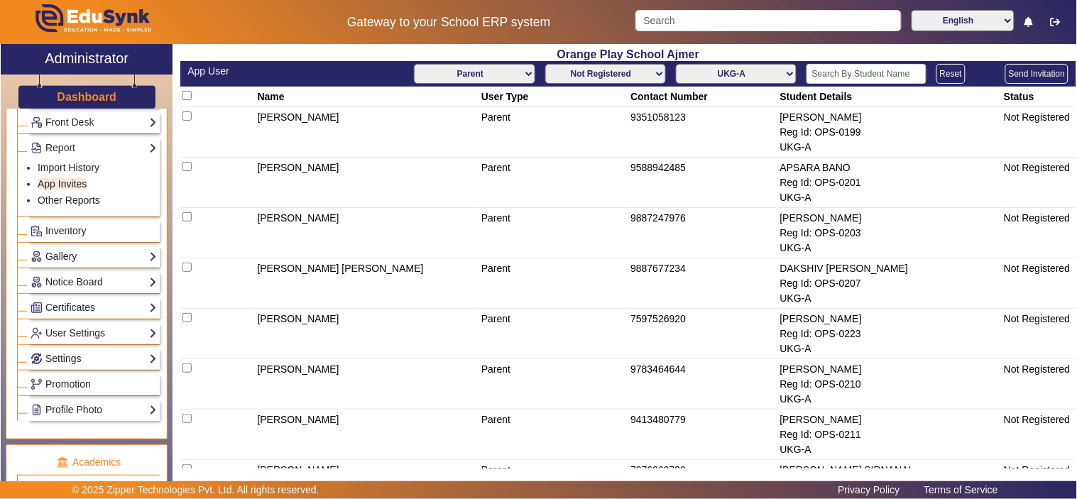
drag, startPoint x: 751, startPoint y: 72, endPoint x: 755, endPoint y: 81, distance: 9.5
click at [751, 72] on select "AllClasses/Batches Playgroup-C Playgroup-B Playgroup-A Nursery-A Nursery-C Nurs…" at bounding box center [736, 74] width 121 height 20
click at [676, 64] on select "AllClasses/Batches Playgroup-C Playgroup-B Playgroup-A Nursery-A Nursery-C Nurs…" at bounding box center [736, 74] width 121 height 20
click at [740, 78] on select "AllClasses/Batches Playgroup-C Playgroup-B Playgroup-A Nursery-A Nursery-C Nurs…" at bounding box center [736, 74] width 121 height 20
click at [676, 64] on select "AllClasses/Batches Playgroup-C Playgroup-B Playgroup-A Nursery-A Nursery-C Nurs…" at bounding box center [736, 74] width 121 height 20
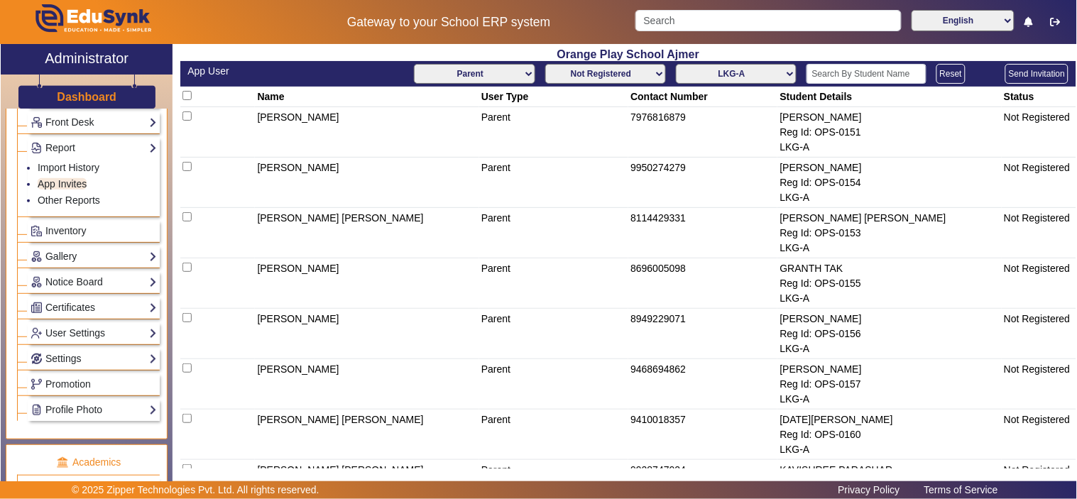
drag, startPoint x: 742, startPoint y: 72, endPoint x: 740, endPoint y: 82, distance: 10.2
click at [742, 72] on select "AllClasses/Batches Playgroup-C Playgroup-B Playgroup-A Nursery-A Nursery-C Nurs…" at bounding box center [736, 74] width 121 height 20
click at [676, 64] on select "AllClasses/Batches Playgroup-C Playgroup-B Playgroup-A Nursery-A Nursery-C Nurs…" at bounding box center [736, 74] width 121 height 20
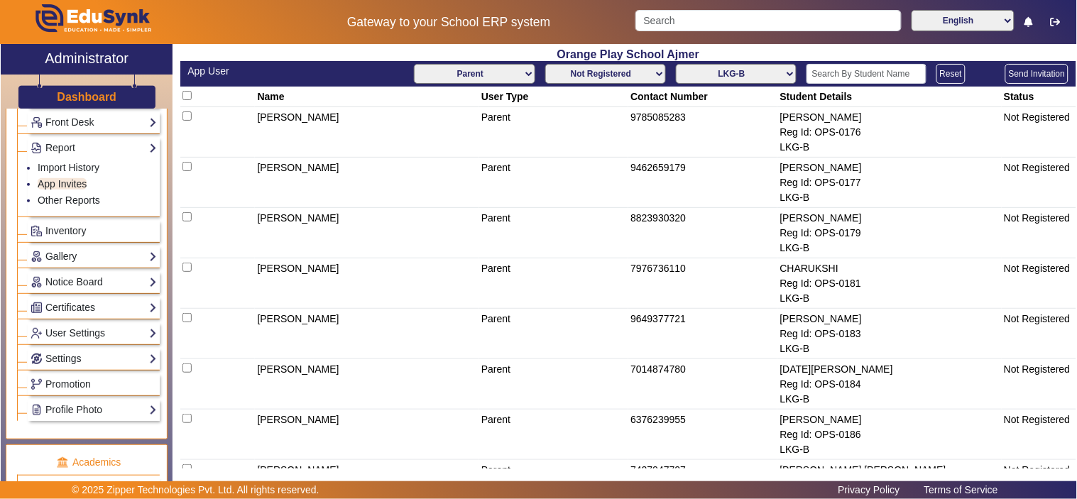
click at [751, 67] on select "AllClasses/Batches Playgroup-C Playgroup-B Playgroup-A Nursery-A Nursery-C Nurs…" at bounding box center [736, 74] width 121 height 20
click at [676, 64] on select "AllClasses/Batches Playgroup-C Playgroup-B Playgroup-A Nursery-A Nursery-C Nurs…" at bounding box center [736, 74] width 121 height 20
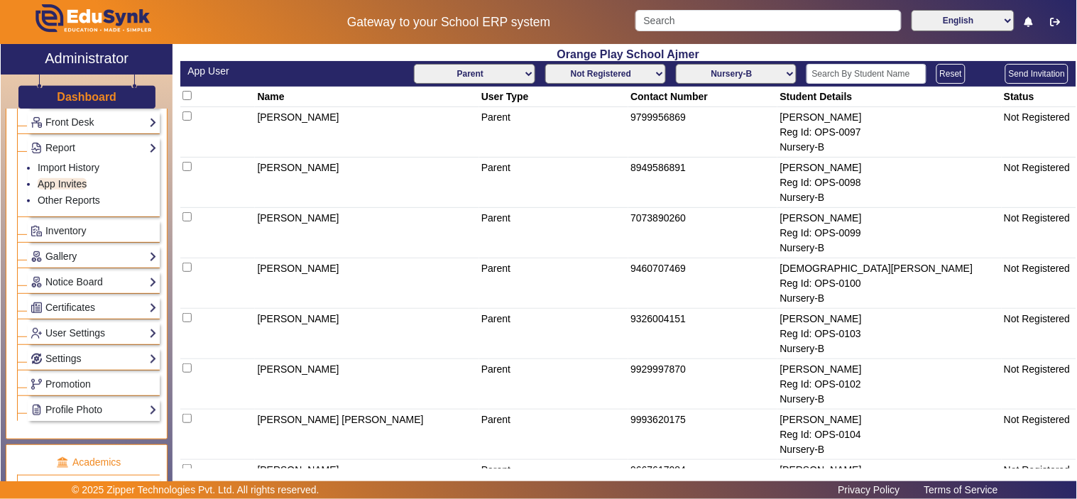
click at [729, 71] on select "AllClasses/Batches Playgroup-C Playgroup-B Playgroup-A Nursery-A Nursery-C Nurs…" at bounding box center [736, 74] width 121 height 20
click at [676, 64] on select "AllClasses/Batches Playgroup-C Playgroup-B Playgroup-A Nursery-A Nursery-C Nurs…" at bounding box center [736, 74] width 121 height 20
click at [736, 87] on th "Contact Number" at bounding box center [702, 97] width 149 height 21
click at [746, 75] on select "AllClasses/Batches Playgroup-C Playgroup-B Playgroup-A Nursery-A Nursery-C Nurs…" at bounding box center [736, 74] width 121 height 20
select select "Playgroup-C"
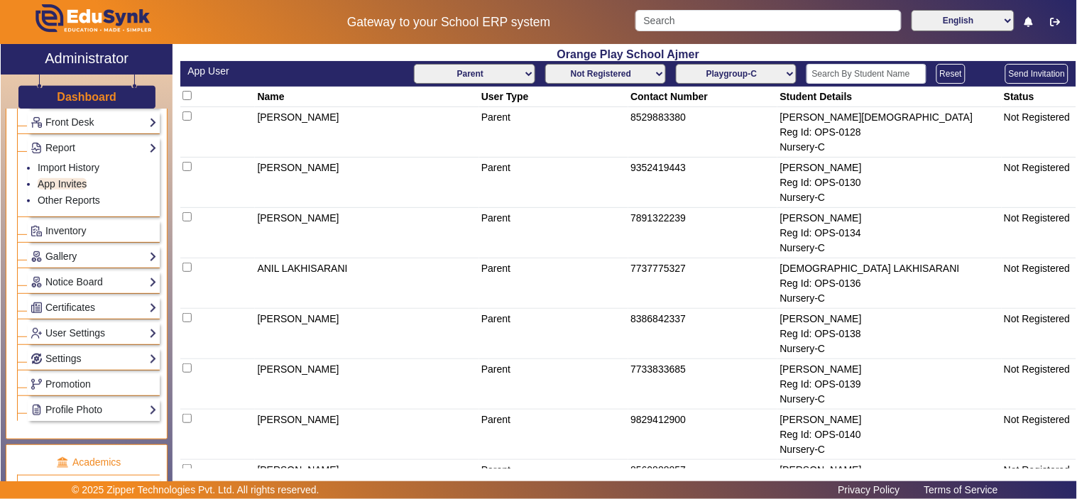
click at [676, 64] on select "AllClasses/Batches Playgroup-C Playgroup-B Playgroup-A Nursery-A Nursery-C Nurs…" at bounding box center [736, 74] width 121 height 20
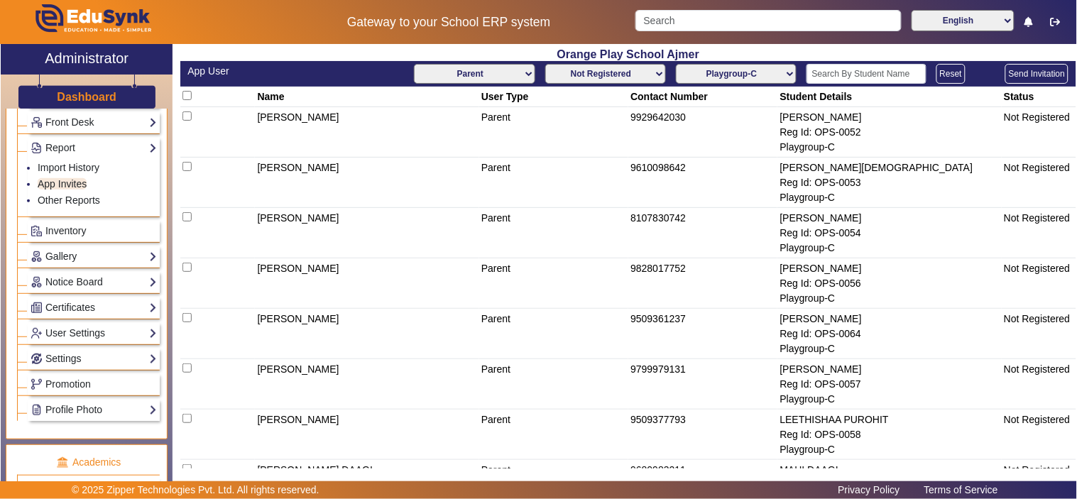
click at [633, 73] on select "Not Registered Registered" at bounding box center [605, 74] width 121 height 20
select select "registered"
click at [545, 64] on select "Not Registered Registered" at bounding box center [605, 74] width 121 height 20
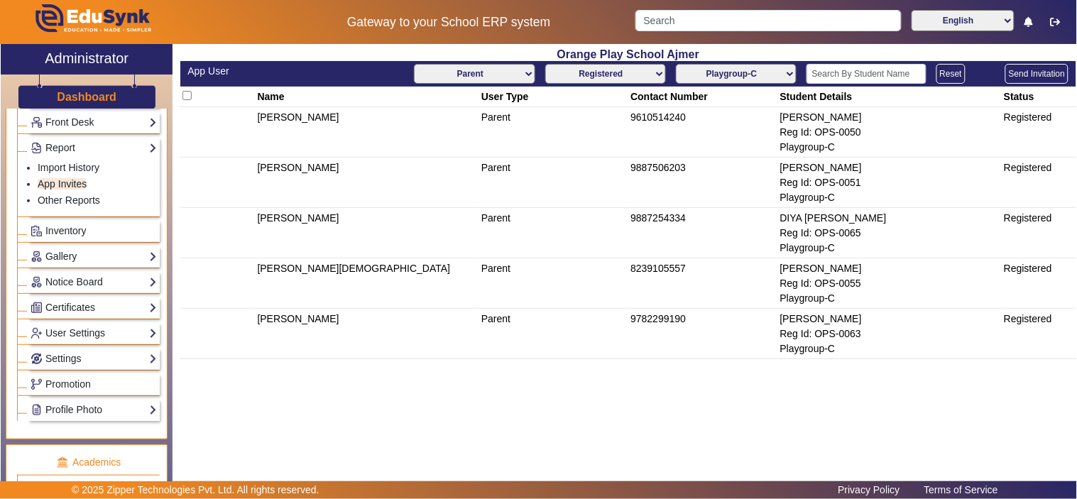
drag, startPoint x: 493, startPoint y: 72, endPoint x: 486, endPoint y: 77, distance: 8.3
click at [493, 72] on select "All Teacher Parent Driver Support Staff" at bounding box center [474, 74] width 121 height 20
select select "Teacher"
click at [414, 64] on select "All Teacher Parent Driver Support Staff" at bounding box center [474, 74] width 121 height 20
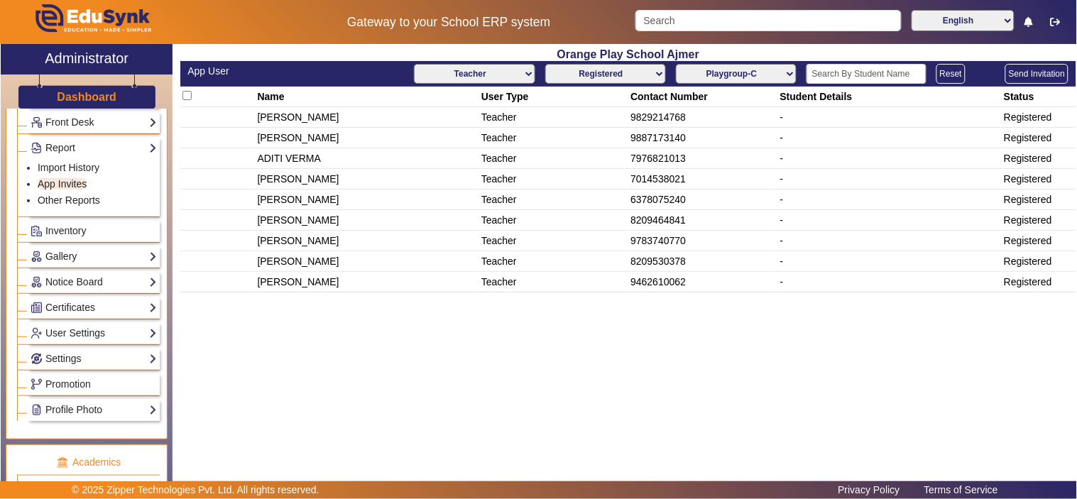
click at [727, 70] on select "AllClasses/Batches Playgroup-C Playgroup-B Playgroup-A Nursery-A Nursery-C Nurs…" at bounding box center [736, 74] width 121 height 20
select select
click at [676, 64] on select "AllClasses/Batches Playgroup-C Playgroup-B Playgroup-A Nursery-A Nursery-C Nurs…" at bounding box center [736, 74] width 121 height 20
click at [636, 72] on select "Not Registered Registered" at bounding box center [605, 74] width 121 height 20
click at [545, 64] on select "Not Registered Registered" at bounding box center [605, 74] width 121 height 20
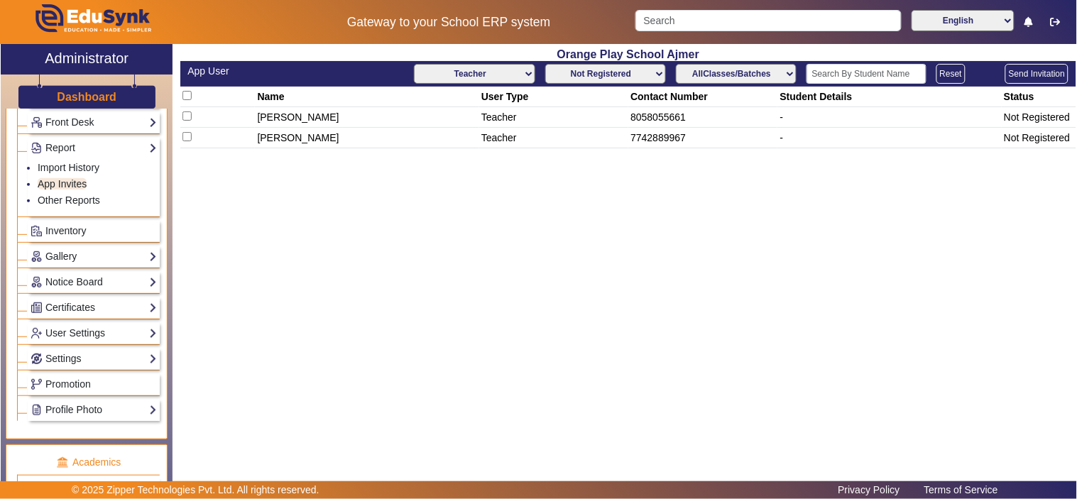
click at [629, 68] on select "Not Registered Registered" at bounding box center [605, 74] width 121 height 20
select select "registered"
click at [545, 64] on select "Not Registered Registered" at bounding box center [605, 74] width 121 height 20
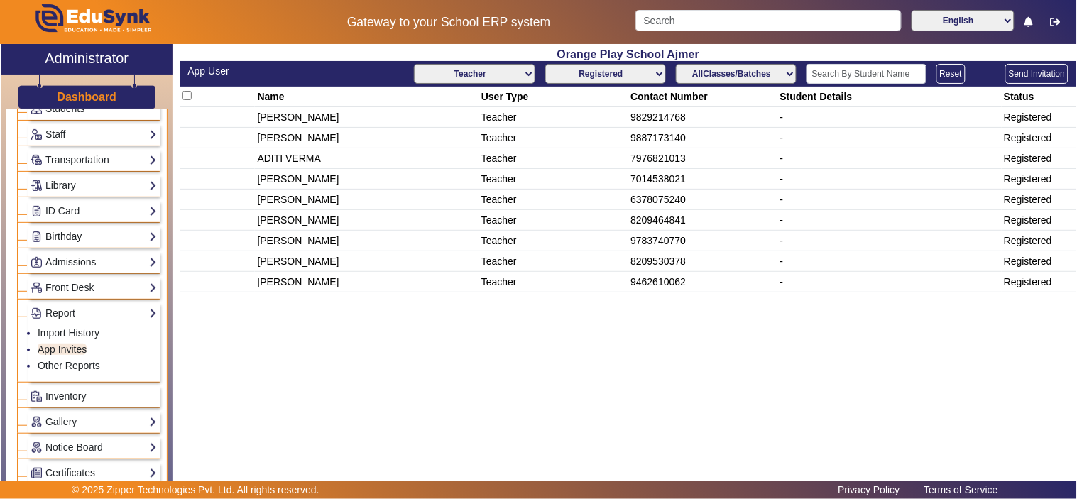
scroll to position [131, 0]
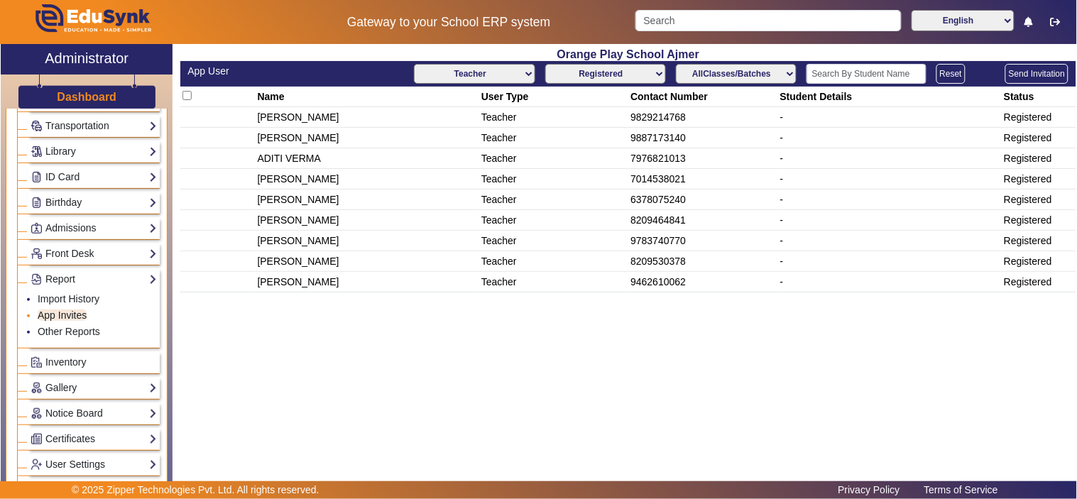
click at [72, 314] on link "App Invites" at bounding box center [62, 315] width 49 height 11
drag, startPoint x: 756, startPoint y: 74, endPoint x: 751, endPoint y: 80, distance: 7.5
click at [756, 74] on select "AllClasses/Batches Playgroup-C Playgroup-B Playgroup-A Nursery-A Nursery-C Nurs…" at bounding box center [736, 74] width 121 height 20
select select "LKG-A"
click at [676, 64] on select "AllClasses/Batches Playgroup-C Playgroup-B Playgroup-A Nursery-A Nursery-C Nurs…" at bounding box center [736, 74] width 121 height 20
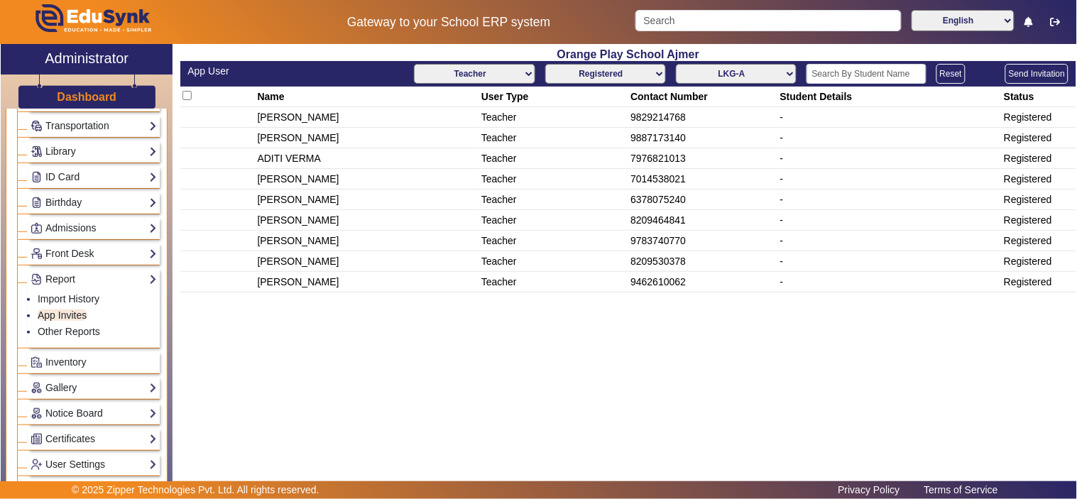
drag, startPoint x: 503, startPoint y: 72, endPoint x: 497, endPoint y: 82, distance: 11.4
click at [503, 72] on select "All Teacher Parent Driver Support Staff" at bounding box center [474, 74] width 121 height 20
select select "Parent"
click at [414, 64] on select "All Teacher Parent Driver Support Staff" at bounding box center [474, 74] width 121 height 20
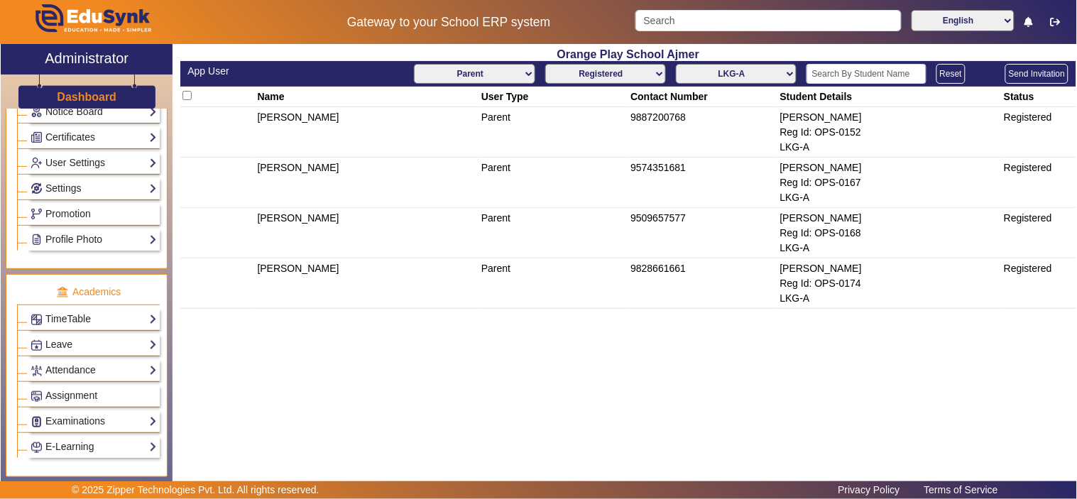
scroll to position [394, 0]
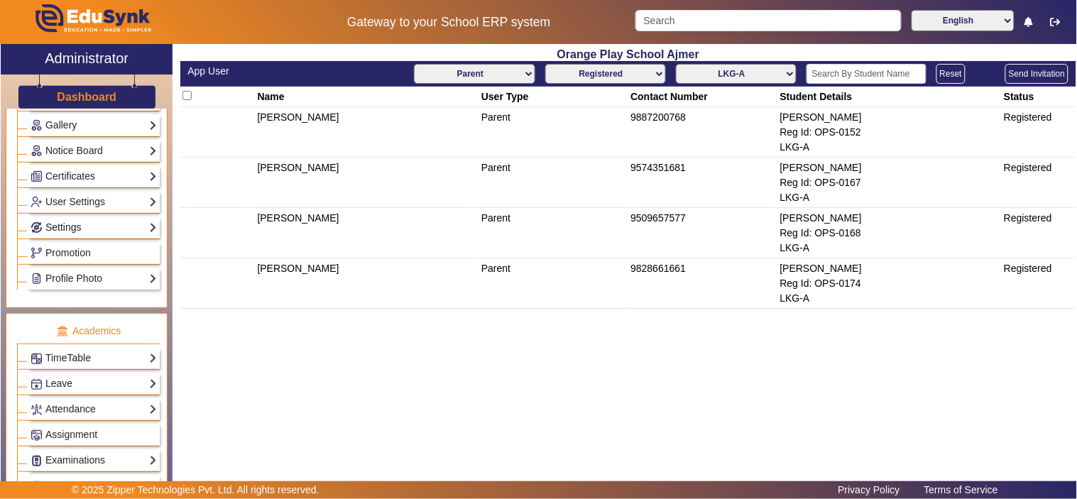
click at [74, 224] on link "Settings" at bounding box center [94, 227] width 126 height 16
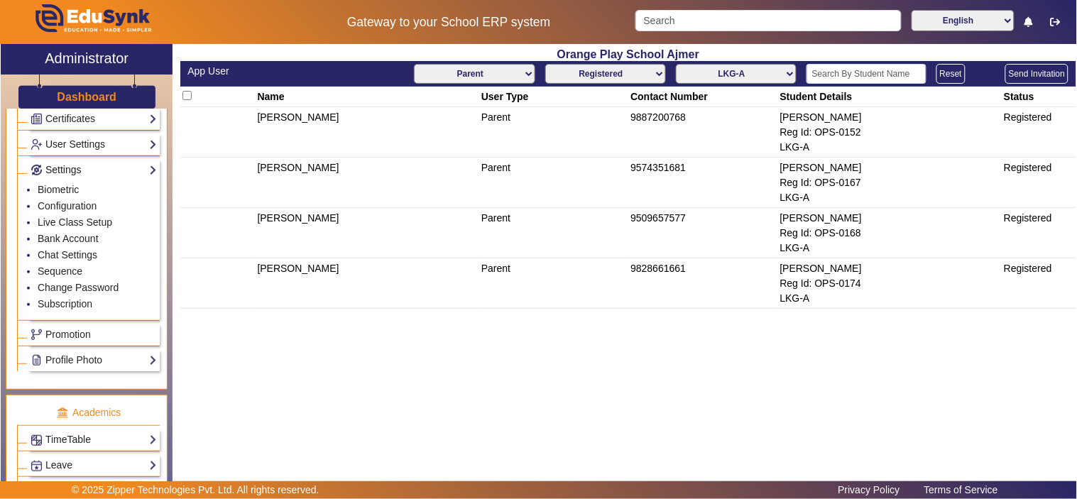
scroll to position [337, 0]
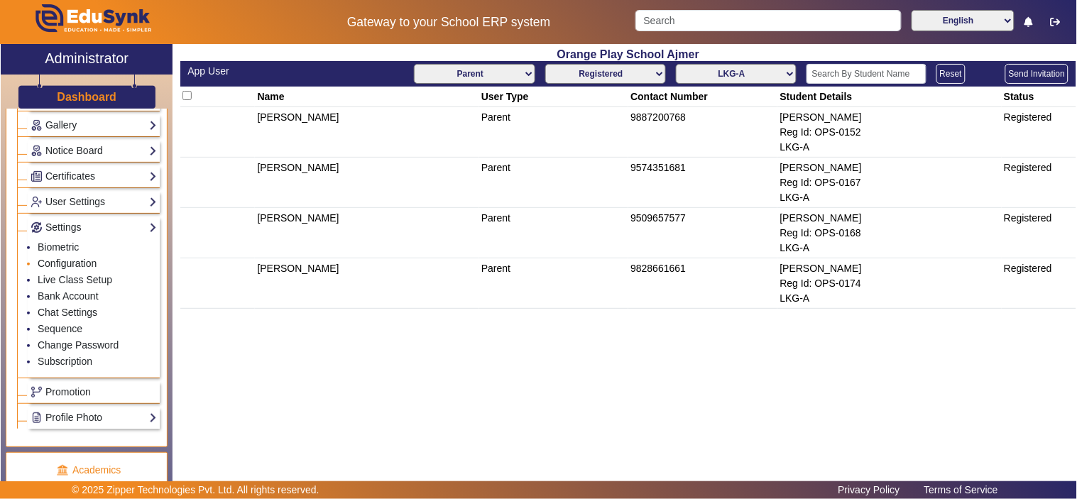
click at [66, 263] on link "Configuration" at bounding box center [67, 263] width 59 height 11
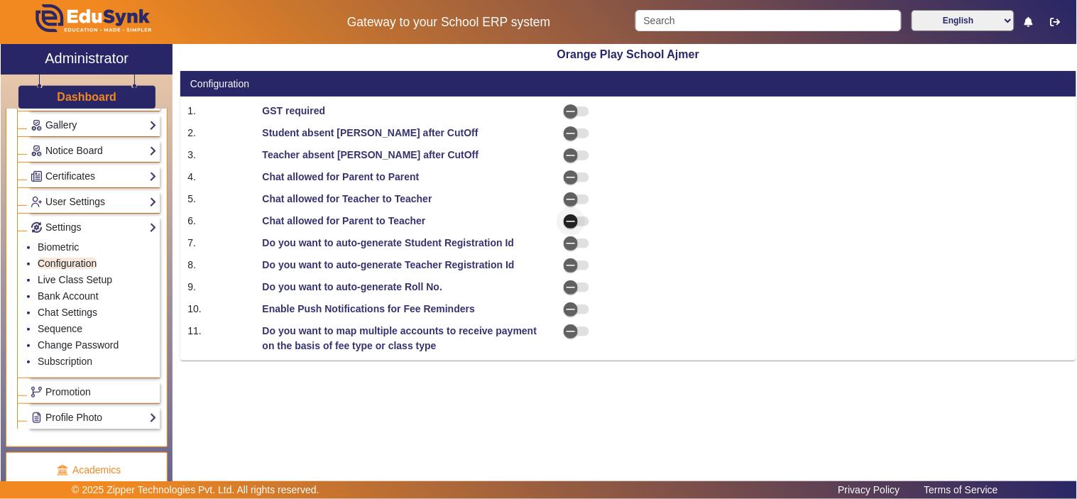
click at [579, 218] on span "button" at bounding box center [571, 221] width 28 height 28
click at [581, 200] on span "button" at bounding box center [571, 199] width 28 height 28
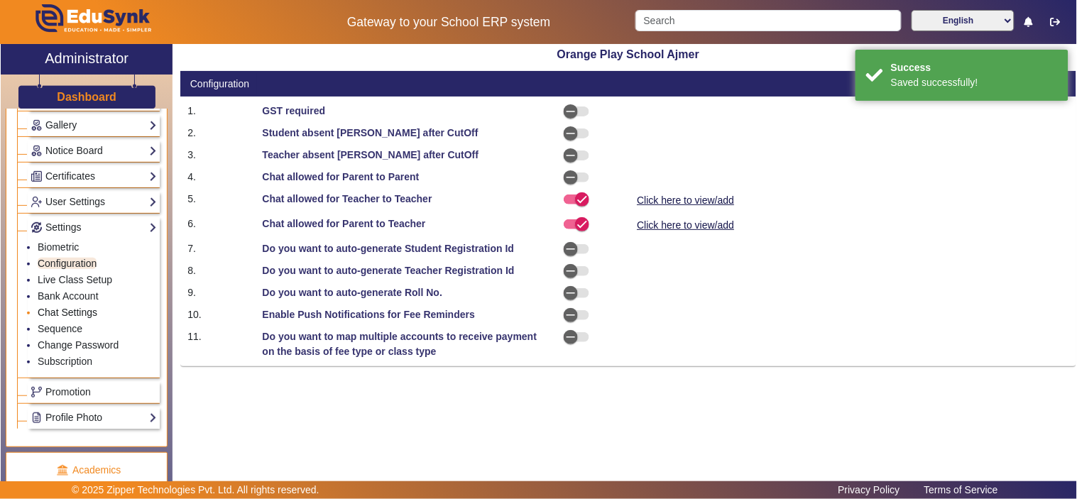
click at [79, 317] on link "Chat Settings" at bounding box center [68, 312] width 60 height 11
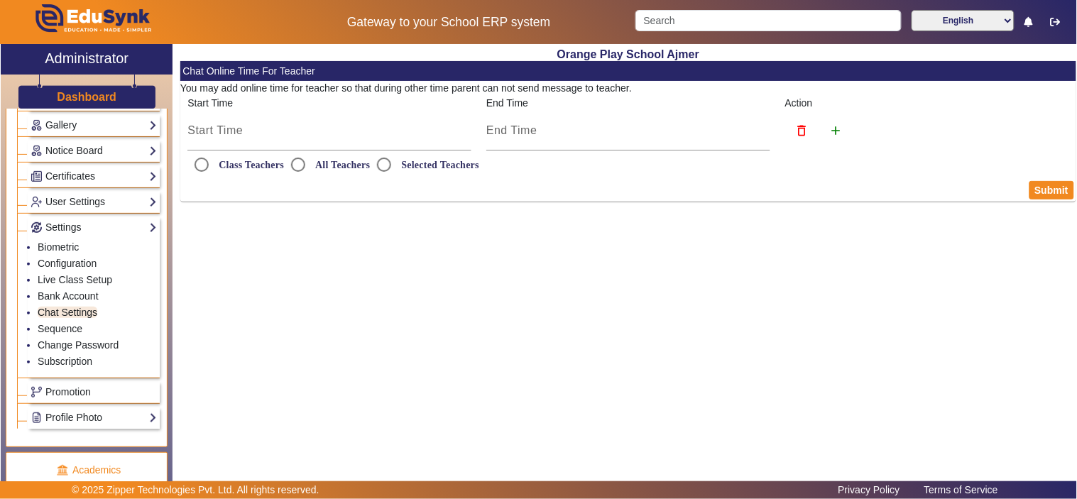
radio input "true"
click at [83, 278] on link "Live Class Setup" at bounding box center [75, 279] width 75 height 11
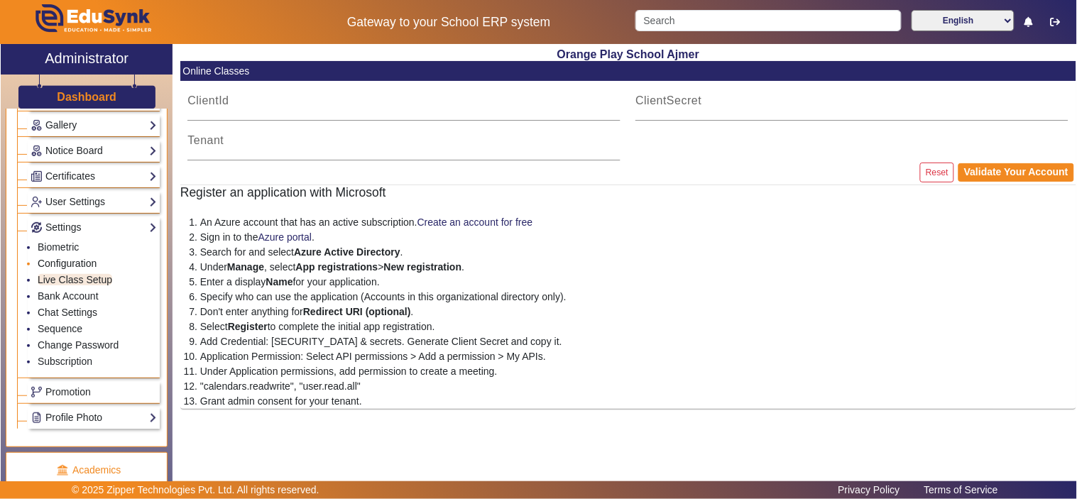
click at [80, 261] on link "Configuration" at bounding box center [67, 263] width 59 height 11
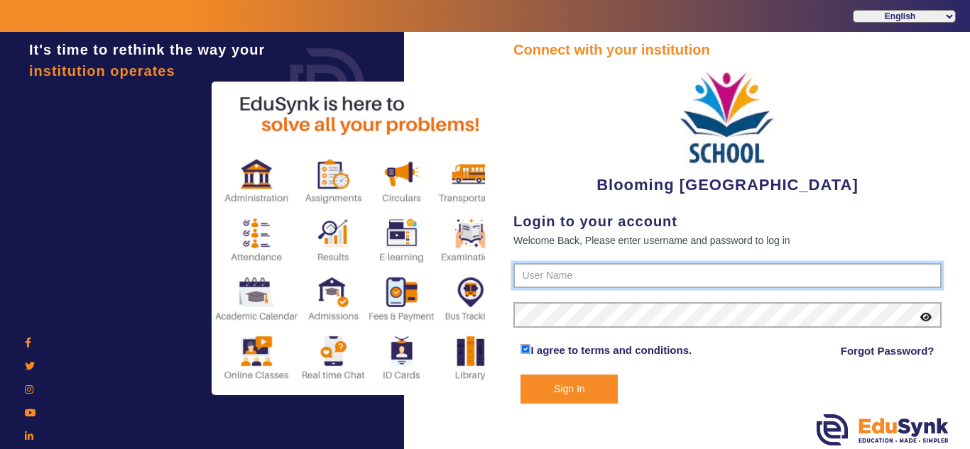
type input "4141419999"
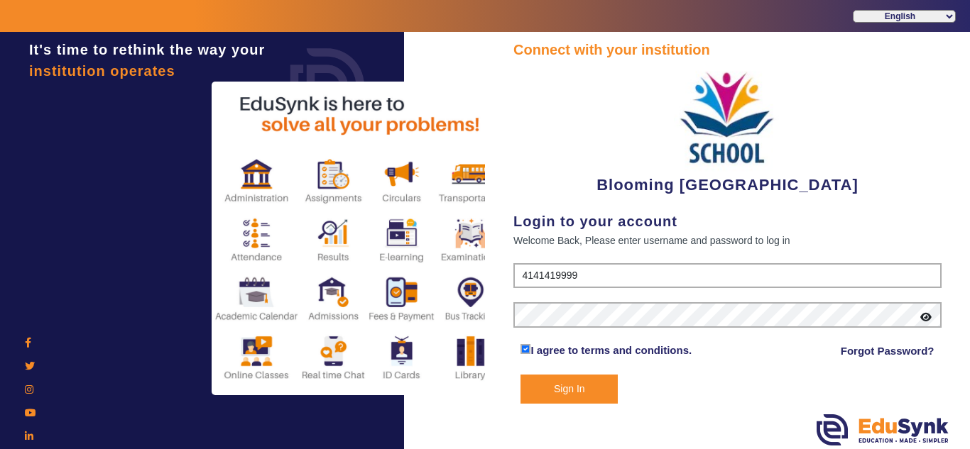
click at [569, 395] on button "Sign In" at bounding box center [568, 389] width 97 height 29
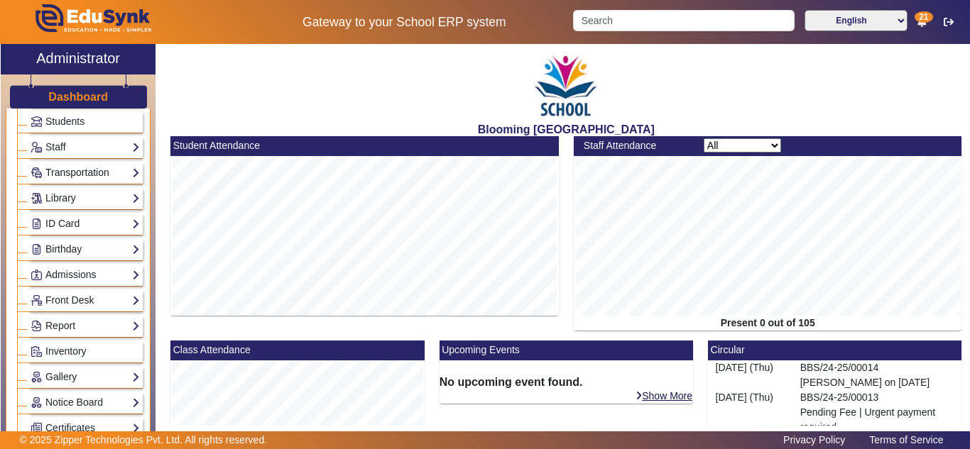
scroll to position [119, 0]
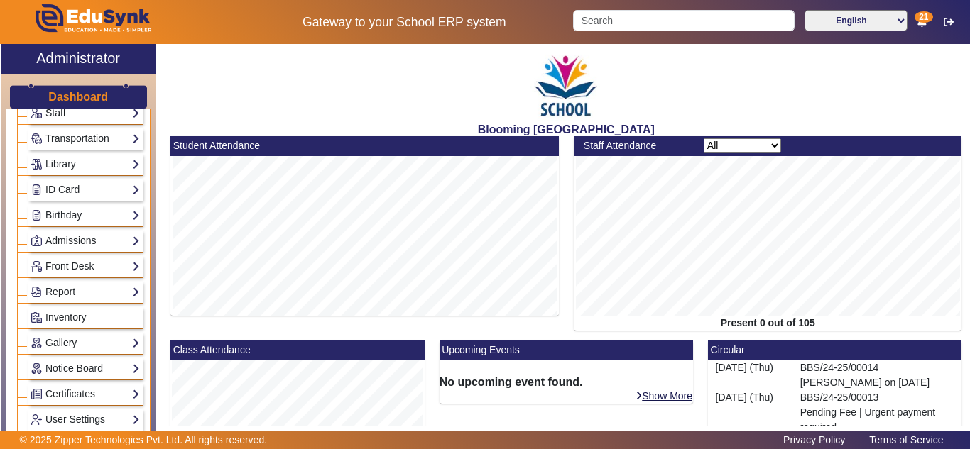
click at [72, 114] on link "Staff" at bounding box center [85, 113] width 109 height 16
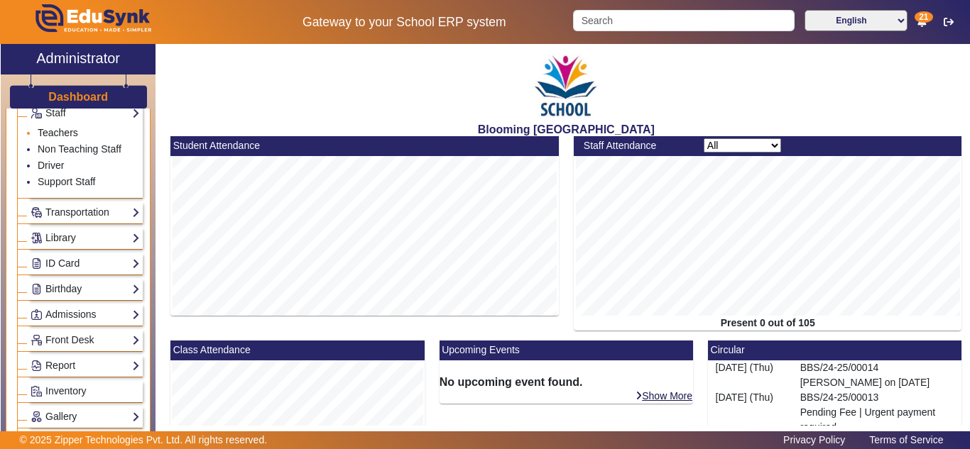
click at [62, 132] on link "Teachers" at bounding box center [58, 132] width 40 height 11
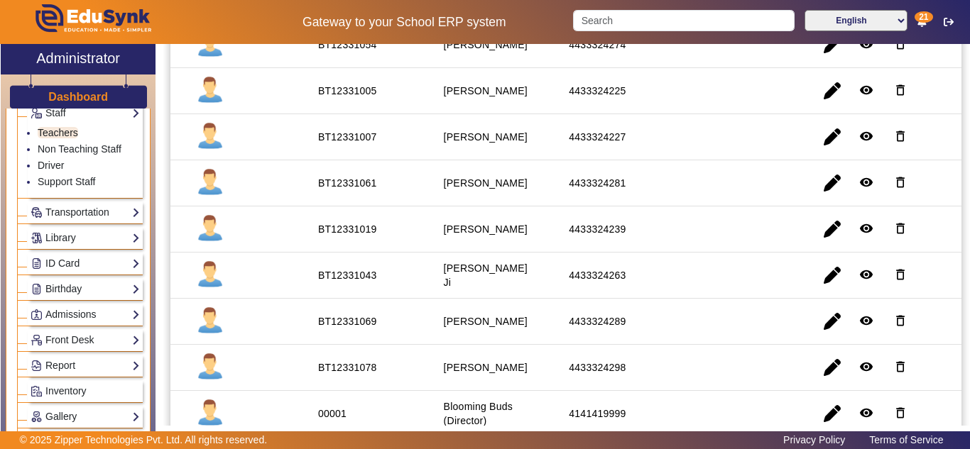
scroll to position [591, 0]
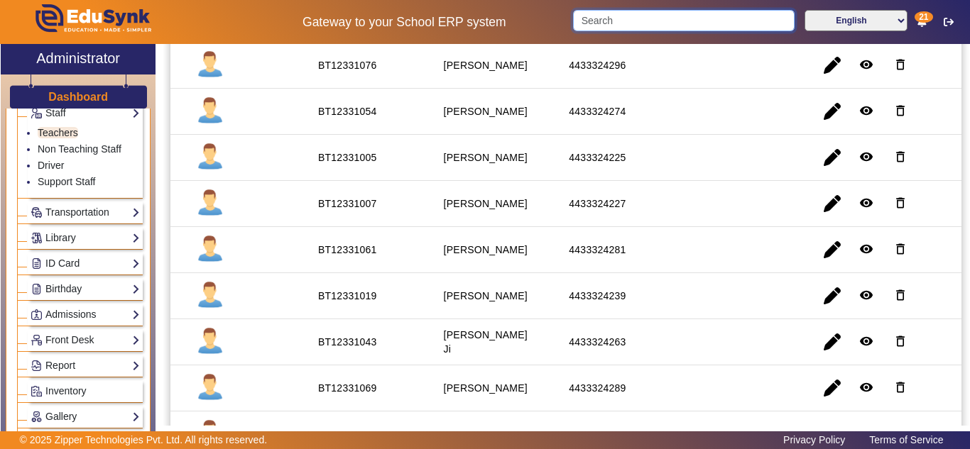
click at [657, 18] on input "Search" at bounding box center [683, 20] width 221 height 21
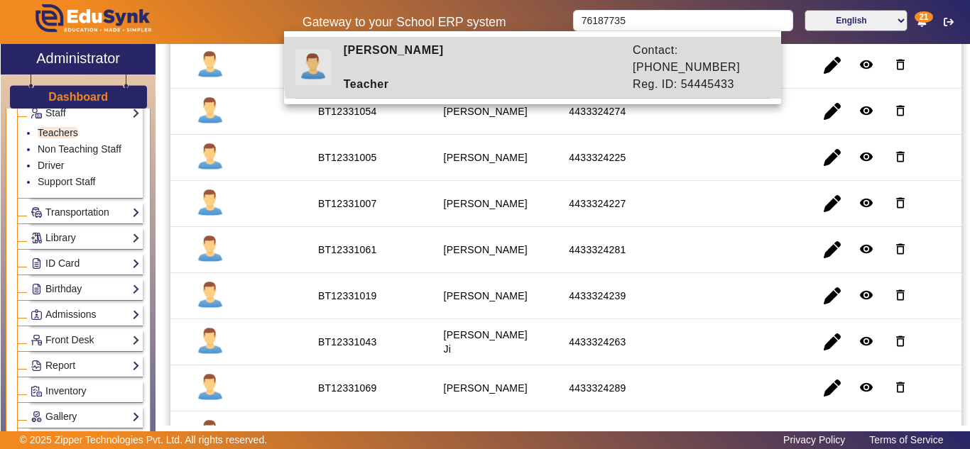
click at [626, 76] on div "Reg. ID: 54445433" at bounding box center [698, 84] width 145 height 17
type input "[PERSON_NAME]"
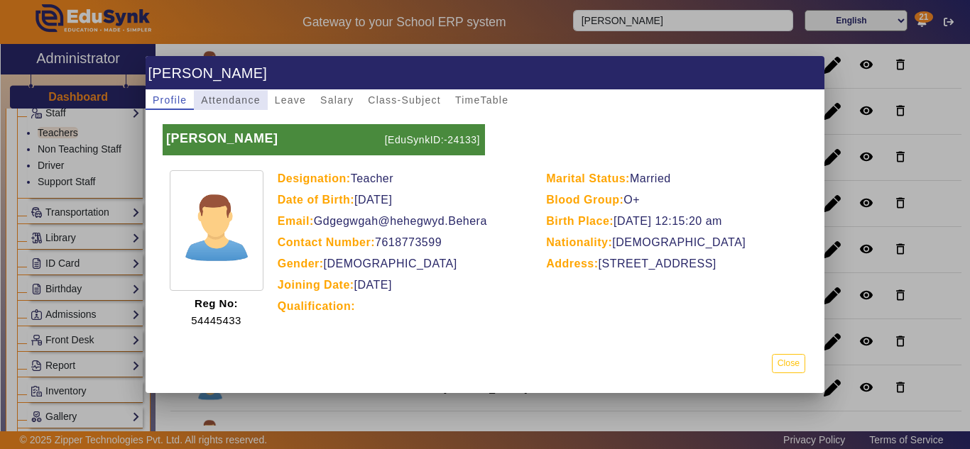
click at [235, 99] on span "Attendance" at bounding box center [230, 100] width 59 height 10
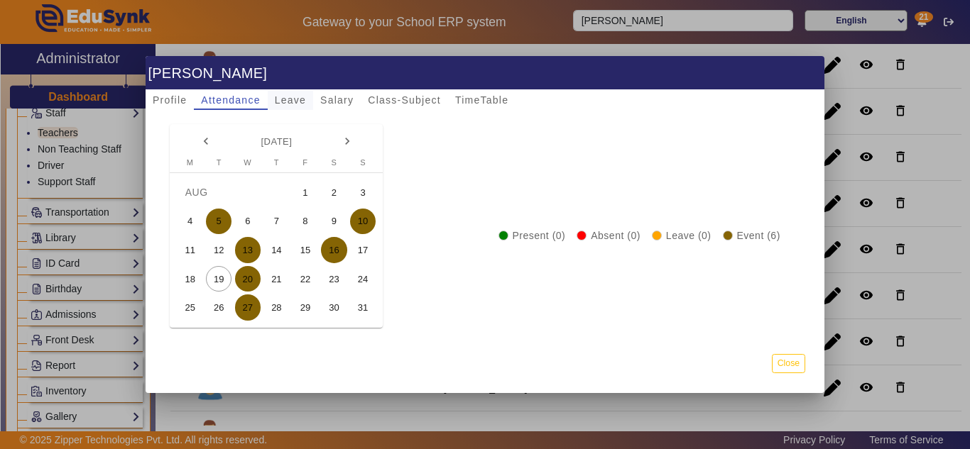
click at [288, 102] on span "Leave" at bounding box center [290, 100] width 31 height 10
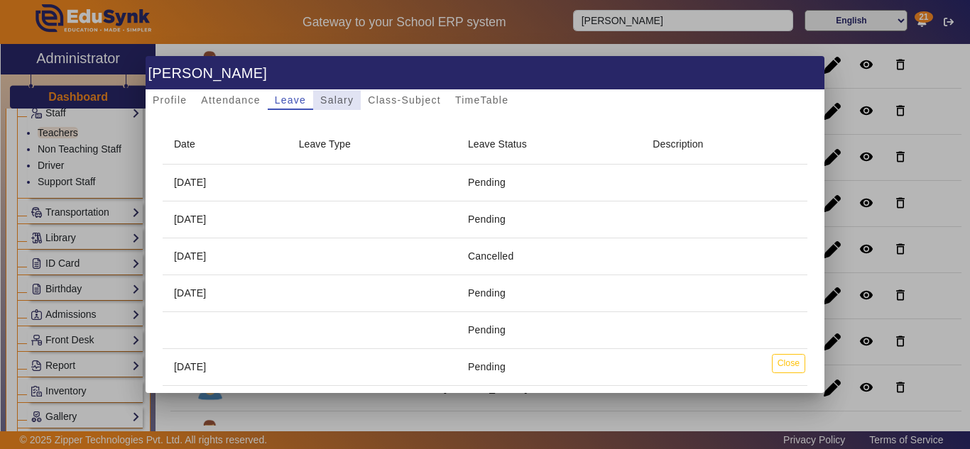
click at [326, 97] on span "Salary" at bounding box center [336, 100] width 33 height 10
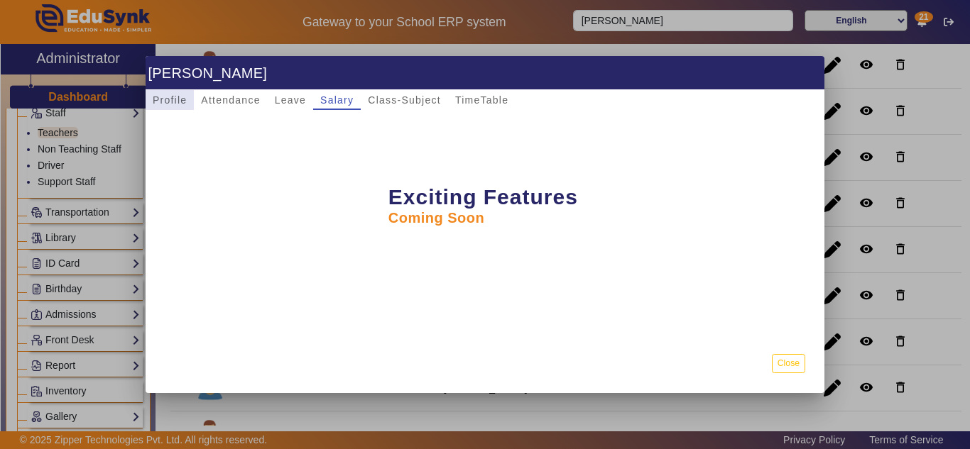
click at [173, 102] on span "Profile" at bounding box center [170, 100] width 34 height 10
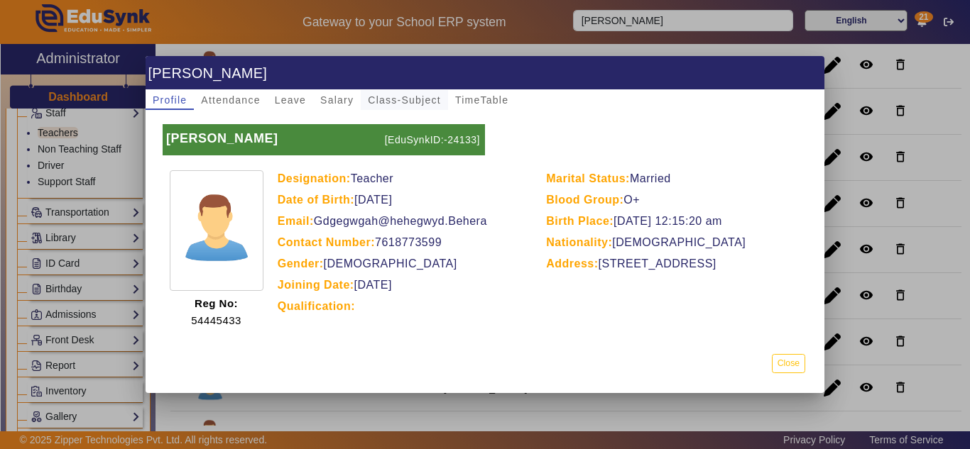
drag, startPoint x: 430, startPoint y: 96, endPoint x: 439, endPoint y: 97, distance: 9.3
click at [430, 96] on span "Class-Subject" at bounding box center [404, 100] width 73 height 10
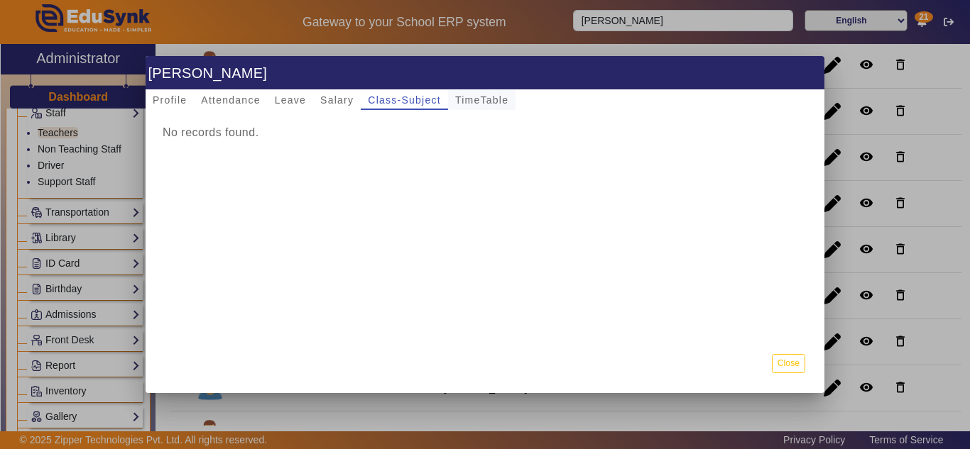
drag, startPoint x: 491, startPoint y: 101, endPoint x: 498, endPoint y: 102, distance: 7.9
click at [491, 101] on span "TimeTable" at bounding box center [481, 100] width 53 height 10
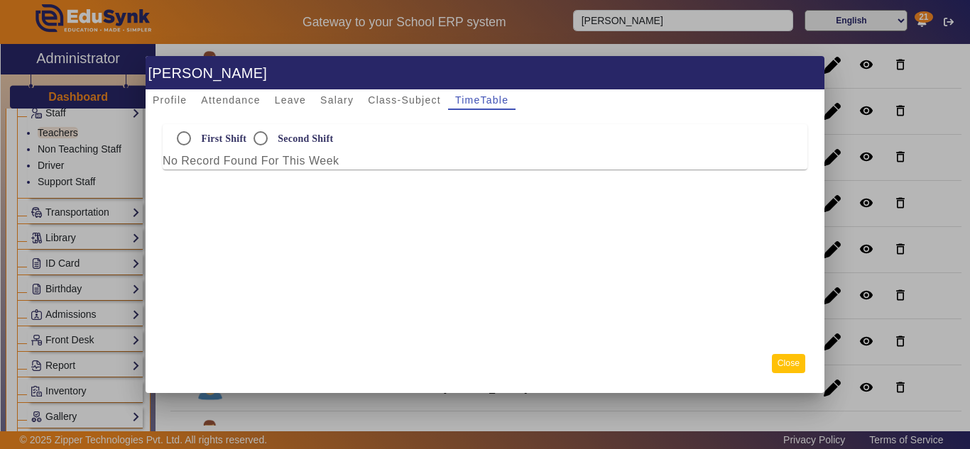
click at [791, 364] on button "Close" at bounding box center [788, 363] width 33 height 19
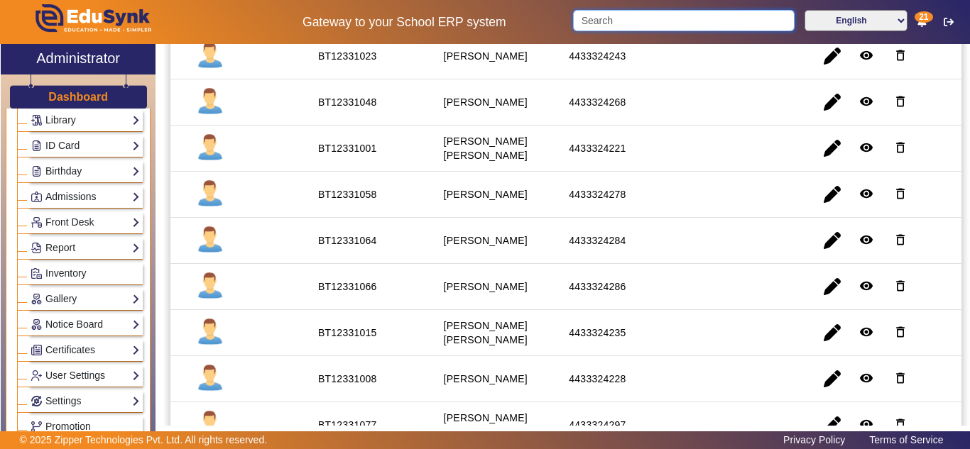
scroll to position [2149, 0]
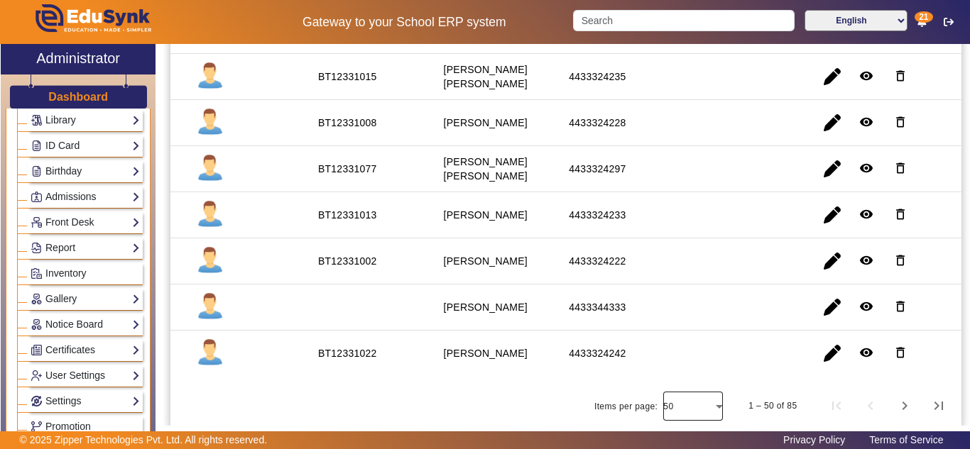
click at [712, 408] on div at bounding box center [693, 406] width 60 height 34
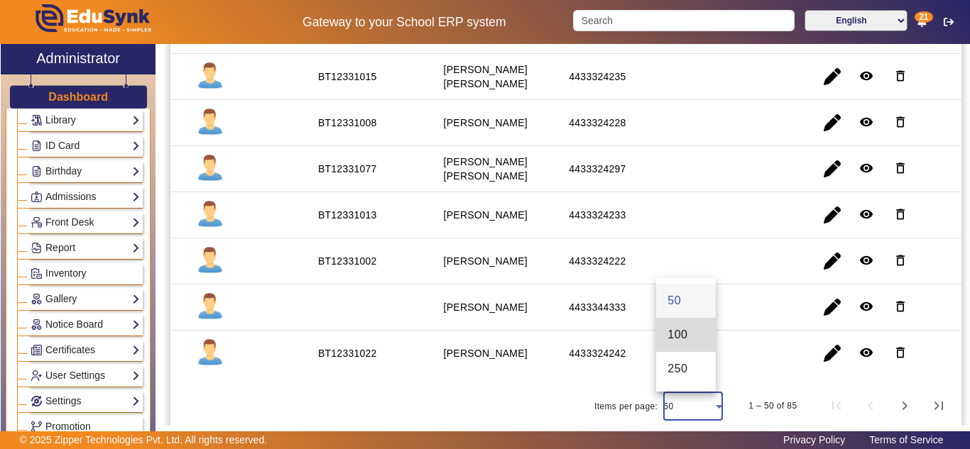
click at [689, 338] on mat-option "100" at bounding box center [686, 335] width 60 height 34
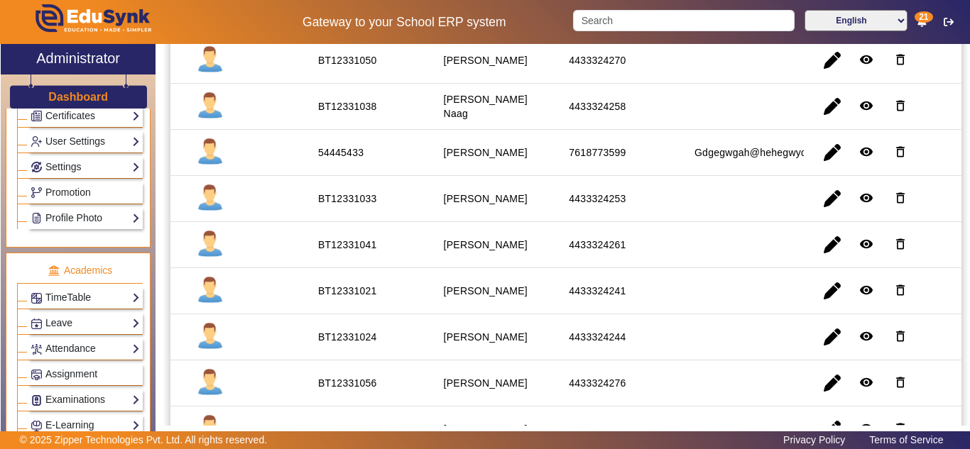
scroll to position [474, 0]
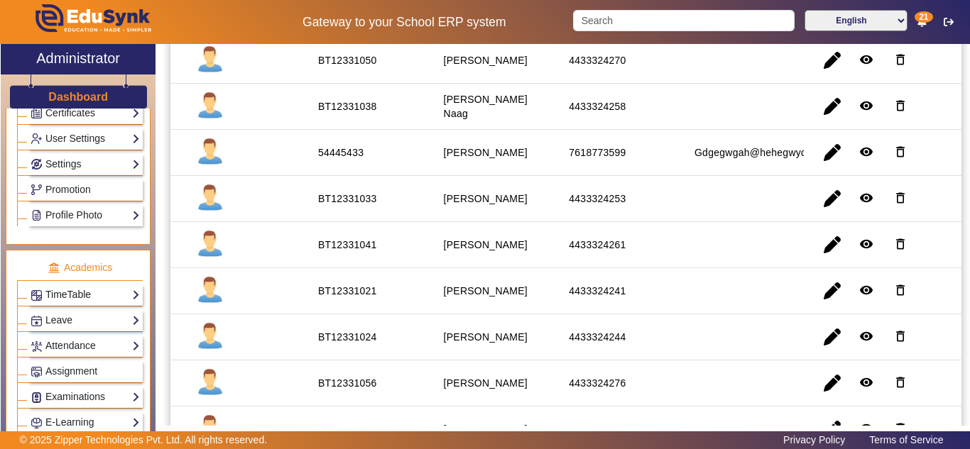
click at [107, 297] on link "TimeTable" at bounding box center [85, 295] width 109 height 16
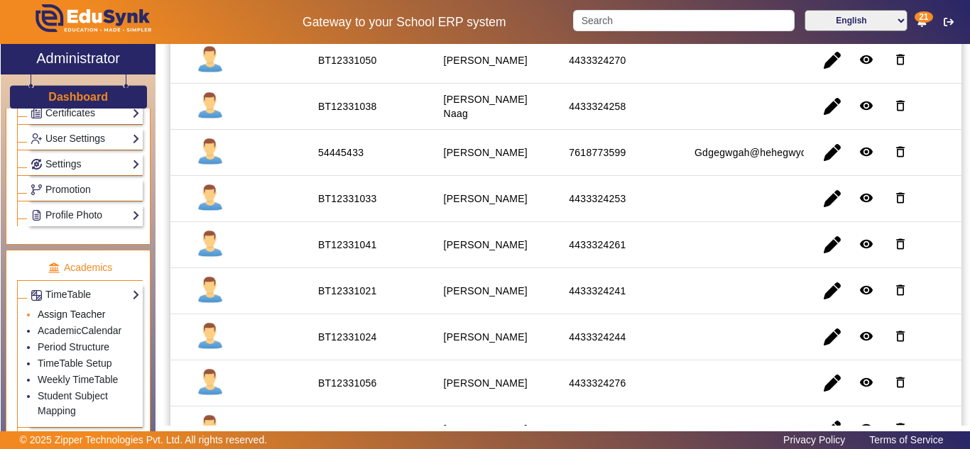
click at [88, 312] on link "Assign Teacher" at bounding box center [71, 314] width 67 height 11
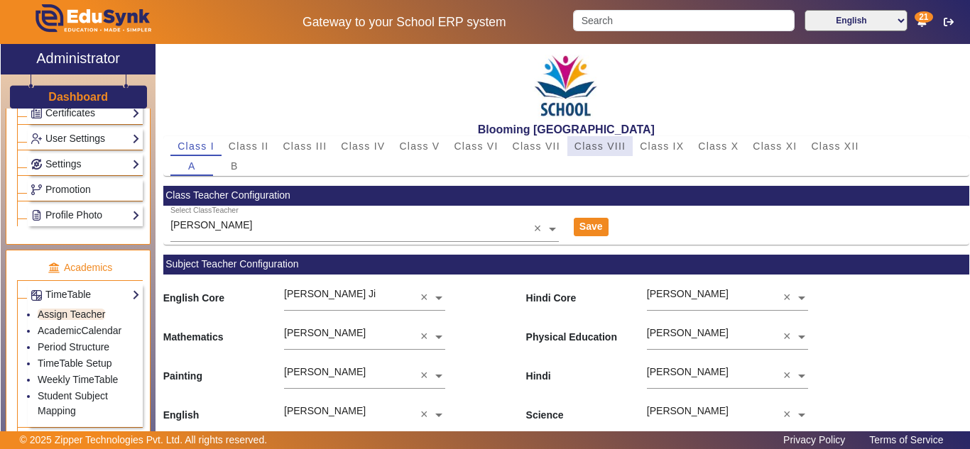
click at [604, 145] on span "Class VIII" at bounding box center [599, 146] width 51 height 10
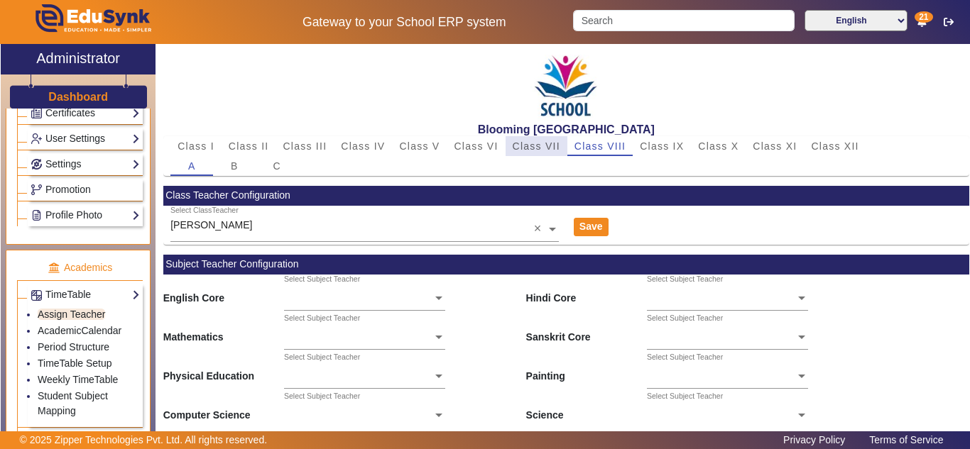
click at [540, 149] on span "Class VII" at bounding box center [537, 146] width 48 height 10
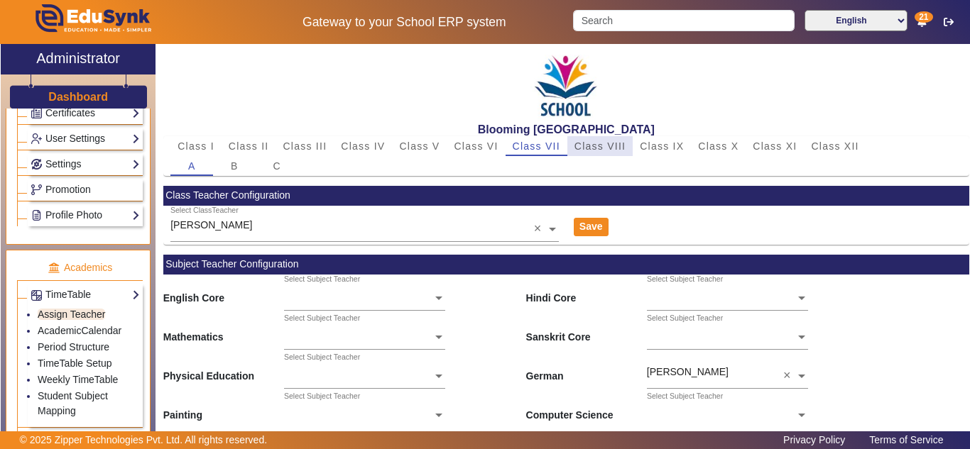
click at [599, 146] on span "Class VIII" at bounding box center [599, 146] width 51 height 10
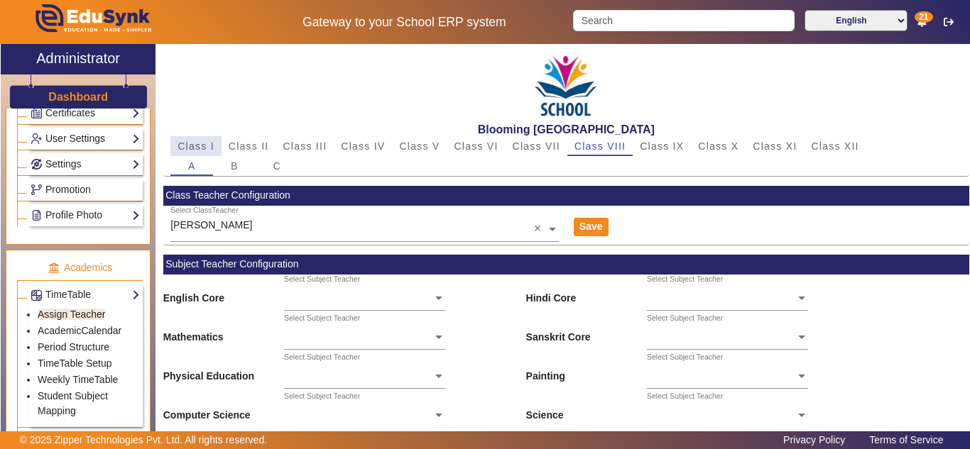
click at [202, 147] on span "Class I" at bounding box center [196, 146] width 37 height 10
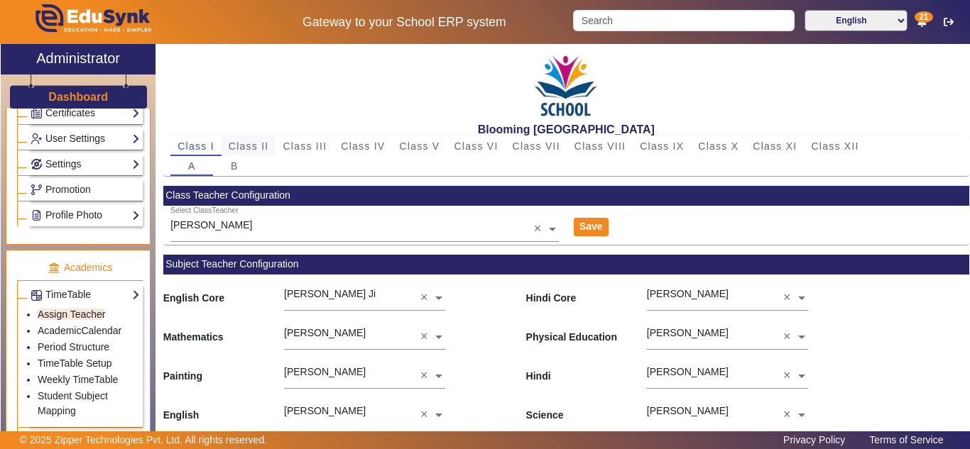
click at [243, 150] on span "Class II" at bounding box center [249, 146] width 40 height 10
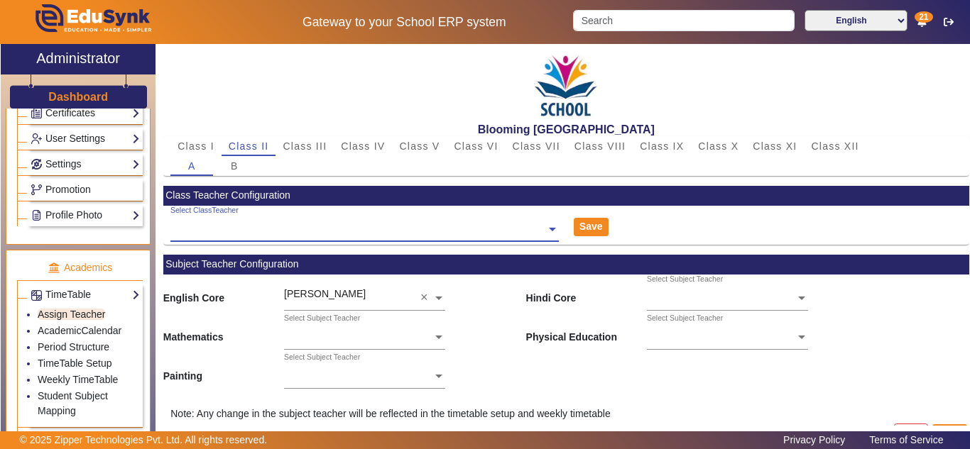
click at [410, 233] on ng-select "Select ClassTeacher" at bounding box center [364, 225] width 388 height 39
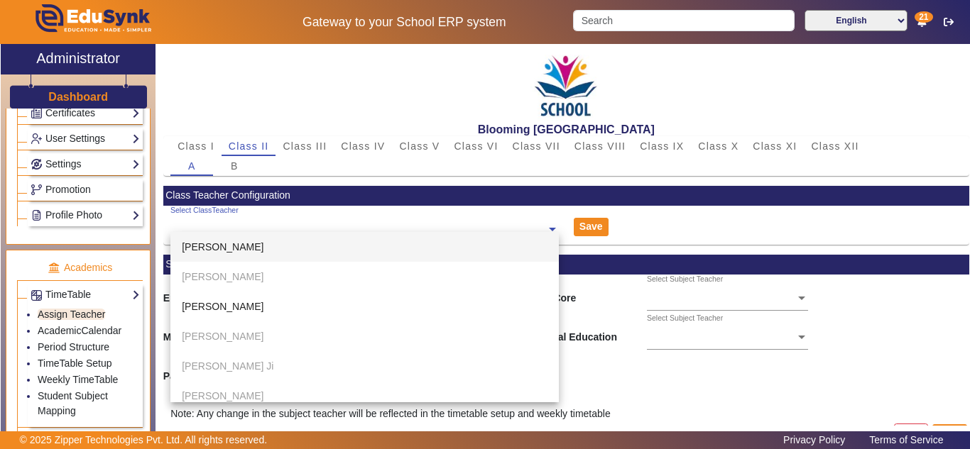
drag, startPoint x: 711, startPoint y: 219, endPoint x: 521, endPoint y: 208, distance: 189.9
click at [712, 219] on div "Select ClassTeacher Pratik Solanki Guddu Rai Gajender Kumar Narayan Gadri Babu …" at bounding box center [566, 225] width 806 height 39
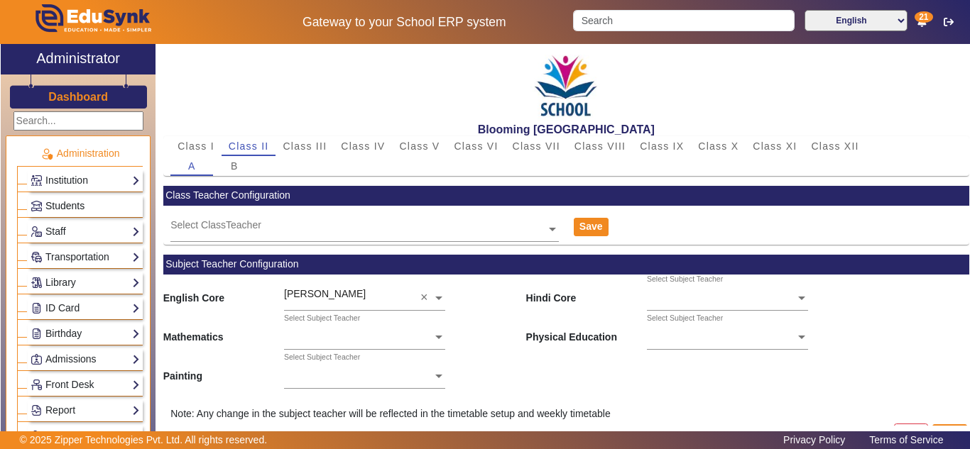
click at [64, 205] on span "Students" at bounding box center [64, 205] width 39 height 11
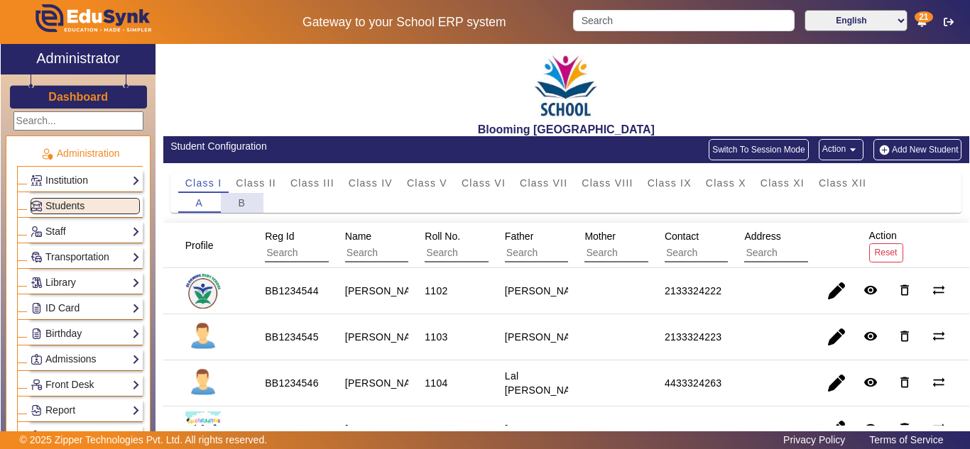
click at [245, 202] on span "B" at bounding box center [242, 203] width 8 height 10
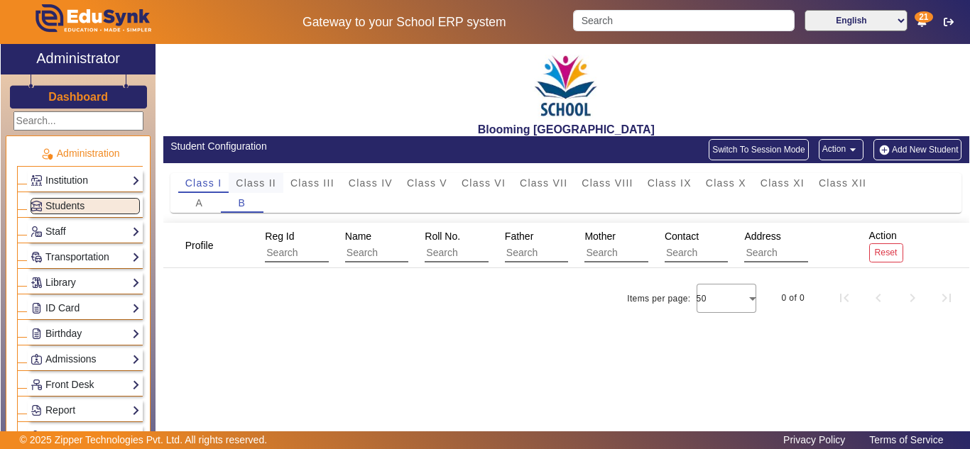
click at [258, 178] on span "Class II" at bounding box center [256, 183] width 40 height 10
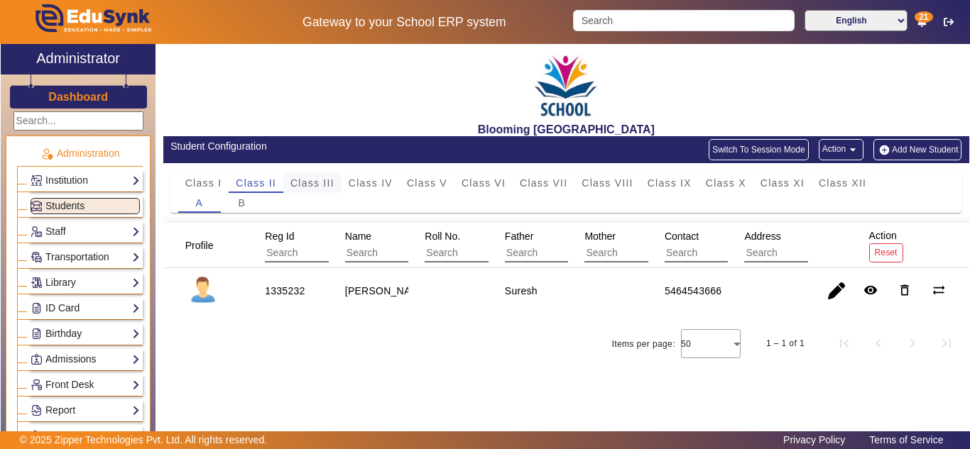
drag, startPoint x: 327, startPoint y: 180, endPoint x: 337, endPoint y: 182, distance: 9.3
click at [329, 180] on span "Class III" at bounding box center [312, 183] width 44 height 10
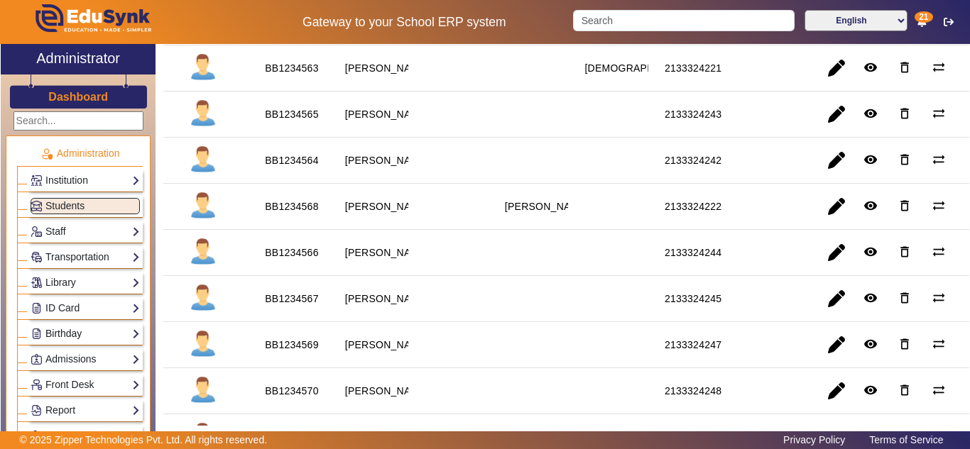
scroll to position [236, 0]
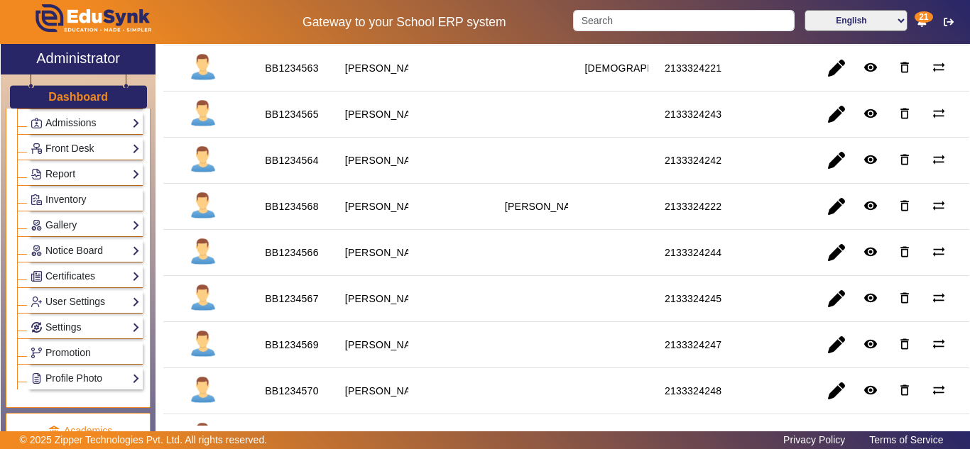
click at [72, 176] on link "Report" at bounding box center [85, 174] width 109 height 16
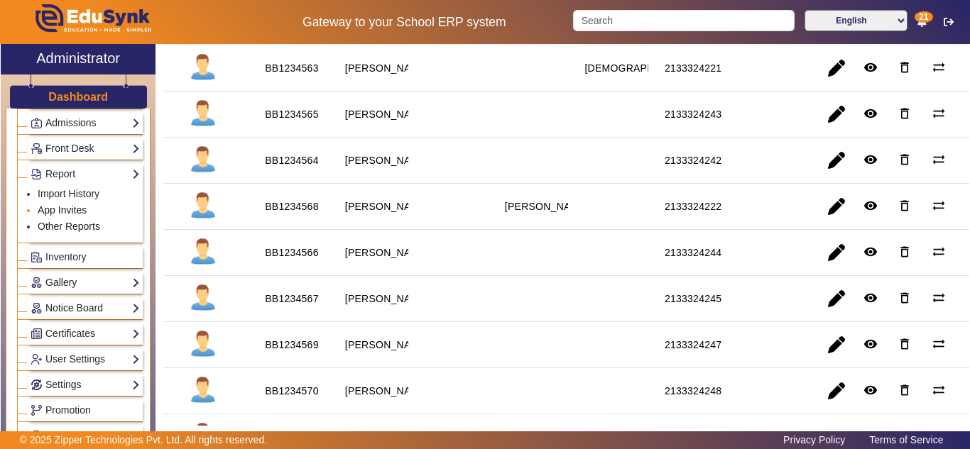
click at [62, 207] on link "App Invites" at bounding box center [62, 210] width 49 height 11
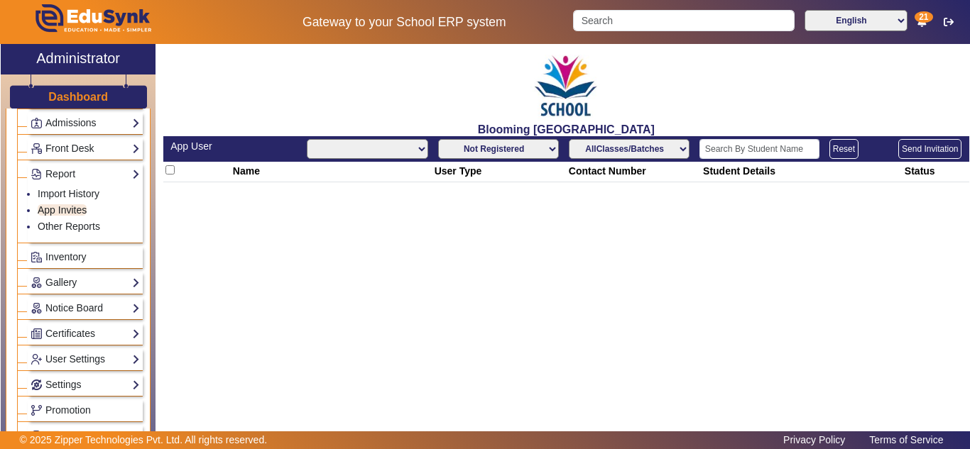
select select "All"
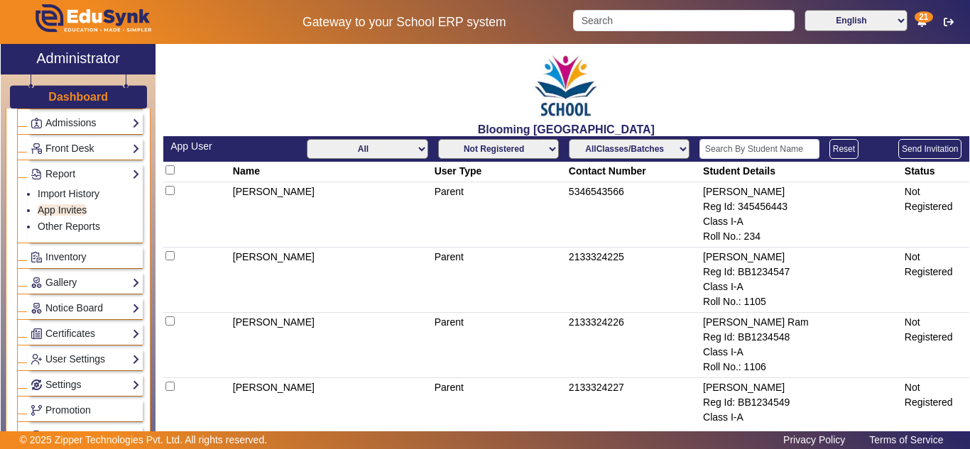
click at [520, 141] on select "Not Registered Registered" at bounding box center [498, 149] width 121 height 20
select select "registered"
click at [438, 139] on select "Not Registered Registered" at bounding box center [498, 149] width 121 height 20
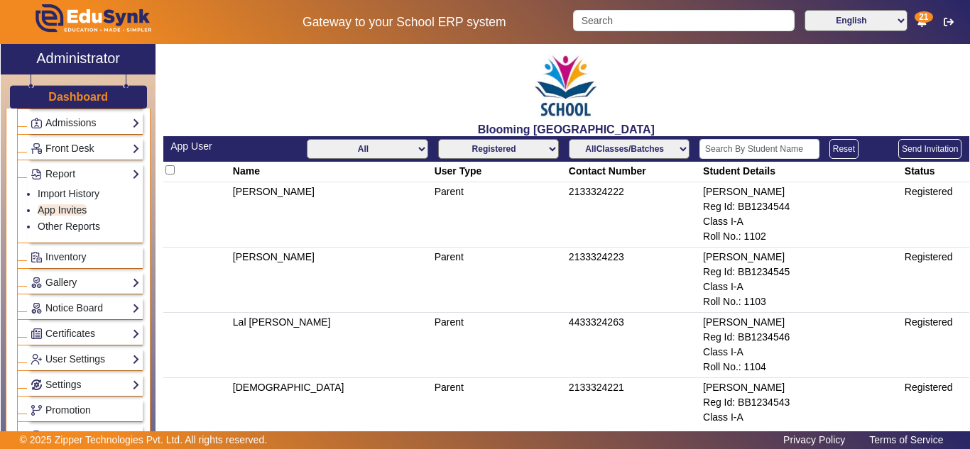
click at [633, 148] on select "AllClasses/Batches Class I-A Class II-A Class III-A Class V-A Class V-B Class V…" at bounding box center [629, 149] width 121 height 20
click at [569, 139] on select "AllClasses/Batches Class I-A Class II-A Class III-A Class V-A Class V-B Class V…" at bounding box center [629, 149] width 121 height 20
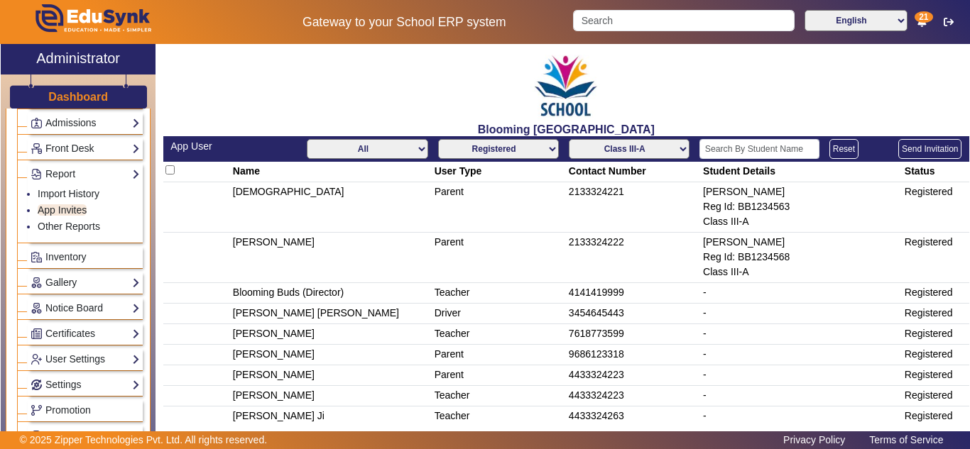
drag, startPoint x: 654, startPoint y: 148, endPoint x: 657, endPoint y: 165, distance: 17.3
click at [654, 148] on select "AllClasses/Batches Class I-A Class II-A Class III-A Class V-A Class V-B Class V…" at bounding box center [629, 149] width 121 height 20
click at [636, 155] on select "AllClasses/Batches Class I-A Class II-A Class III-A Class V-A Class V-B Class V…" at bounding box center [629, 149] width 121 height 20
select select "Class VIII-A"
click at [569, 139] on select "AllClasses/Batches Class I-A Class II-A Class III-A Class V-A Class V-B Class V…" at bounding box center [629, 149] width 121 height 20
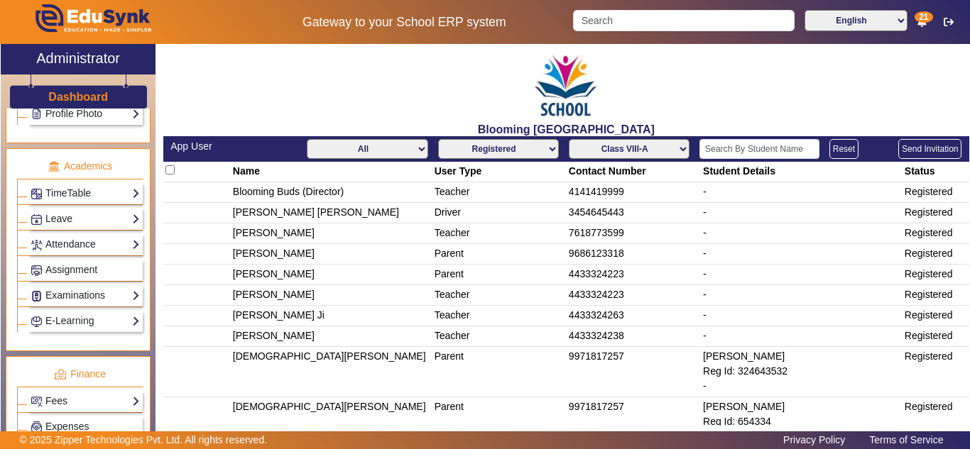
scroll to position [591, 0]
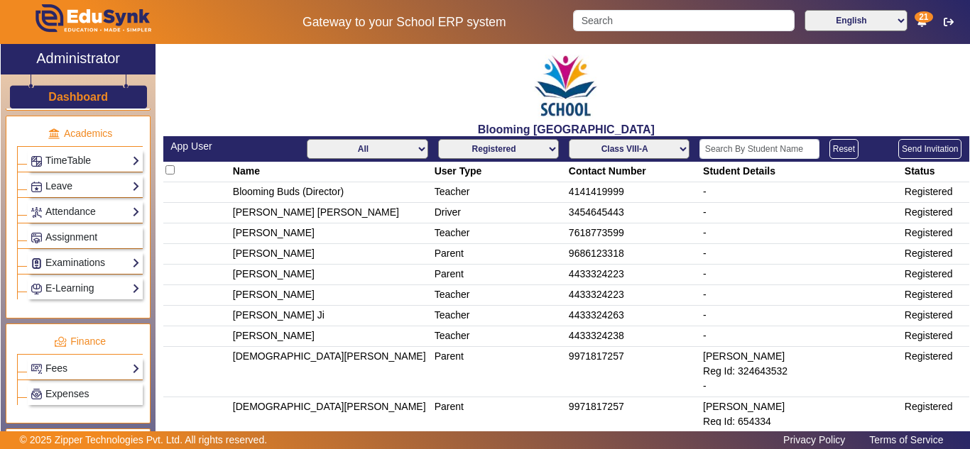
click at [75, 151] on div "TimeTable Assign Teacher AcademicCalendar Period Structure TimeTable Setup Week…" at bounding box center [85, 161] width 115 height 22
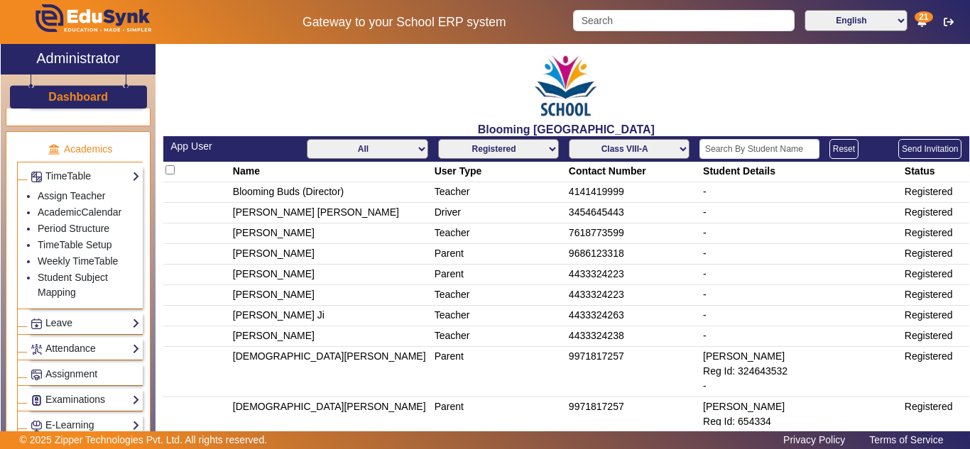
scroll to position [474, 0]
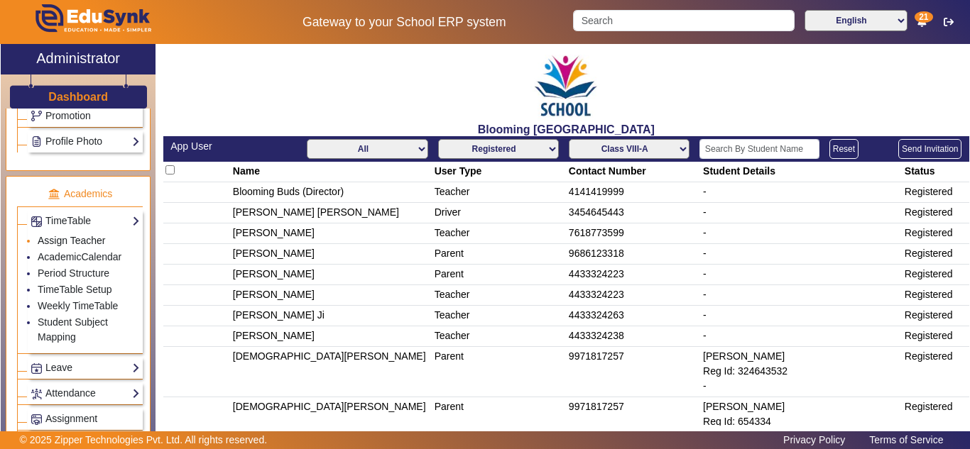
click at [82, 241] on link "Assign Teacher" at bounding box center [71, 240] width 67 height 11
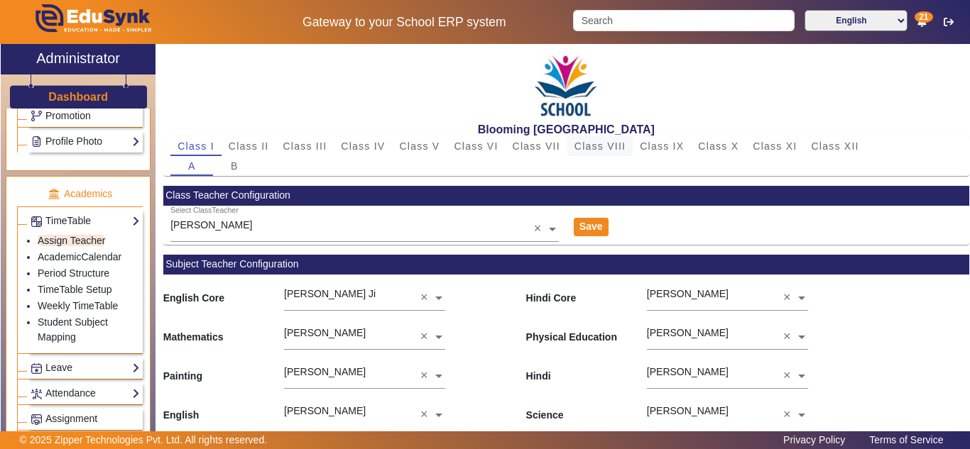
click at [606, 148] on span "Class VIII" at bounding box center [599, 146] width 51 height 10
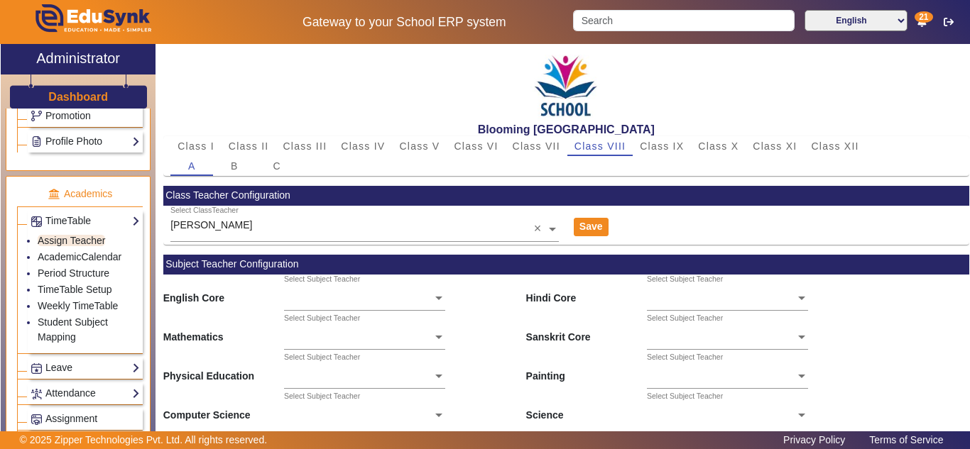
click at [283, 227] on input "text" at bounding box center [364, 230] width 388 height 15
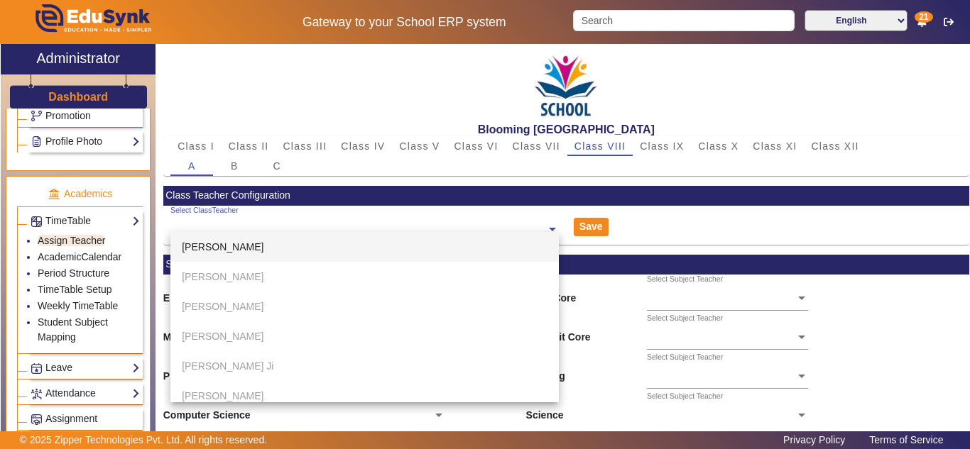
click at [190, 241] on span "Pratik Solanki" at bounding box center [223, 246] width 82 height 11
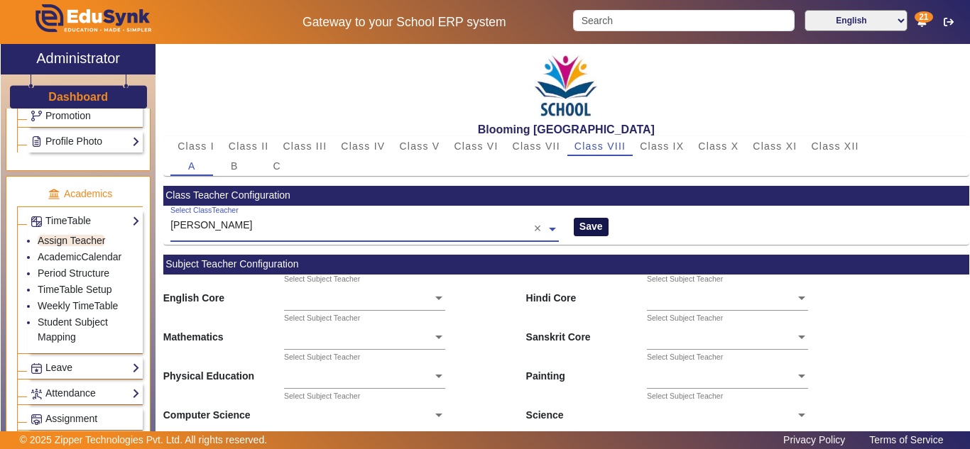
click at [596, 226] on button "Save" at bounding box center [591, 227] width 35 height 18
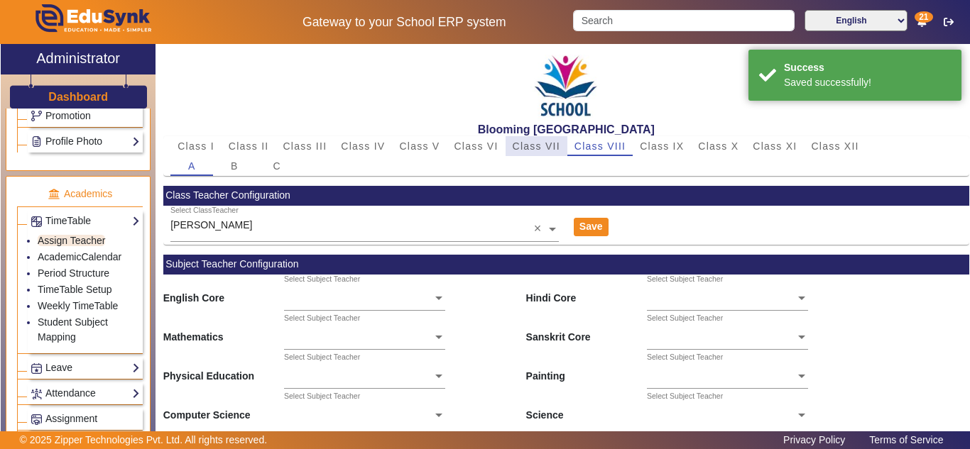
click at [547, 149] on span "Class VII" at bounding box center [537, 146] width 48 height 10
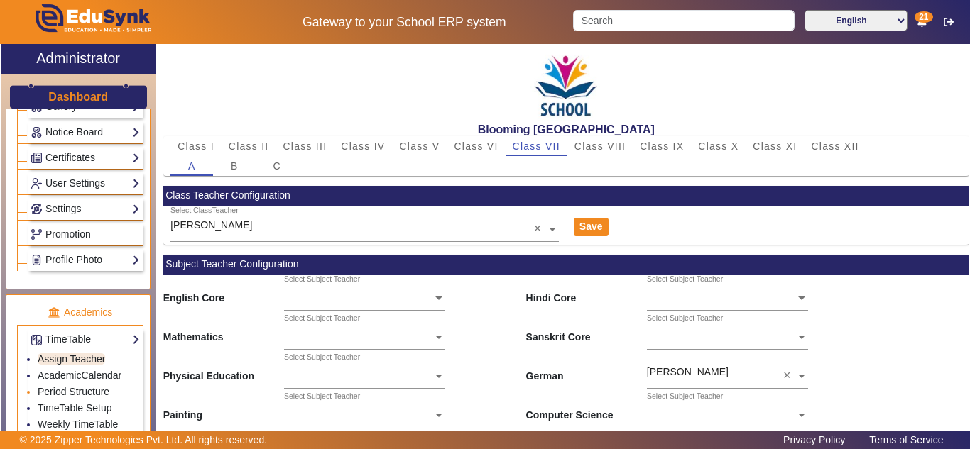
scroll to position [236, 0]
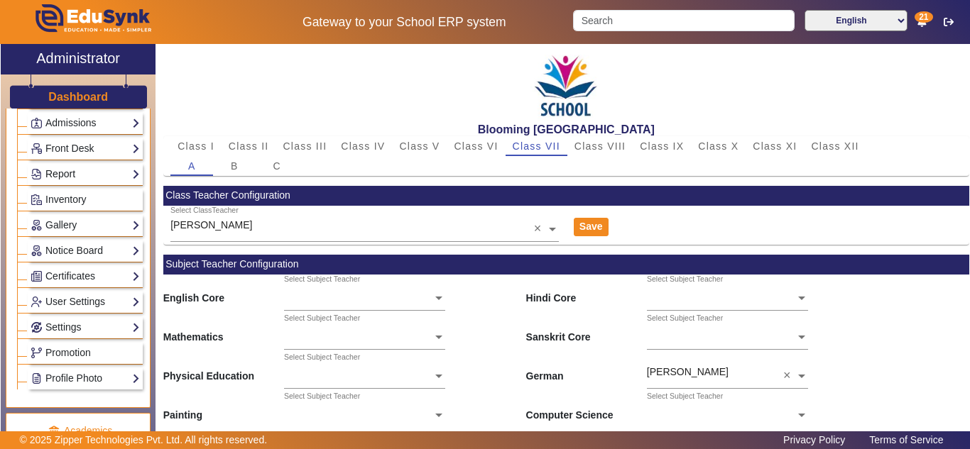
click at [84, 169] on link "Report" at bounding box center [85, 174] width 109 height 16
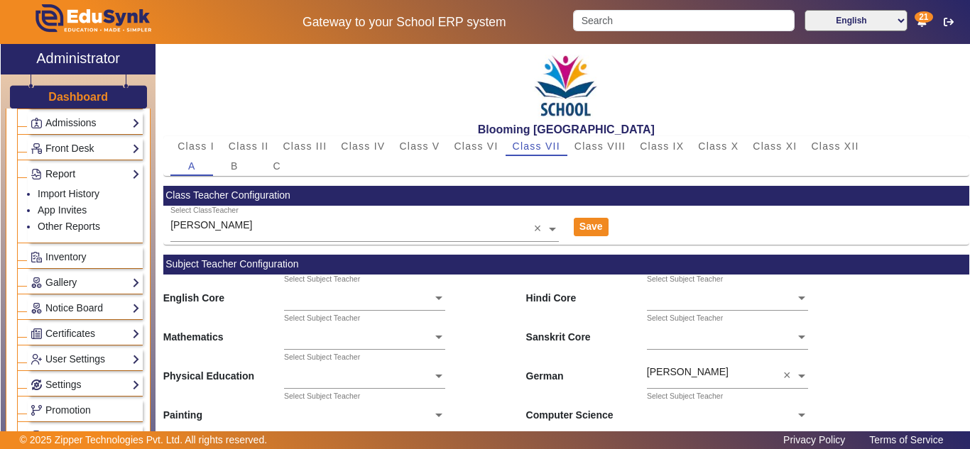
click at [80, 170] on link "Report" at bounding box center [85, 174] width 109 height 16
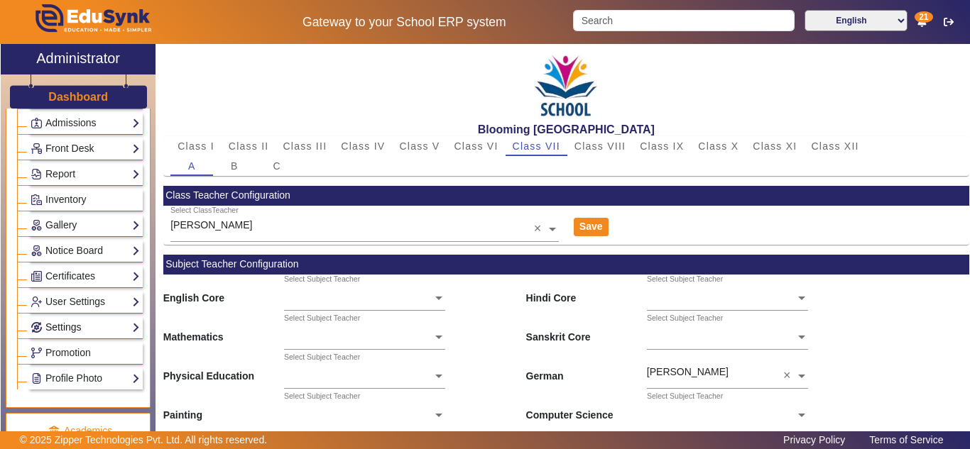
click at [75, 329] on link "Settings" at bounding box center [85, 328] width 109 height 16
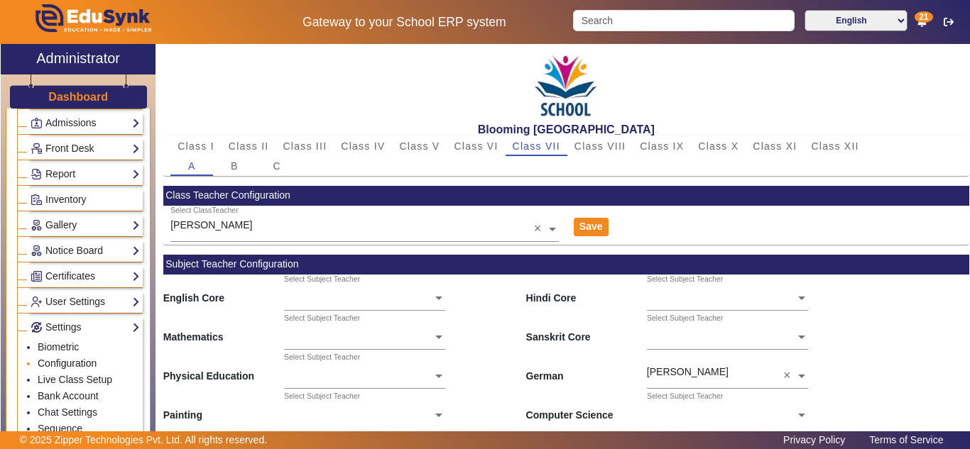
click at [89, 364] on link "Configuration" at bounding box center [67, 363] width 59 height 11
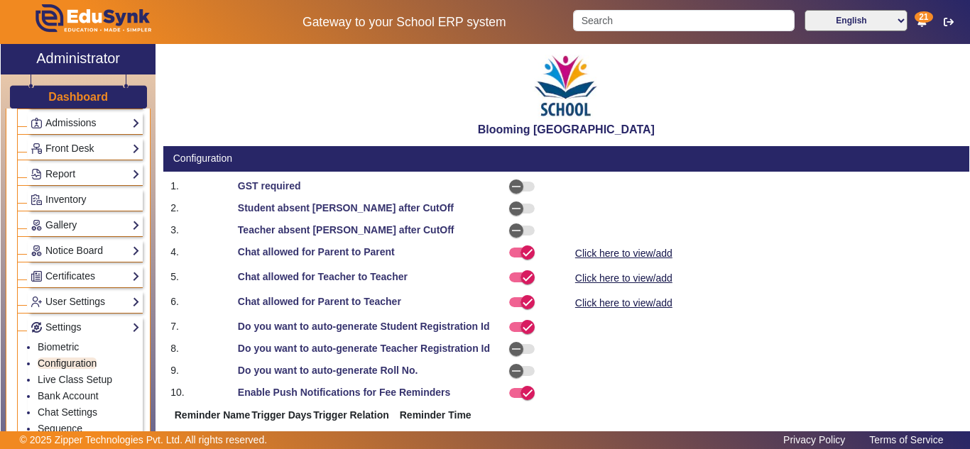
select select "BeforeDueDate"
click at [67, 416] on link "Chat Settings" at bounding box center [68, 412] width 60 height 11
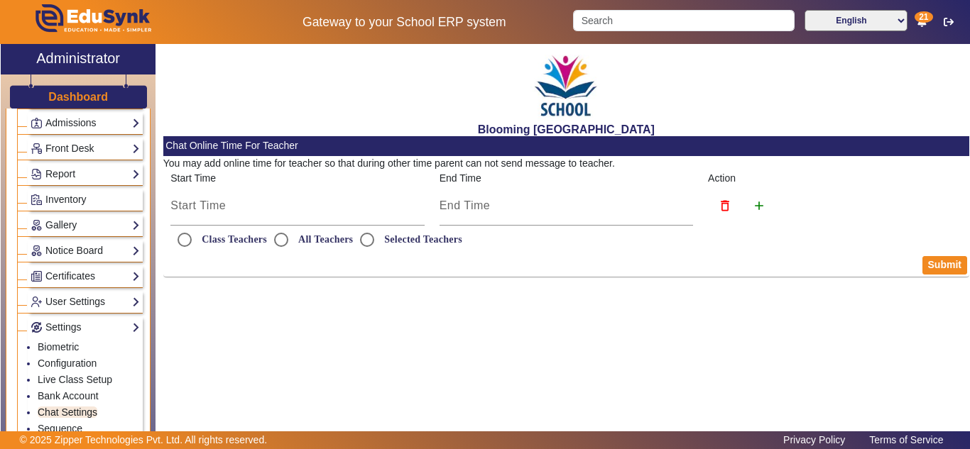
radio input "true"
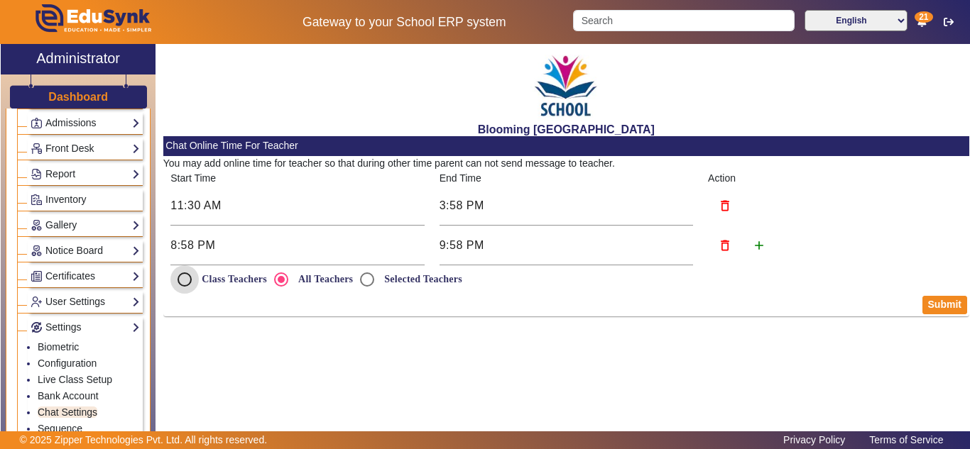
click at [185, 278] on input "Class Teachers" at bounding box center [184, 280] width 28 height 28
radio input "true"
click at [947, 305] on button "Submit" at bounding box center [944, 305] width 45 height 18
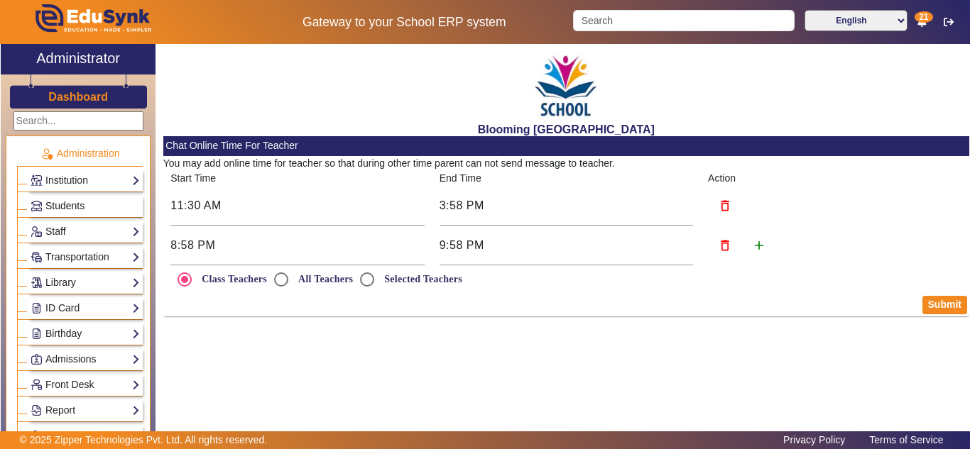
click at [61, 203] on span "Students" at bounding box center [64, 205] width 39 height 11
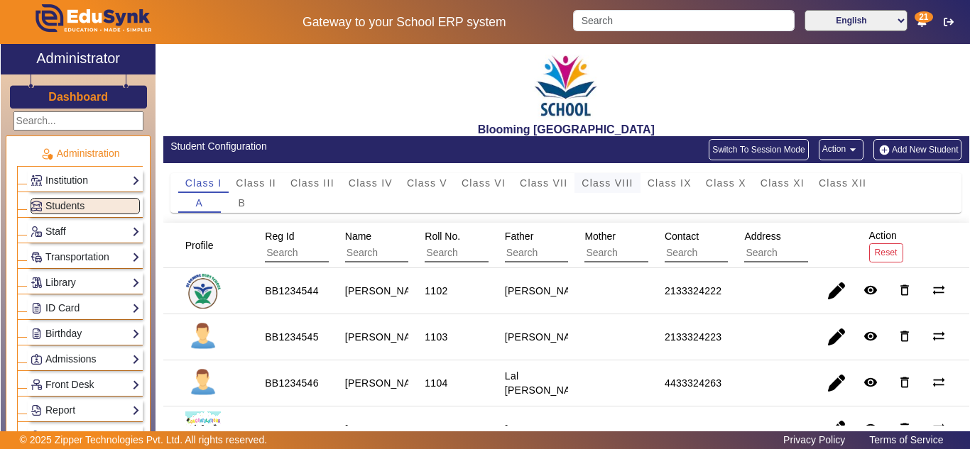
click at [623, 183] on span "Class VIII" at bounding box center [607, 183] width 51 height 10
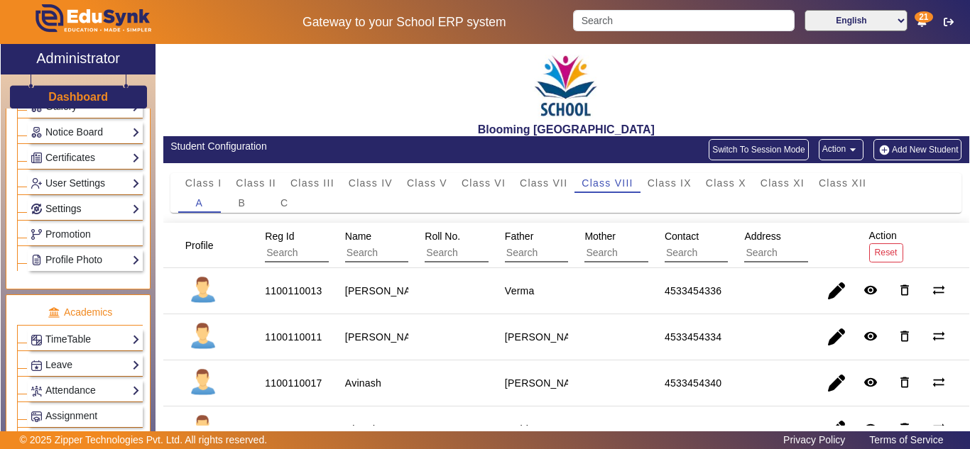
scroll to position [236, 0]
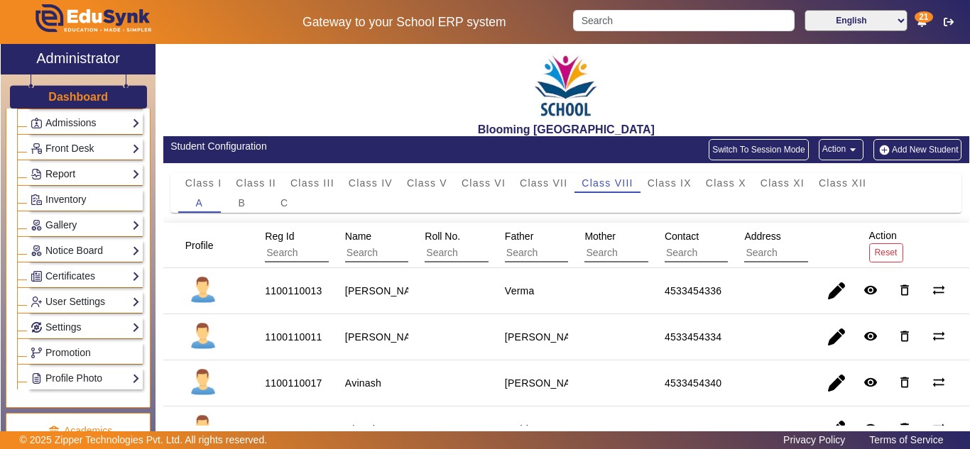
click at [80, 173] on link "Report" at bounding box center [85, 174] width 109 height 16
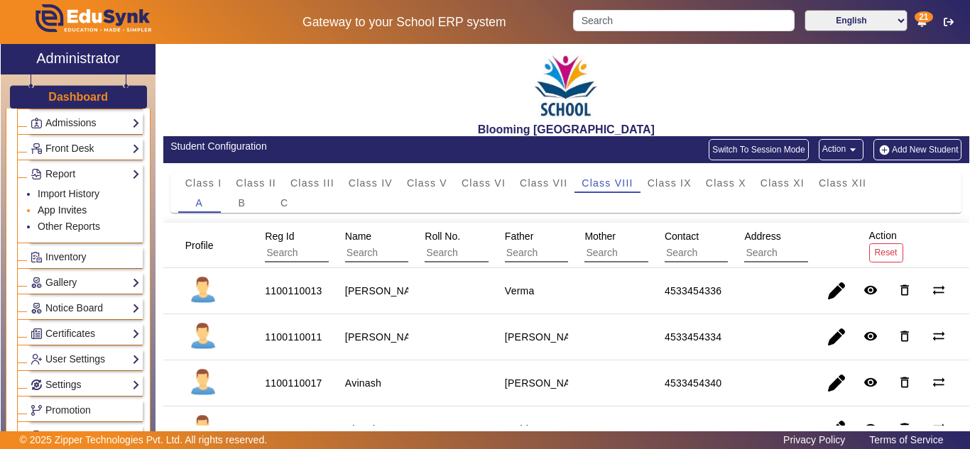
click at [73, 209] on link "App Invites" at bounding box center [62, 210] width 49 height 11
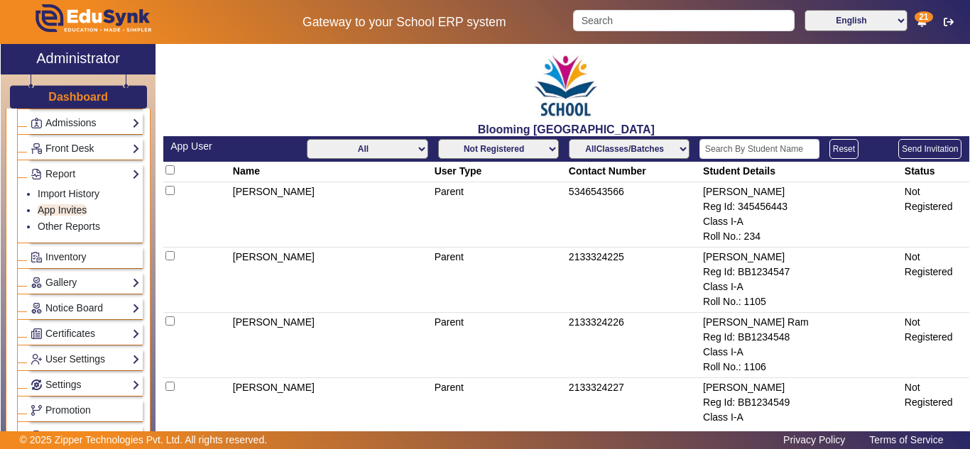
click at [633, 149] on select "AllClasses/Batches Class I-A Class II-A Class III-A Class V-A Class V-B Class V…" at bounding box center [629, 149] width 121 height 20
click at [379, 153] on select "All Teacher Parent Driver Support Staff" at bounding box center [367, 149] width 121 height 20
select select "Parent"
click at [307, 139] on select "All Teacher Parent Driver Support Staff" at bounding box center [367, 149] width 121 height 20
click at [521, 148] on select "Not Registered Registered" at bounding box center [498, 149] width 121 height 20
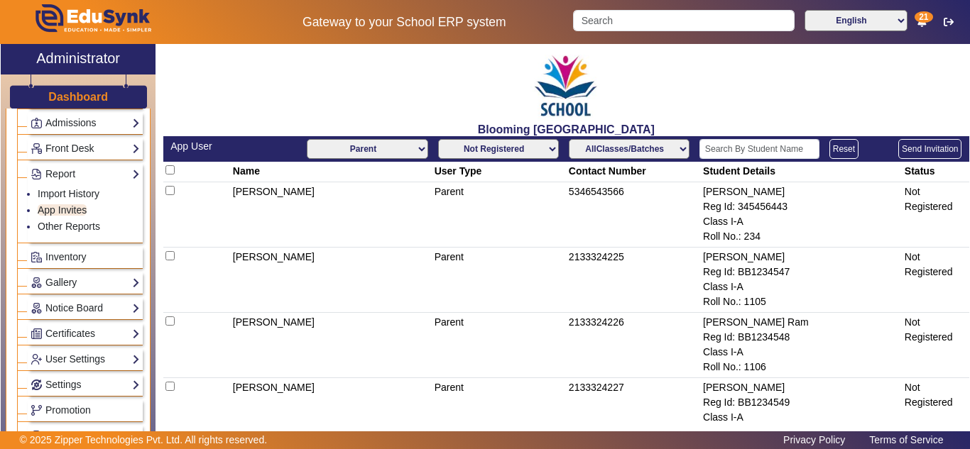
select select "registered"
click at [438, 139] on select "Not Registered Registered" at bounding box center [498, 149] width 121 height 20
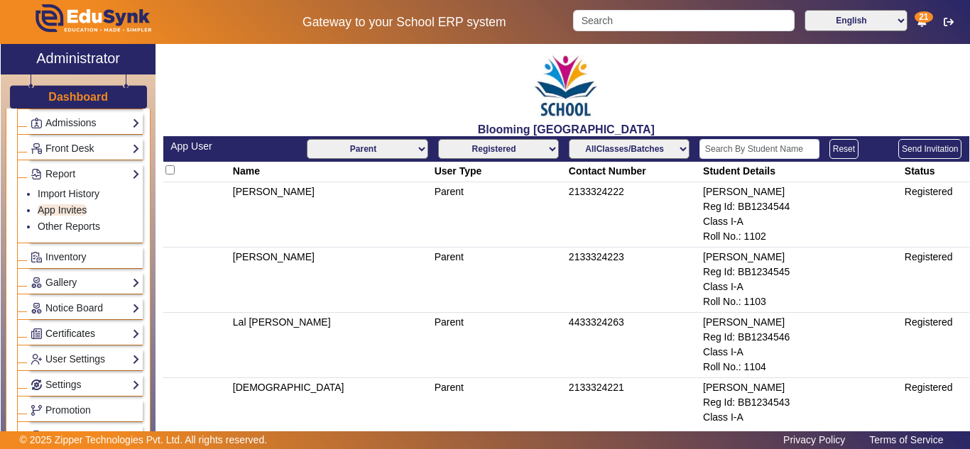
scroll to position [474, 0]
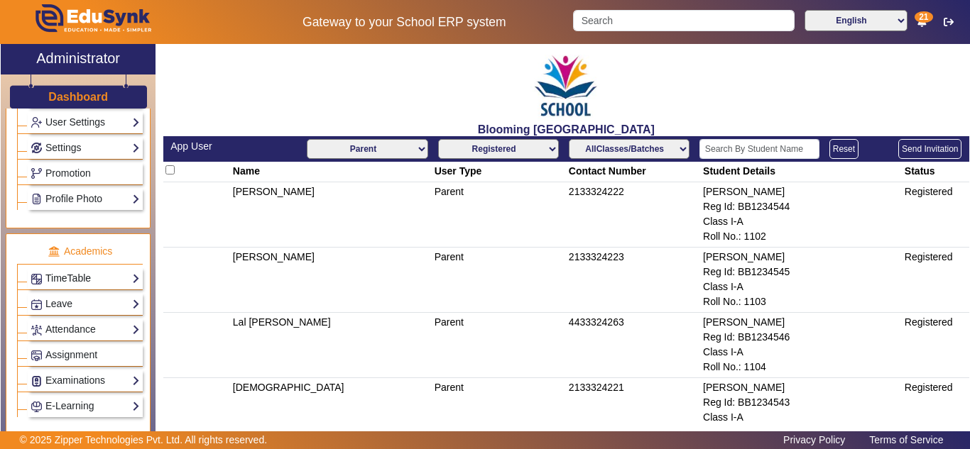
click at [80, 279] on link "TimeTable" at bounding box center [85, 279] width 109 height 16
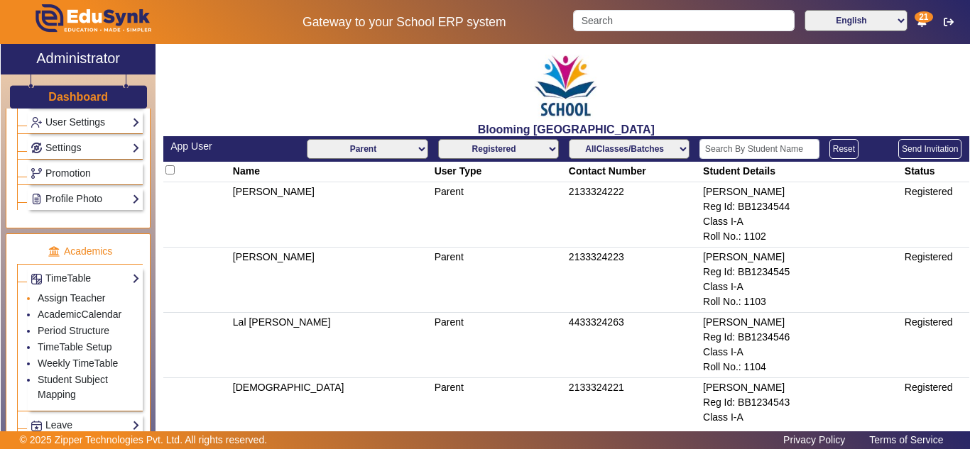
click at [75, 296] on link "Assign Teacher" at bounding box center [71, 298] width 67 height 11
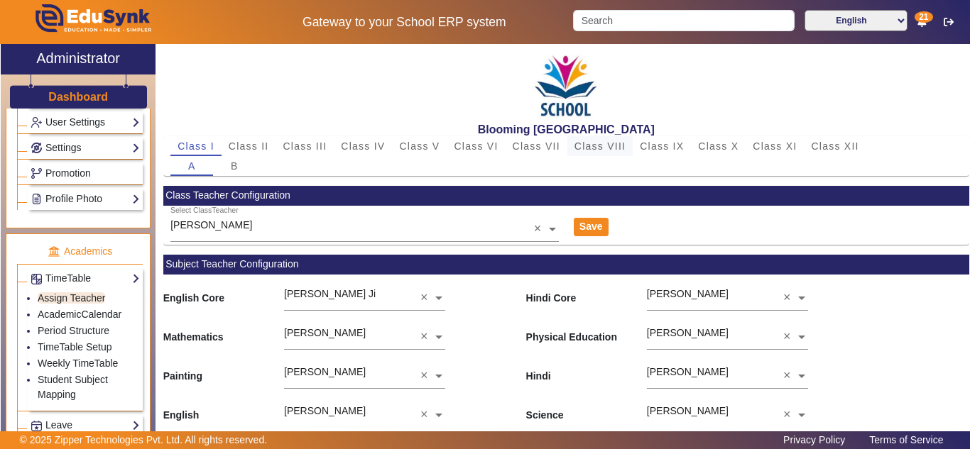
click at [605, 148] on span "Class VIII" at bounding box center [599, 146] width 51 height 10
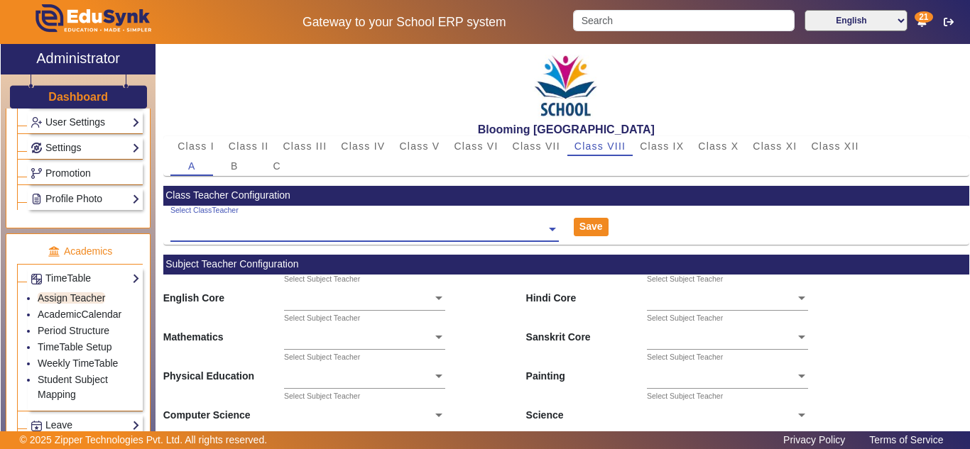
click at [550, 233] on ng-select "Select ClassTeacher" at bounding box center [364, 225] width 388 height 39
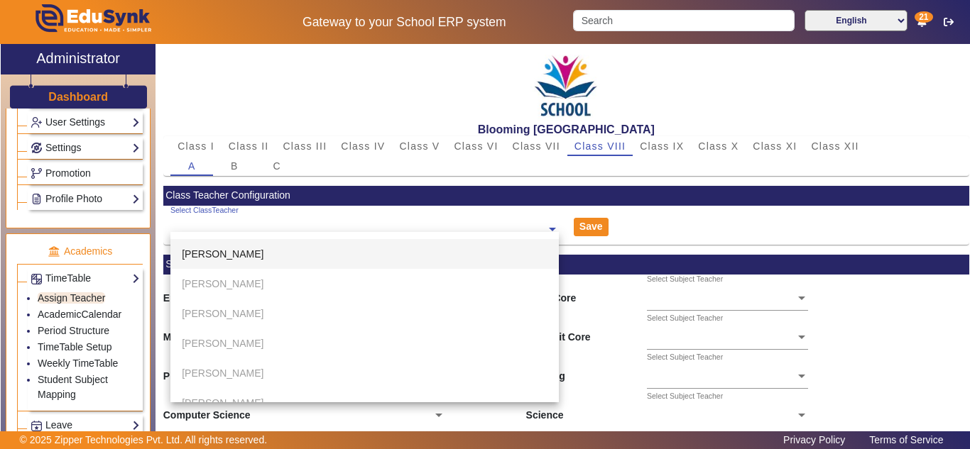
scroll to position [710, 0]
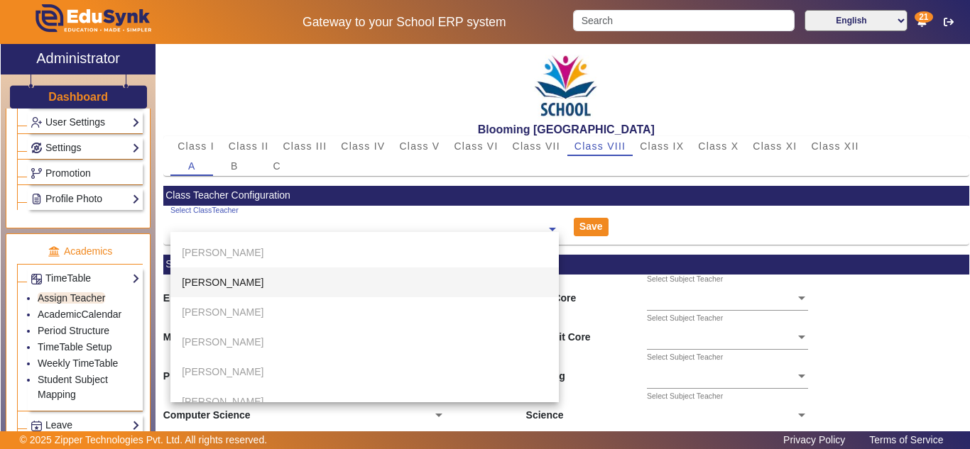
click at [235, 283] on span "Ashu Kumar" at bounding box center [223, 282] width 82 height 11
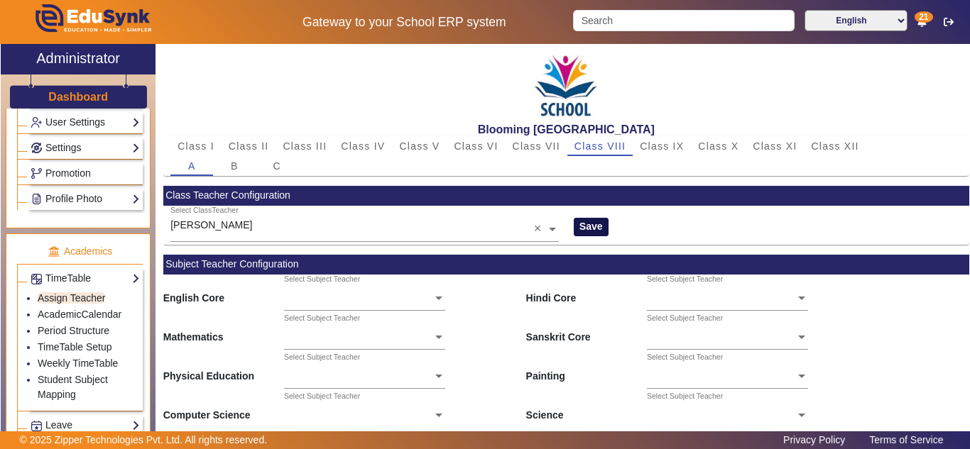
click at [581, 223] on button "Save" at bounding box center [591, 227] width 35 height 18
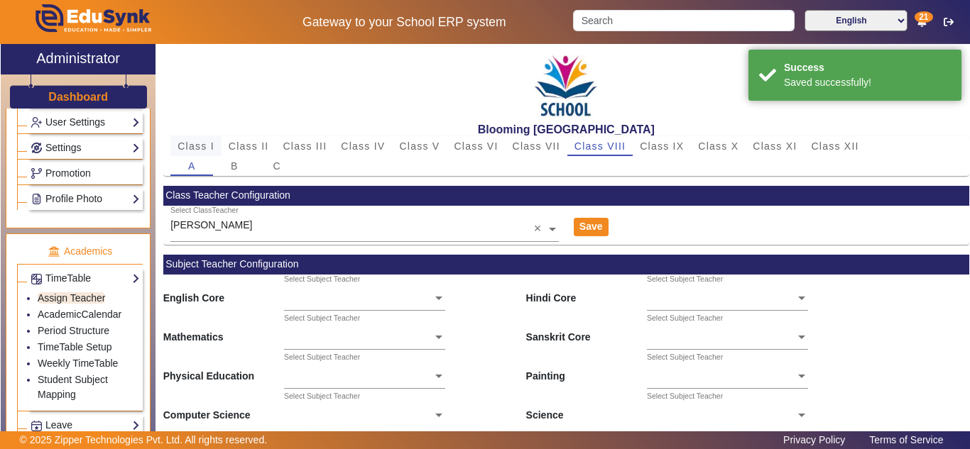
click at [197, 146] on span "Class I" at bounding box center [196, 146] width 37 height 10
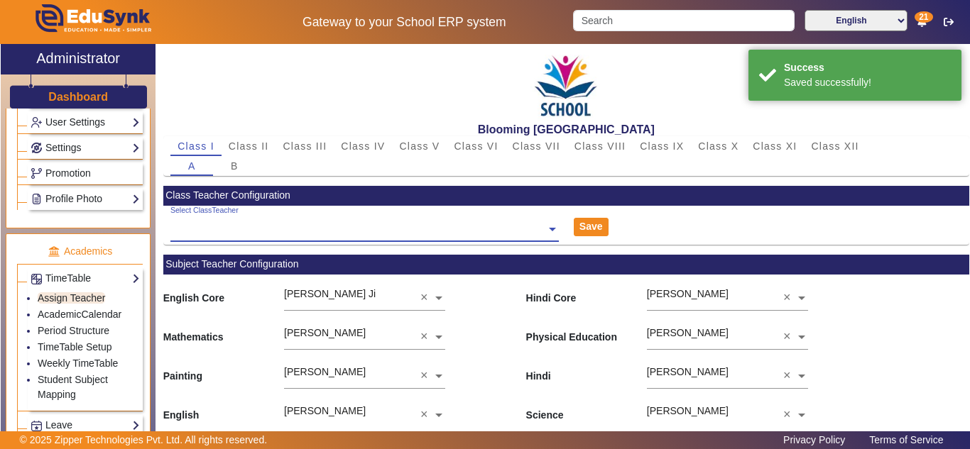
click at [548, 231] on span at bounding box center [552, 228] width 13 height 15
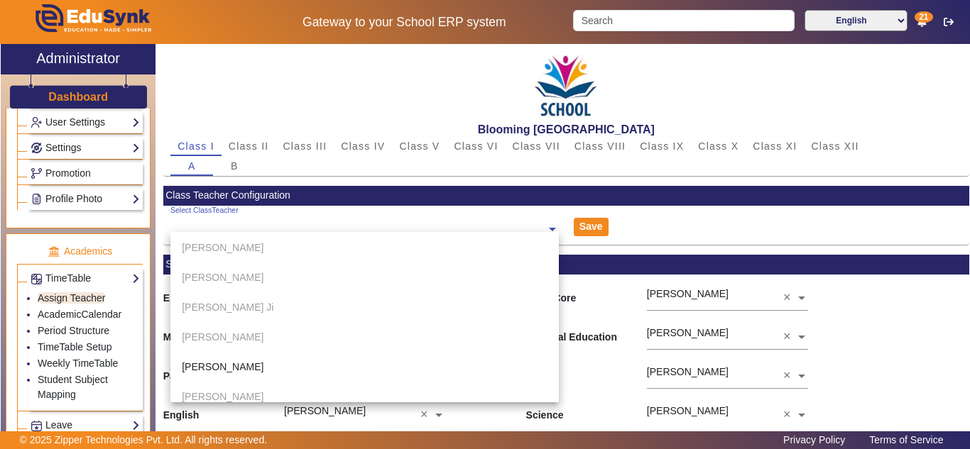
scroll to position [0, 0]
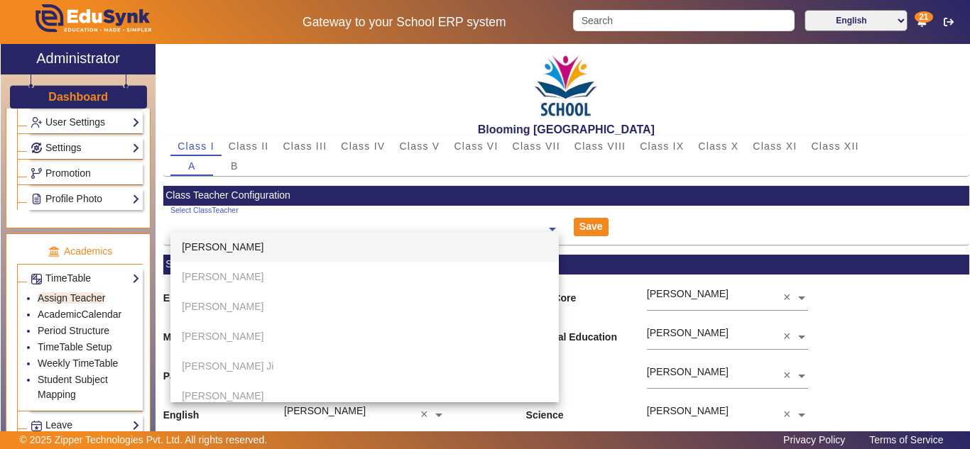
click at [257, 247] on div "Pratik Solanki" at bounding box center [364, 247] width 388 height 30
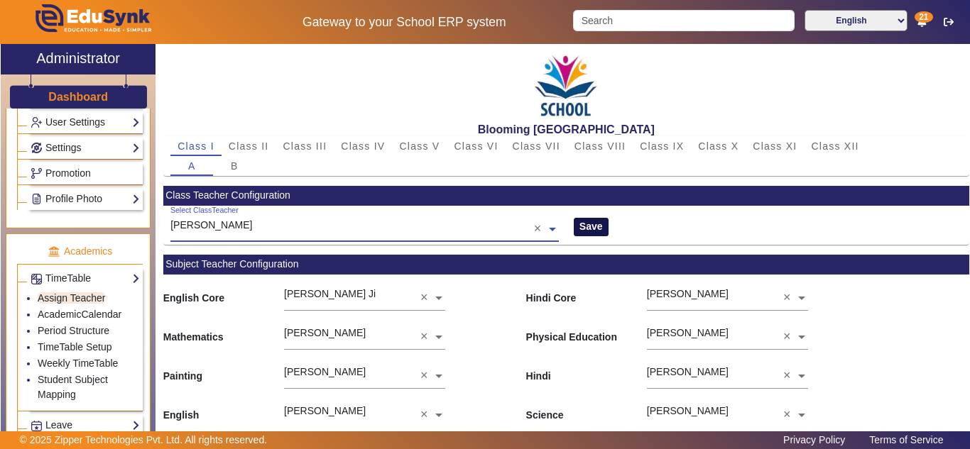
click at [601, 224] on button "Save" at bounding box center [591, 227] width 35 height 18
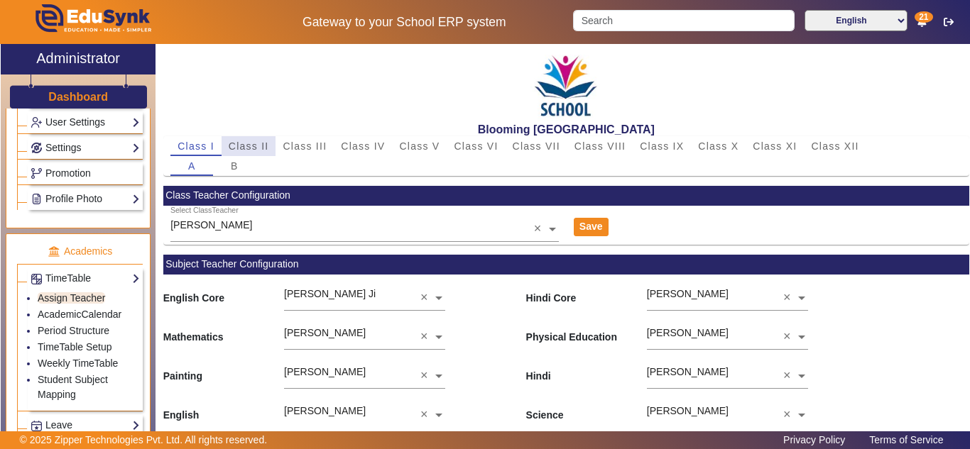
click at [255, 144] on span "Class II" at bounding box center [249, 146] width 40 height 10
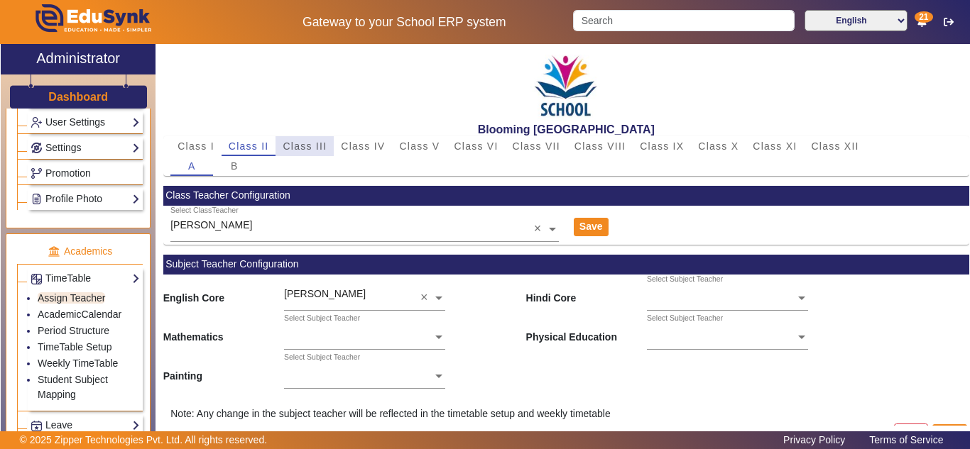
click at [299, 151] on span "Class III" at bounding box center [305, 146] width 44 height 10
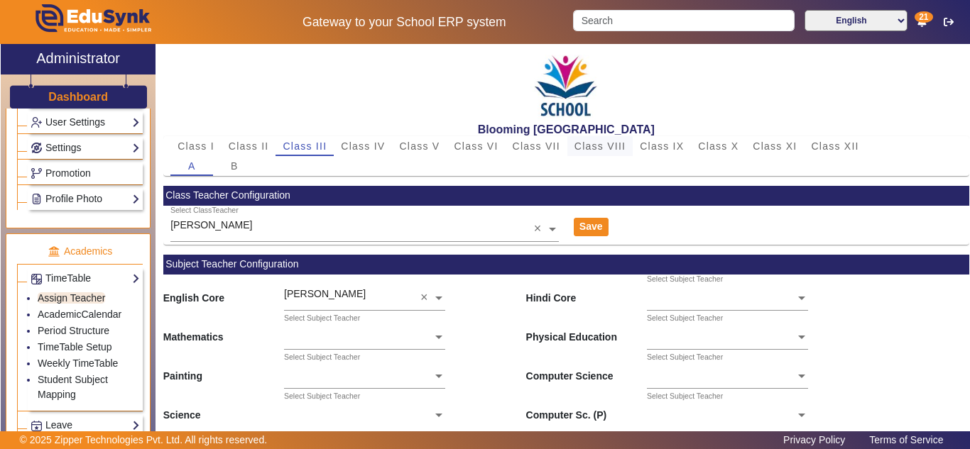
click at [628, 146] on div "Class VIII" at bounding box center [599, 146] width 65 height 20
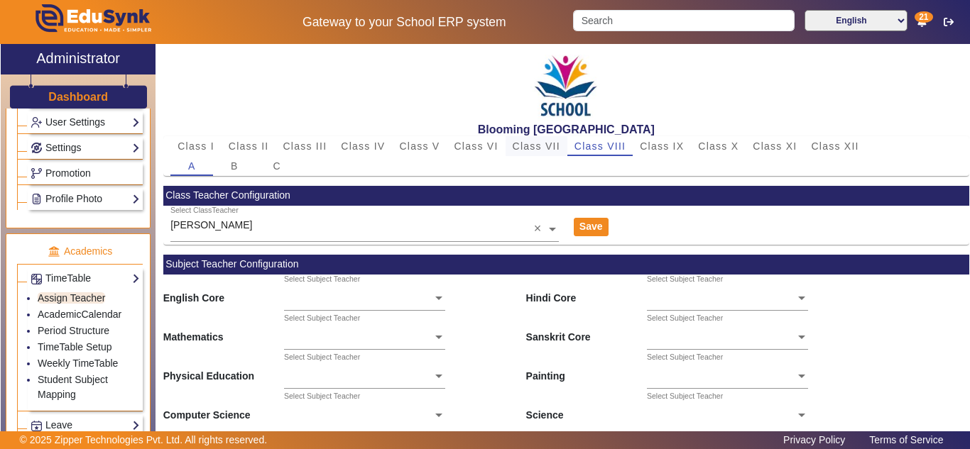
click at [547, 141] on span "Class VII" at bounding box center [537, 146] width 48 height 10
click at [596, 146] on span "Class VIII" at bounding box center [599, 146] width 51 height 10
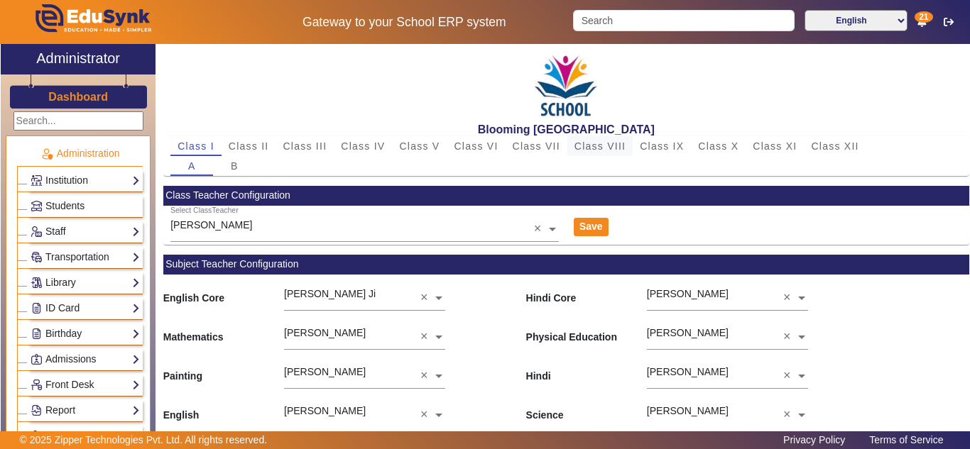
click at [606, 141] on span "Class VIII" at bounding box center [599, 146] width 51 height 10
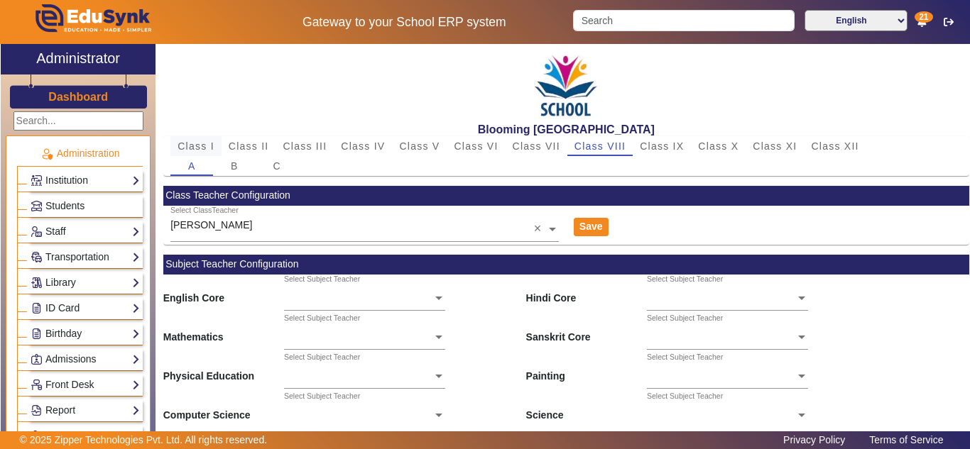
click at [192, 143] on span "Class I" at bounding box center [196, 146] width 37 height 10
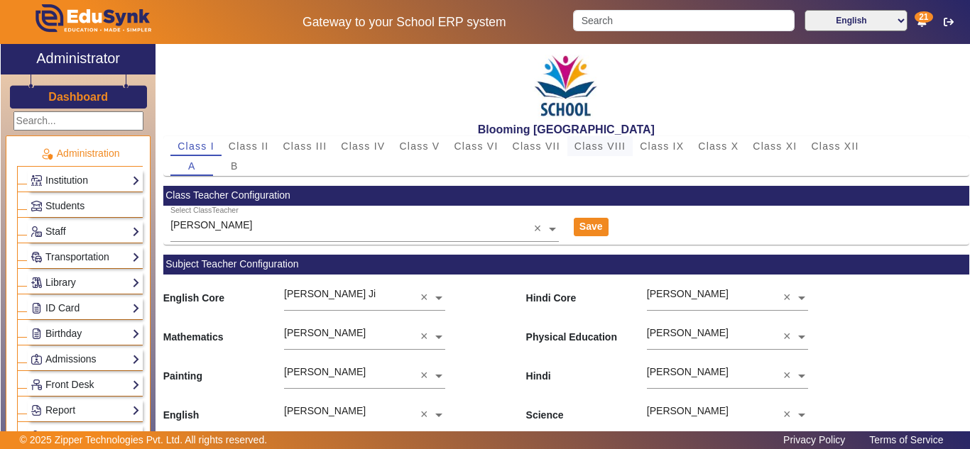
click at [604, 145] on span "Class VIII" at bounding box center [599, 146] width 51 height 10
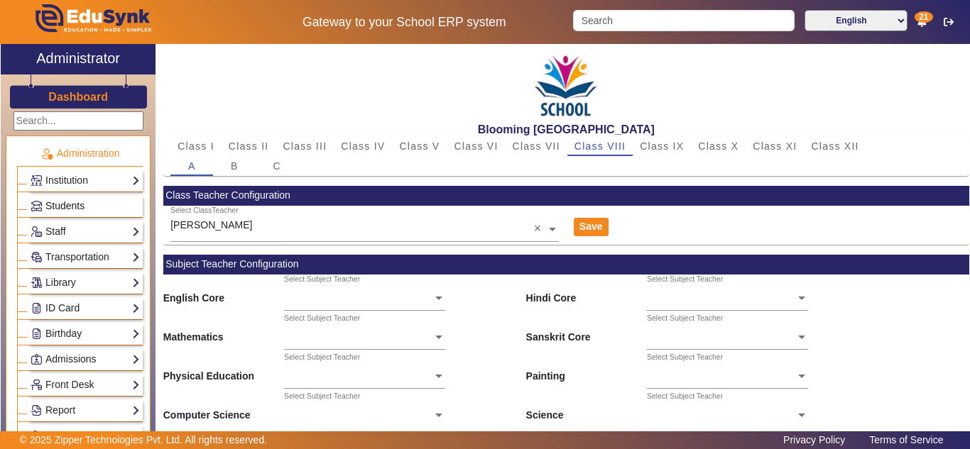
click at [55, 207] on span "Students" at bounding box center [64, 205] width 39 height 11
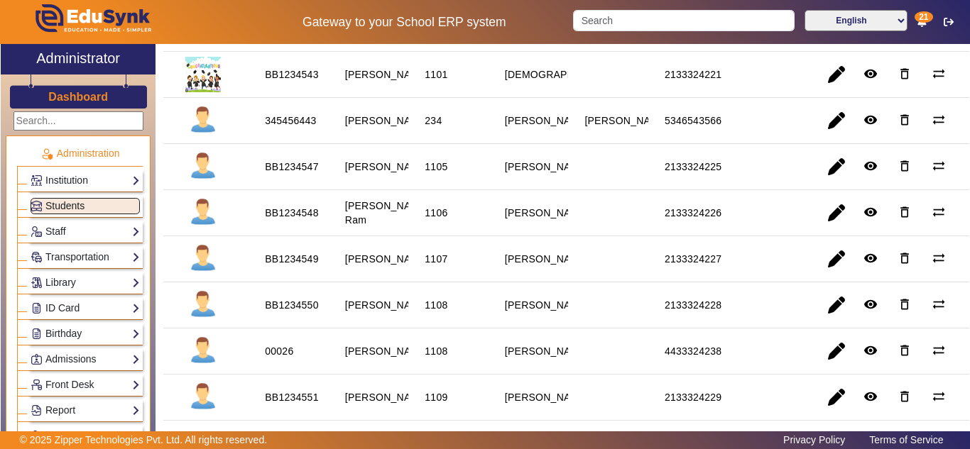
scroll to position [445, 0]
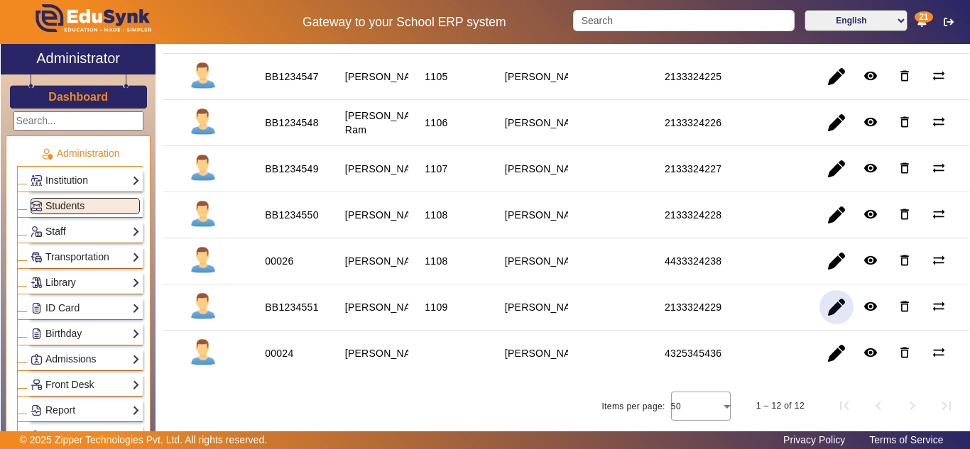
click at [828, 306] on span "button" at bounding box center [836, 307] width 34 height 34
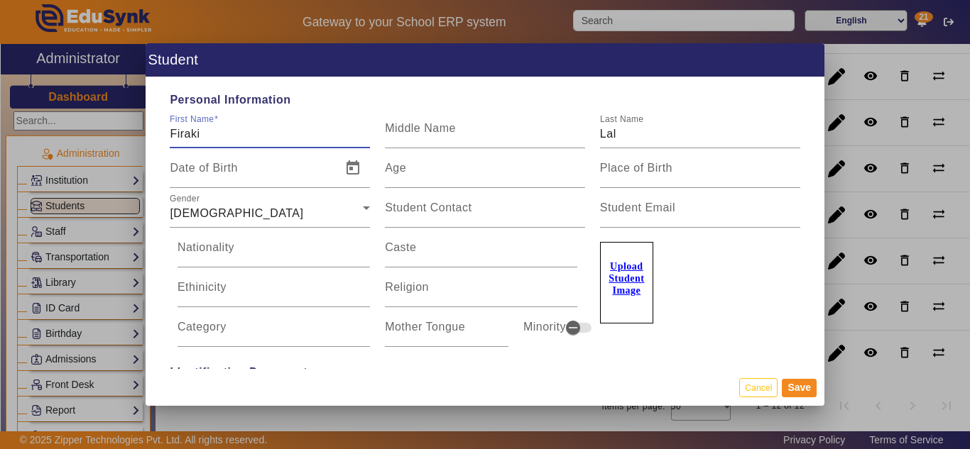
drag, startPoint x: 202, startPoint y: 133, endPoint x: 155, endPoint y: 133, distance: 47.6
click at [154, 128] on div "Personal Information First Name Firaki Middle Name Last Name Lal Date of Birth …" at bounding box center [485, 223] width 679 height 292
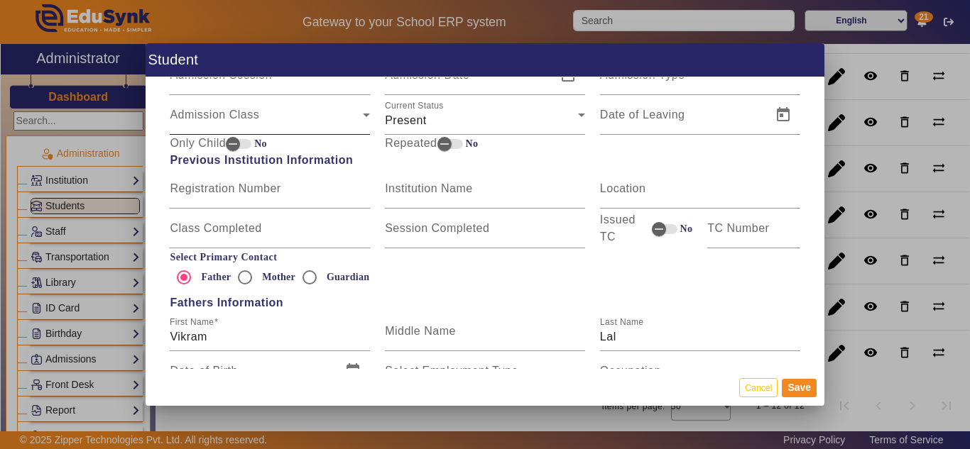
scroll to position [947, 0]
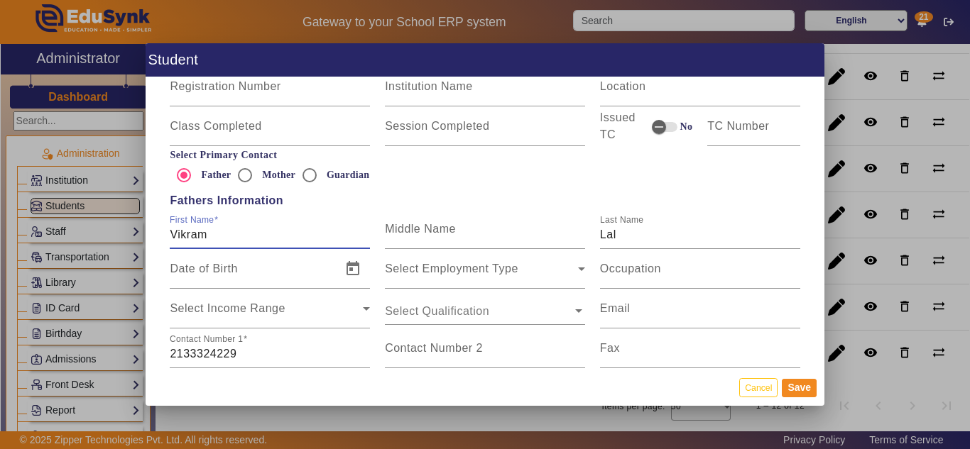
drag, startPoint x: 233, startPoint y: 236, endPoint x: 131, endPoint y: 239, distance: 101.6
click at [116, 239] on div "Student Personal Information First Name Firaki Middle Name Last Name Lal Date o…" at bounding box center [485, 224] width 970 height 449
drag, startPoint x: 133, startPoint y: 239, endPoint x: 630, endPoint y: 228, distance: 497.2
click at [630, 228] on input "Lal" at bounding box center [700, 235] width 200 height 17
click at [270, 232] on input "Surya" at bounding box center [270, 235] width 200 height 17
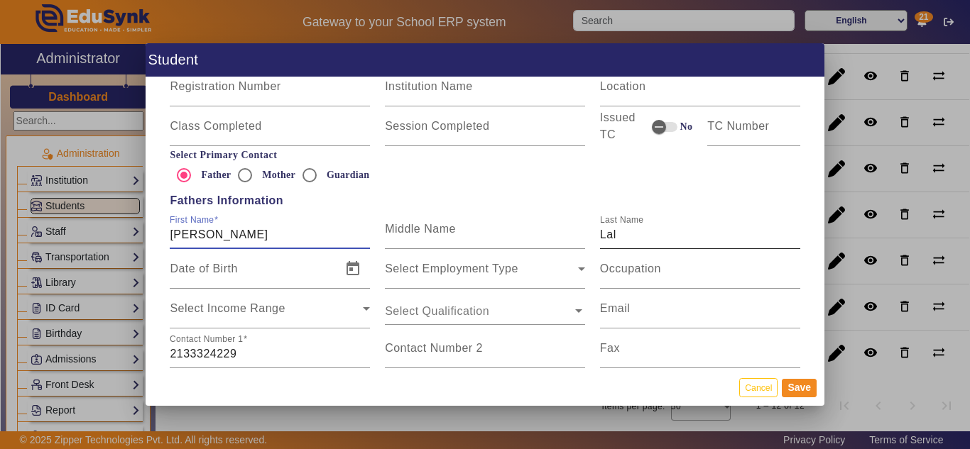
type input "[PERSON_NAME]"
drag, startPoint x: 614, startPoint y: 237, endPoint x: 501, endPoint y: 236, distance: 113.6
click at [501, 236] on div "First Name [PERSON_NAME] Middle Name Last Name Lal" at bounding box center [485, 229] width 645 height 40
type input "b"
type input "Bansal"
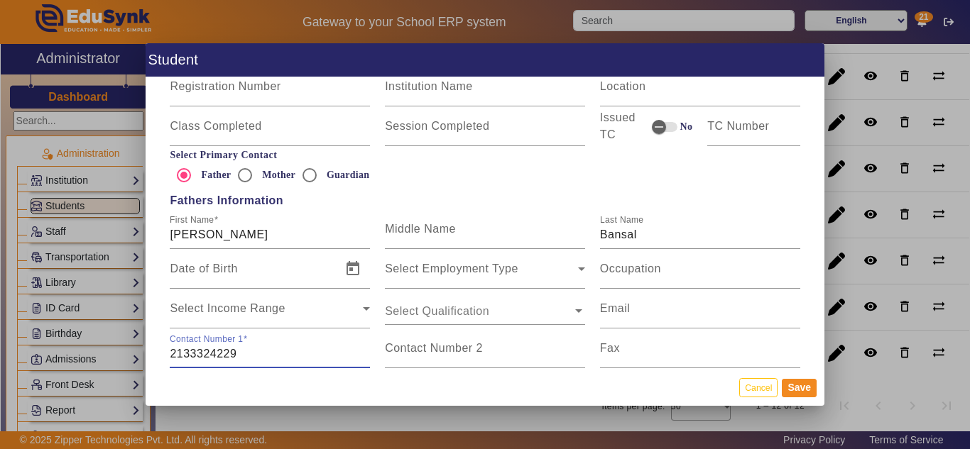
click at [219, 352] on input "2133324229" at bounding box center [270, 354] width 200 height 17
paste input "9008790202"
type input "9008790202"
click at [805, 385] on button "Save" at bounding box center [799, 388] width 35 height 18
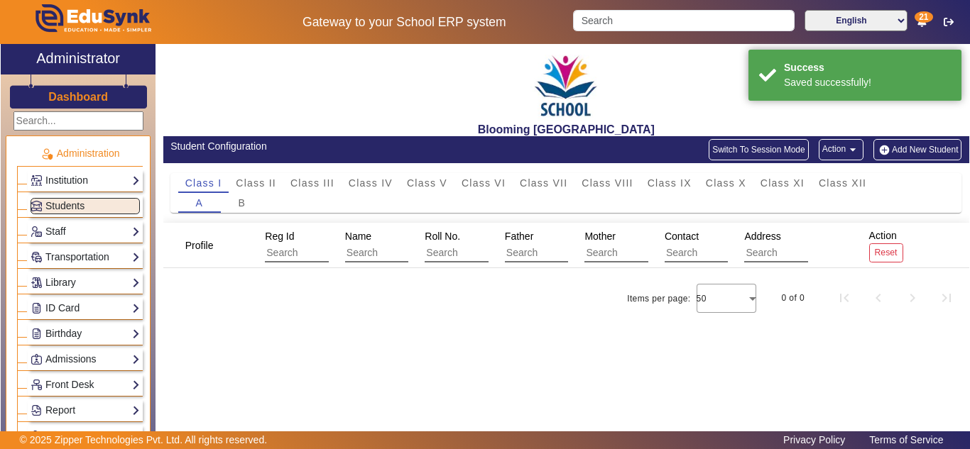
scroll to position [0, 0]
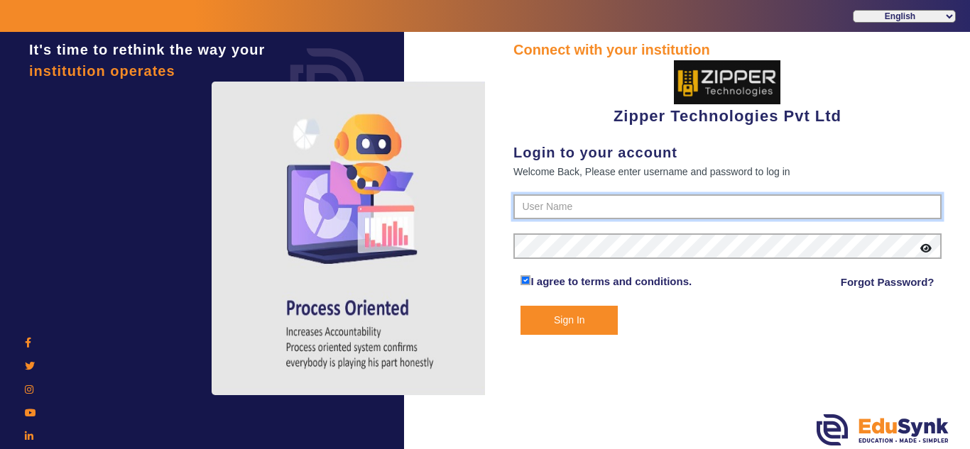
type input "1008790000"
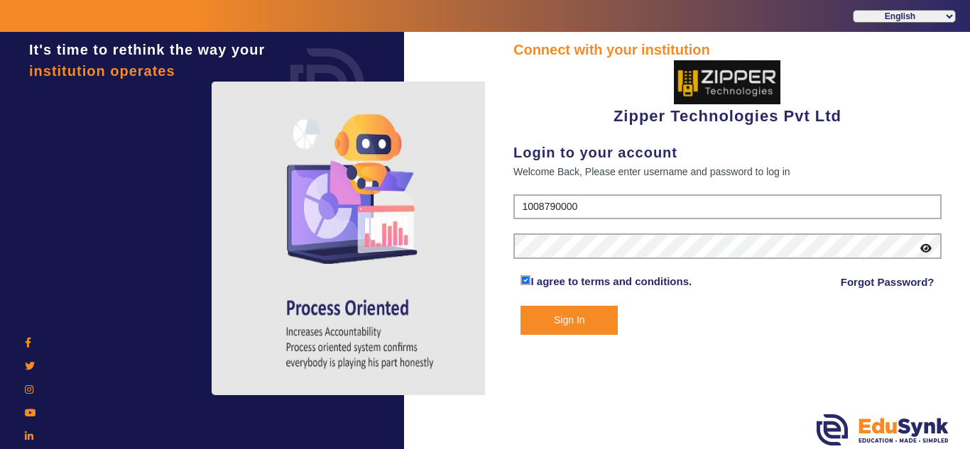
click at [557, 317] on button "Sign In" at bounding box center [568, 320] width 97 height 29
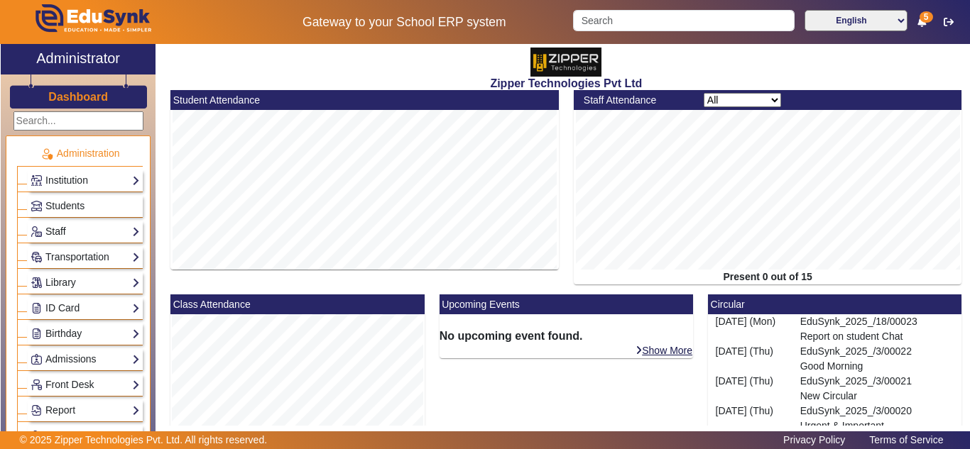
click at [57, 227] on link "Staff" at bounding box center [85, 232] width 109 height 16
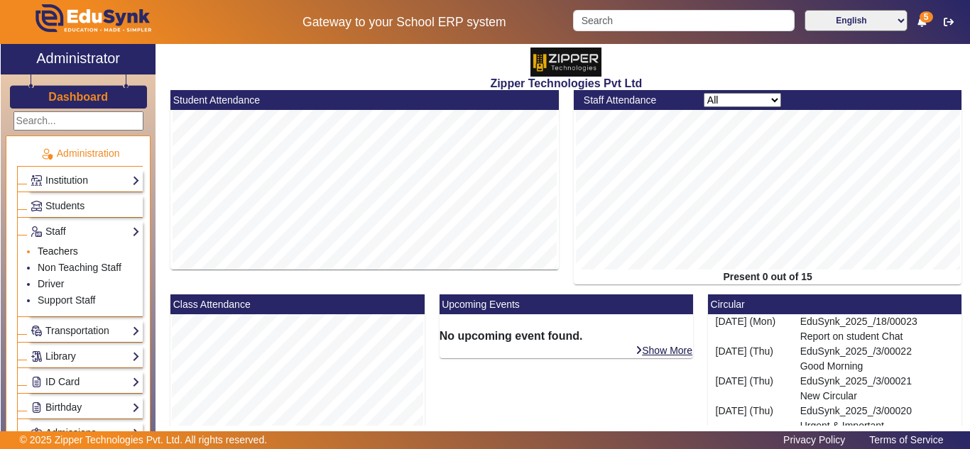
click at [62, 252] on link "Teachers" at bounding box center [58, 251] width 40 height 11
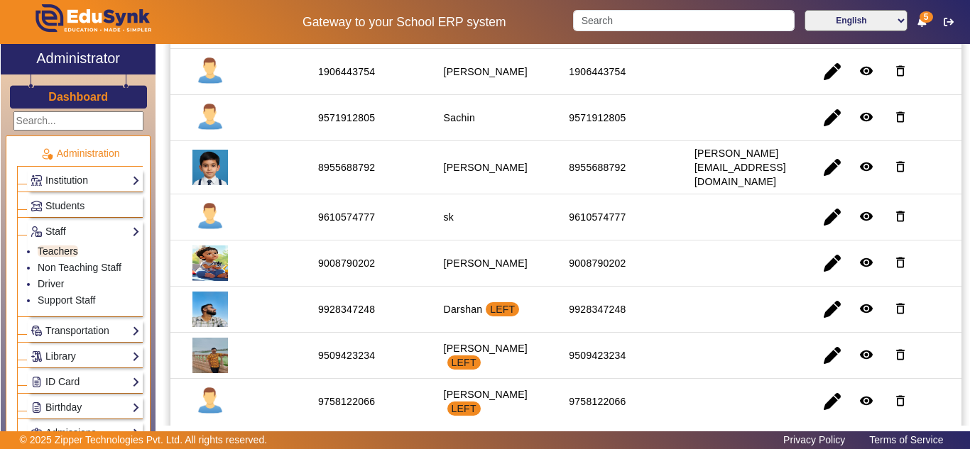
scroll to position [350, 0]
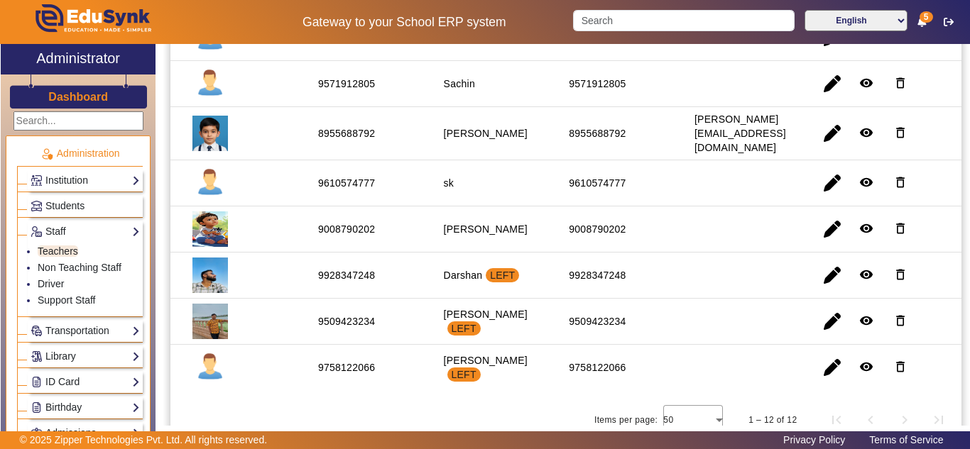
click at [347, 222] on div "9008790202" at bounding box center [346, 229] width 57 height 14
copy div "9008790202"
